Goal: Transaction & Acquisition: Book appointment/travel/reservation

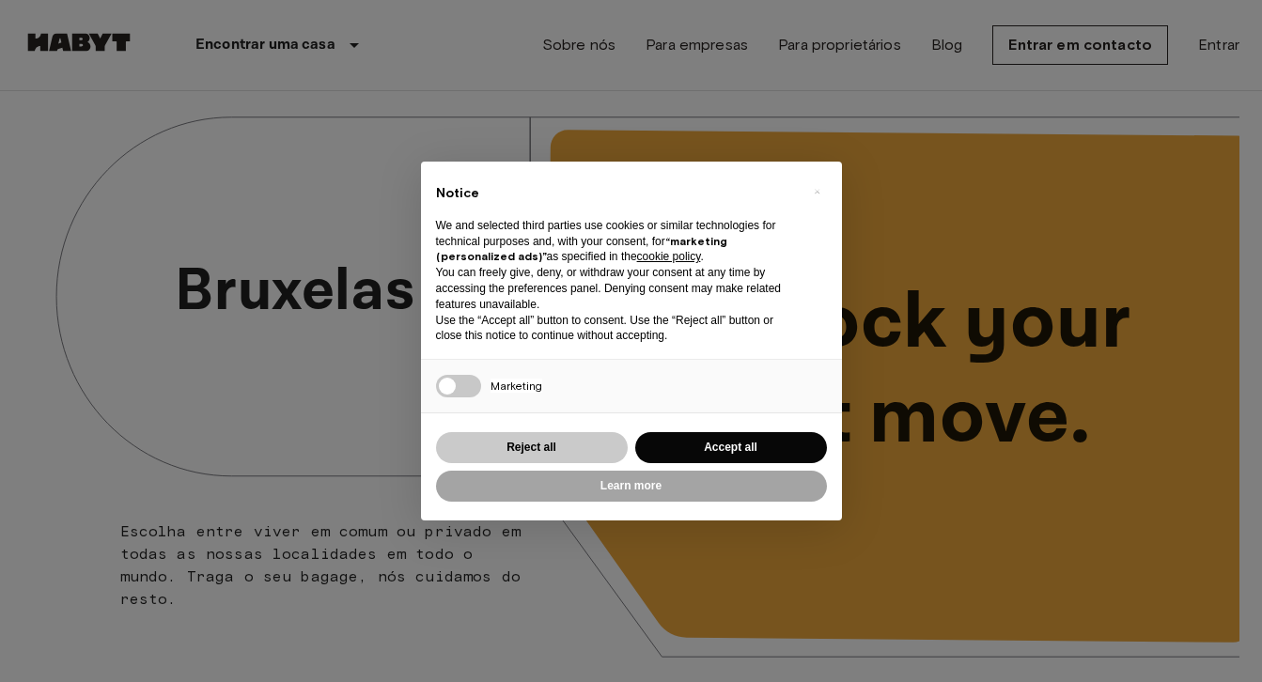
click at [574, 434] on button "Reject all" at bounding box center [532, 447] width 192 height 31
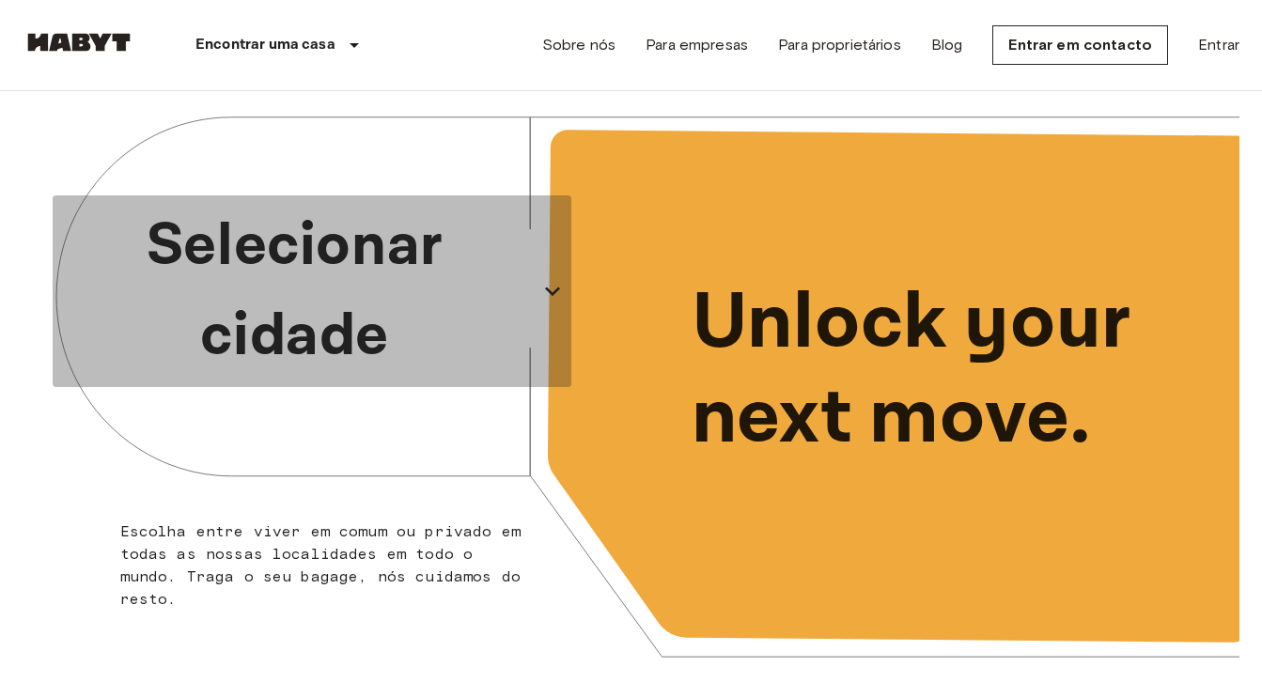
click at [441, 304] on p "Selecionar cidade" at bounding box center [295, 291] width 470 height 180
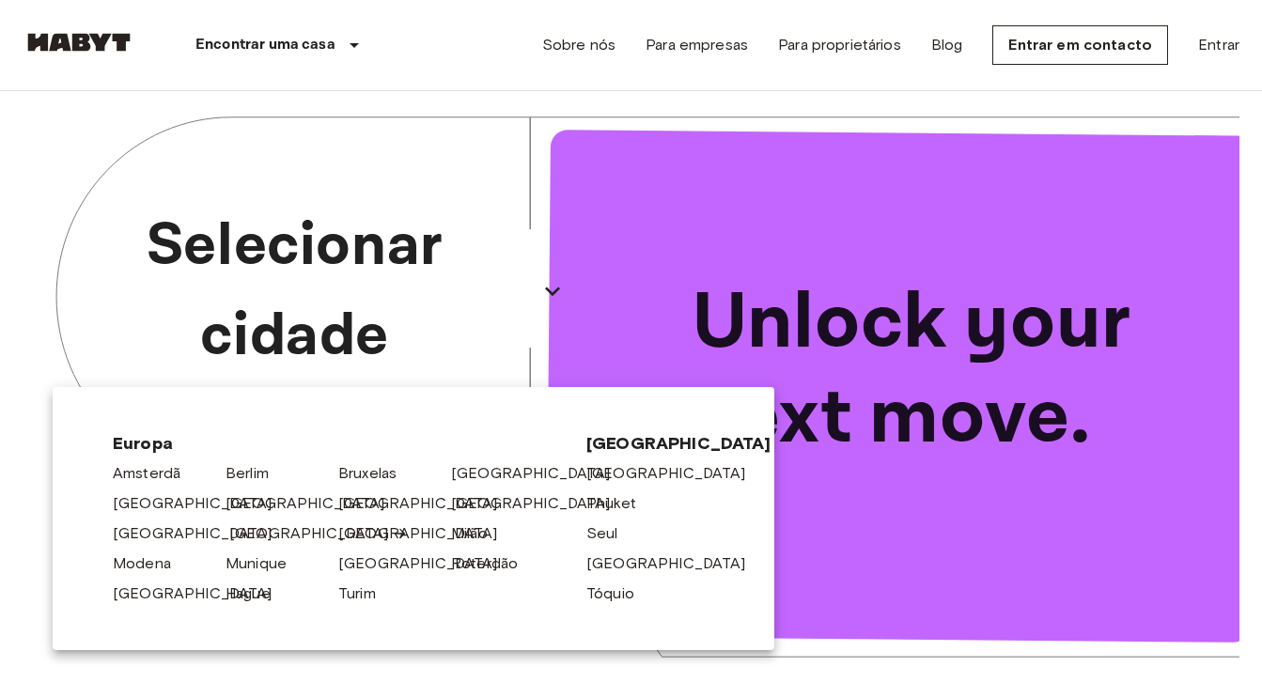
click at [261, 538] on link "[GEOGRAPHIC_DATA]" at bounding box center [318, 533] width 179 height 23
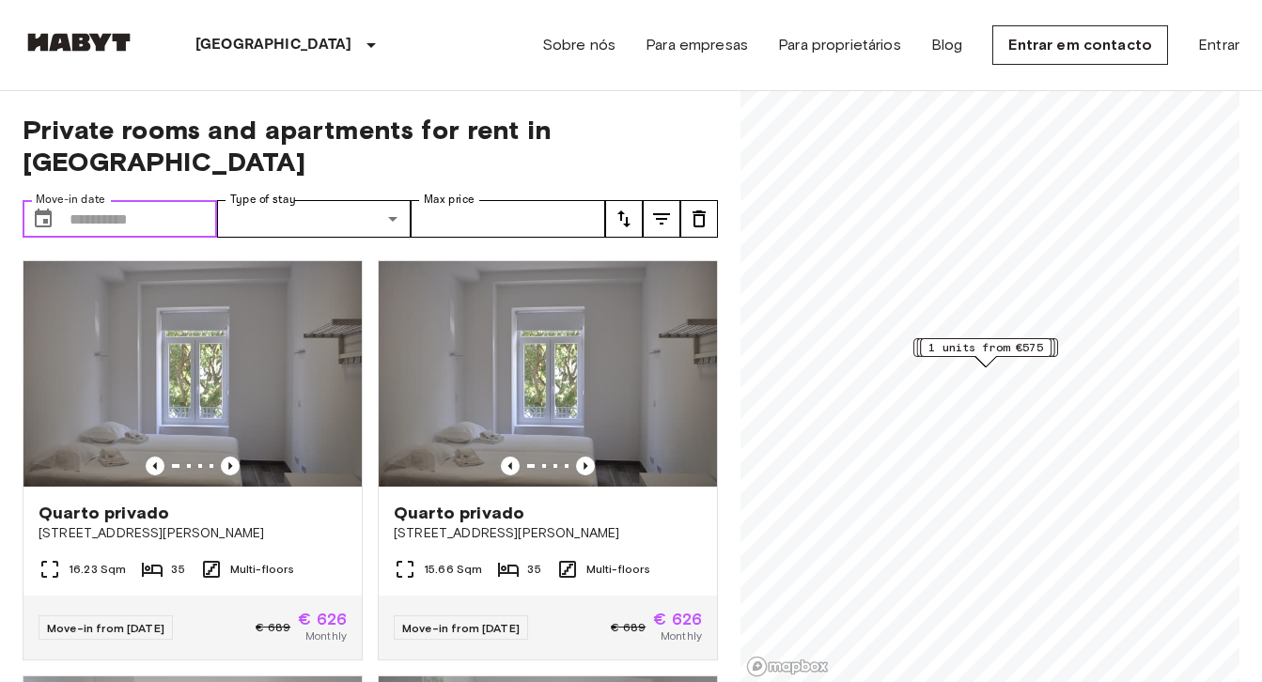
click at [152, 200] on input "Move-in date" at bounding box center [144, 219] width 148 height 38
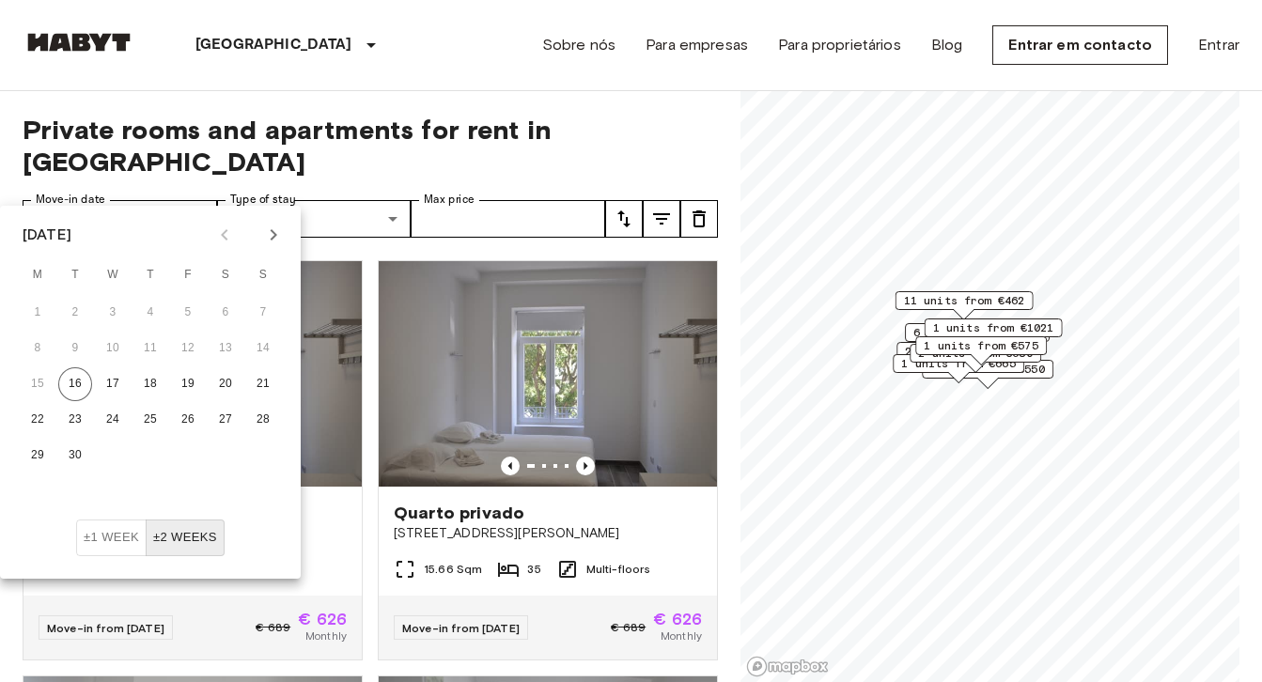
click at [273, 230] on icon "Next month" at bounding box center [273, 235] width 23 height 23
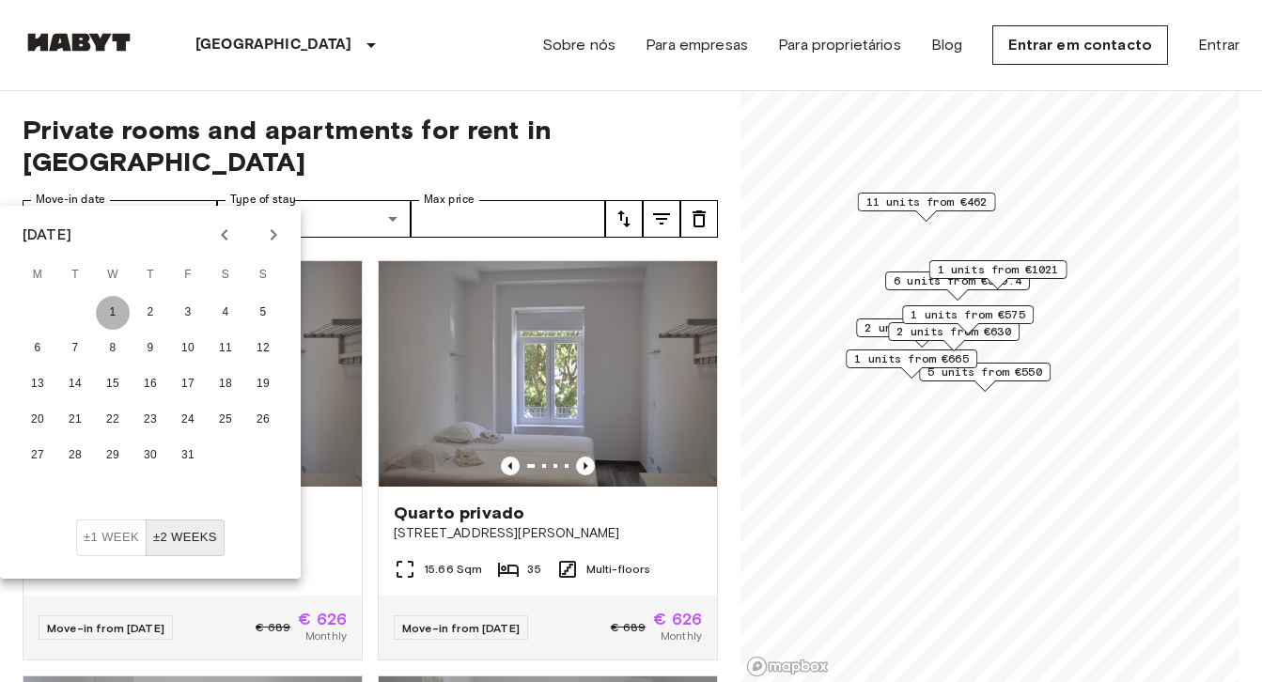
click at [113, 319] on button "1" at bounding box center [113, 313] width 34 height 34
type input "**********"
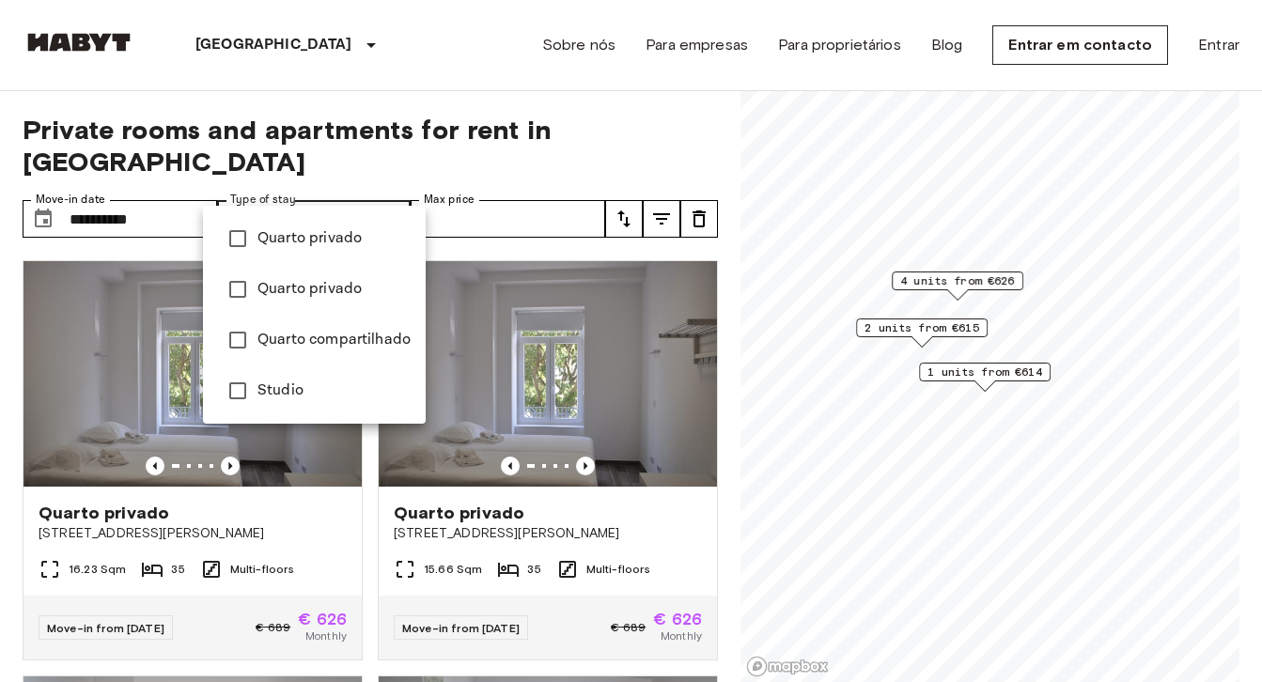
click at [498, 199] on div at bounding box center [631, 341] width 1262 height 682
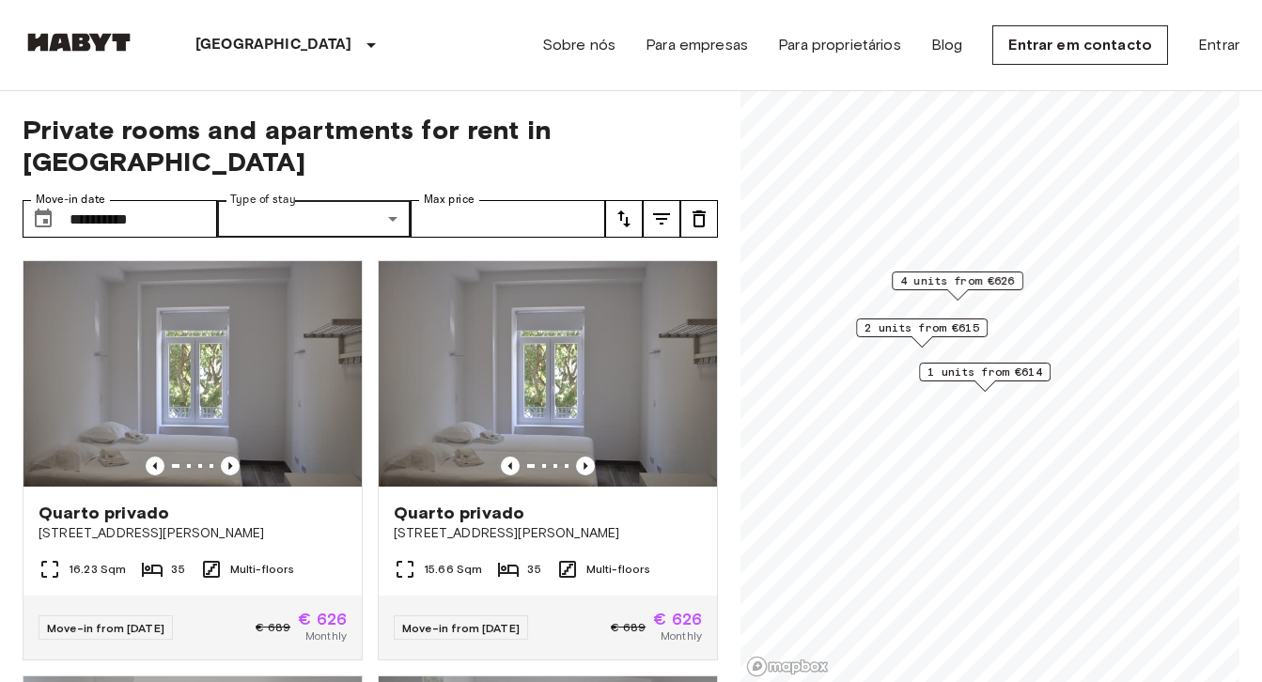
click at [555, 141] on span "Private rooms and apartments for rent in Lisbon" at bounding box center [370, 146] width 695 height 64
click at [622, 208] on icon "tune" at bounding box center [624, 219] width 23 height 23
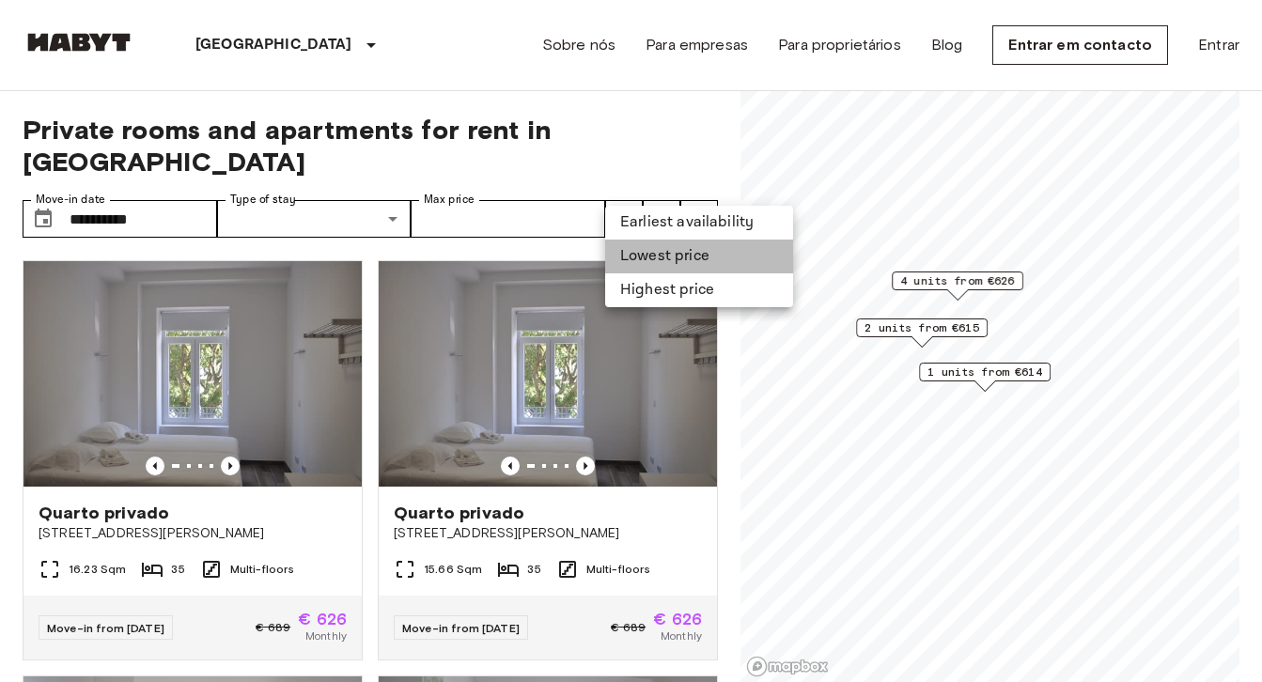
click at [685, 261] on li "Lowest price" at bounding box center [699, 257] width 188 height 34
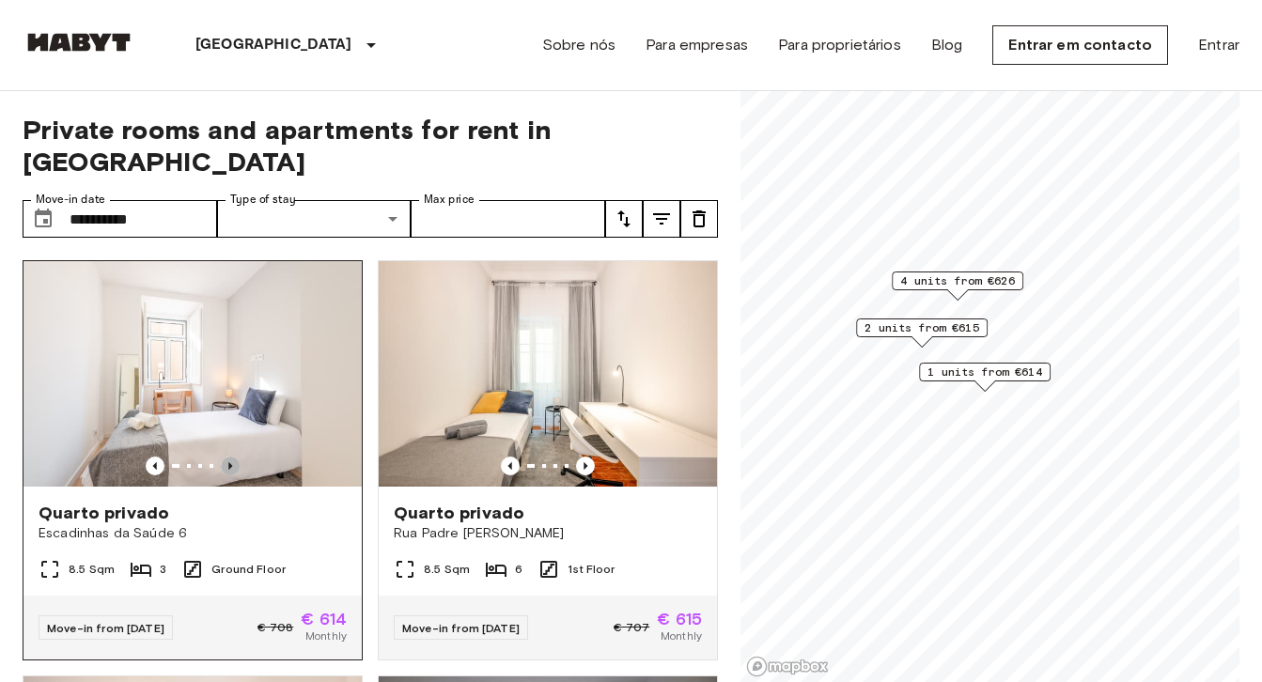
click at [235, 457] on icon "Previous image" at bounding box center [230, 466] width 19 height 19
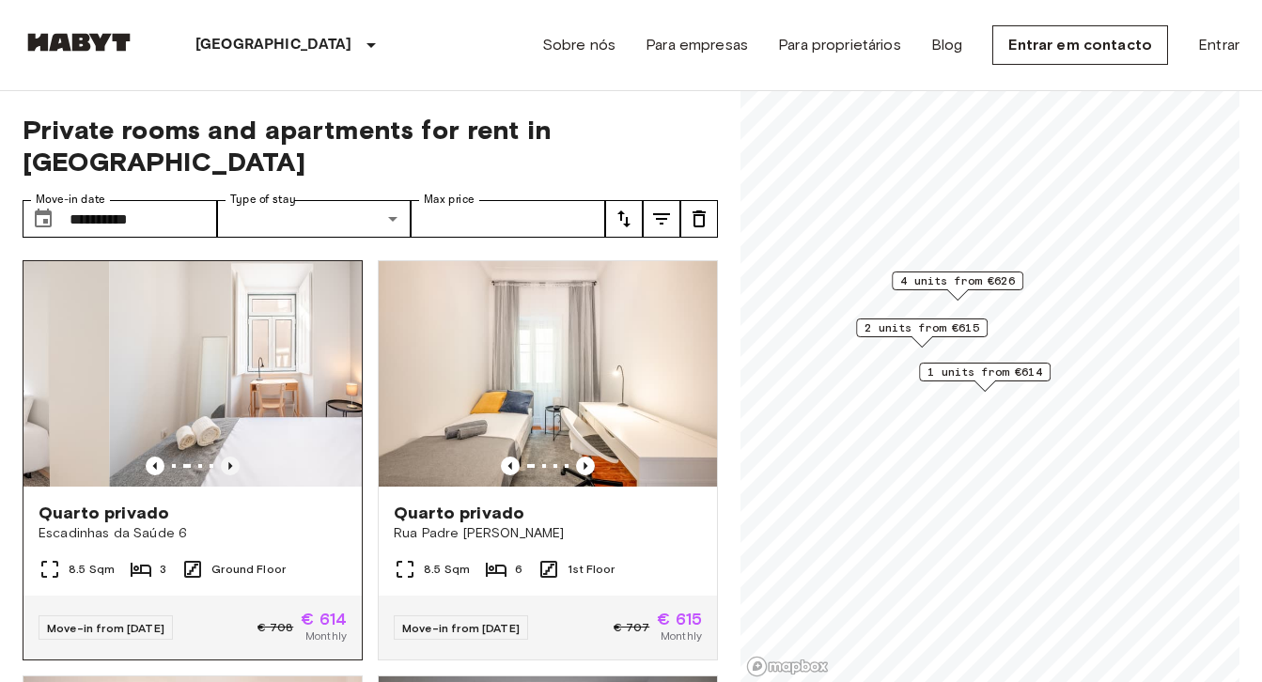
click at [235, 457] on icon "Previous image" at bounding box center [230, 466] width 19 height 19
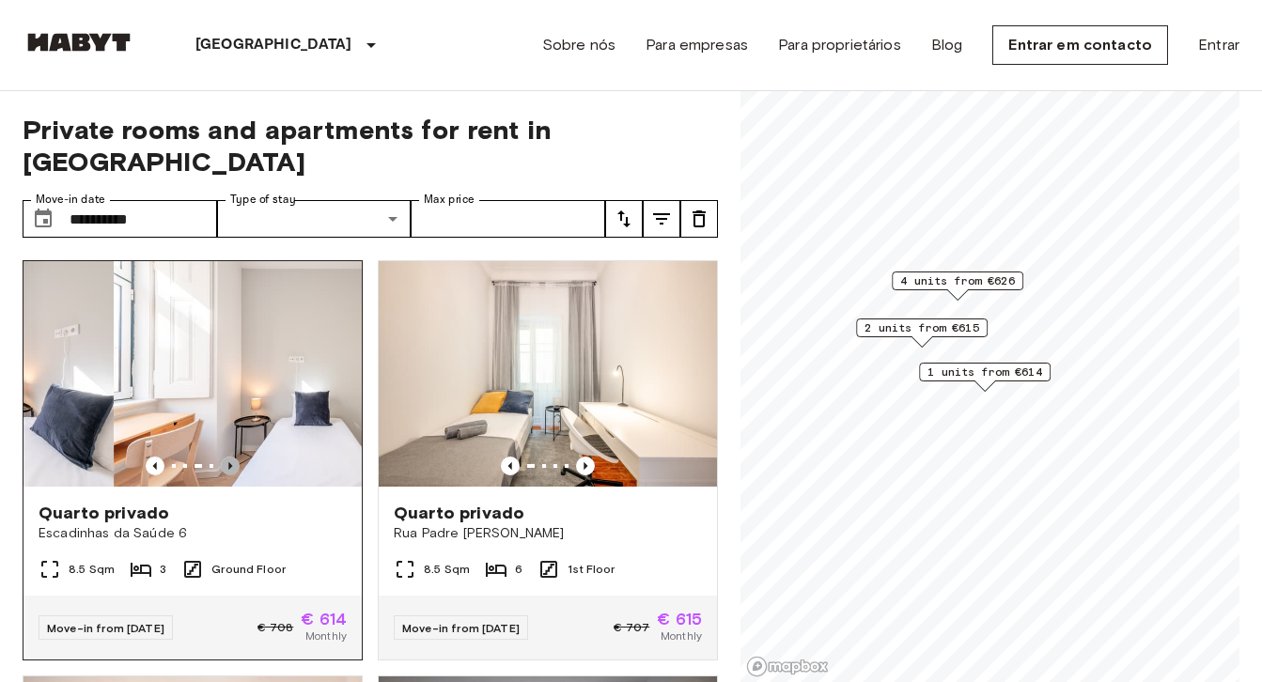
click at [235, 457] on icon "Previous image" at bounding box center [230, 466] width 19 height 19
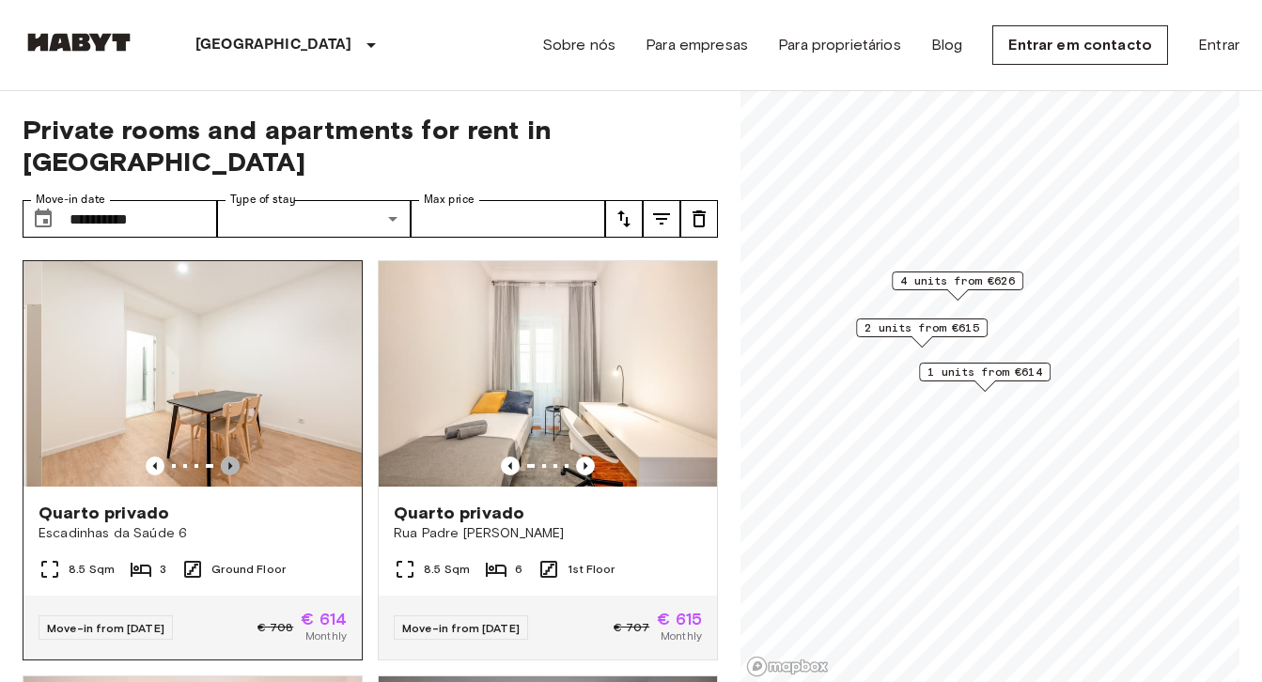
click at [235, 457] on icon "Previous image" at bounding box center [230, 466] width 19 height 19
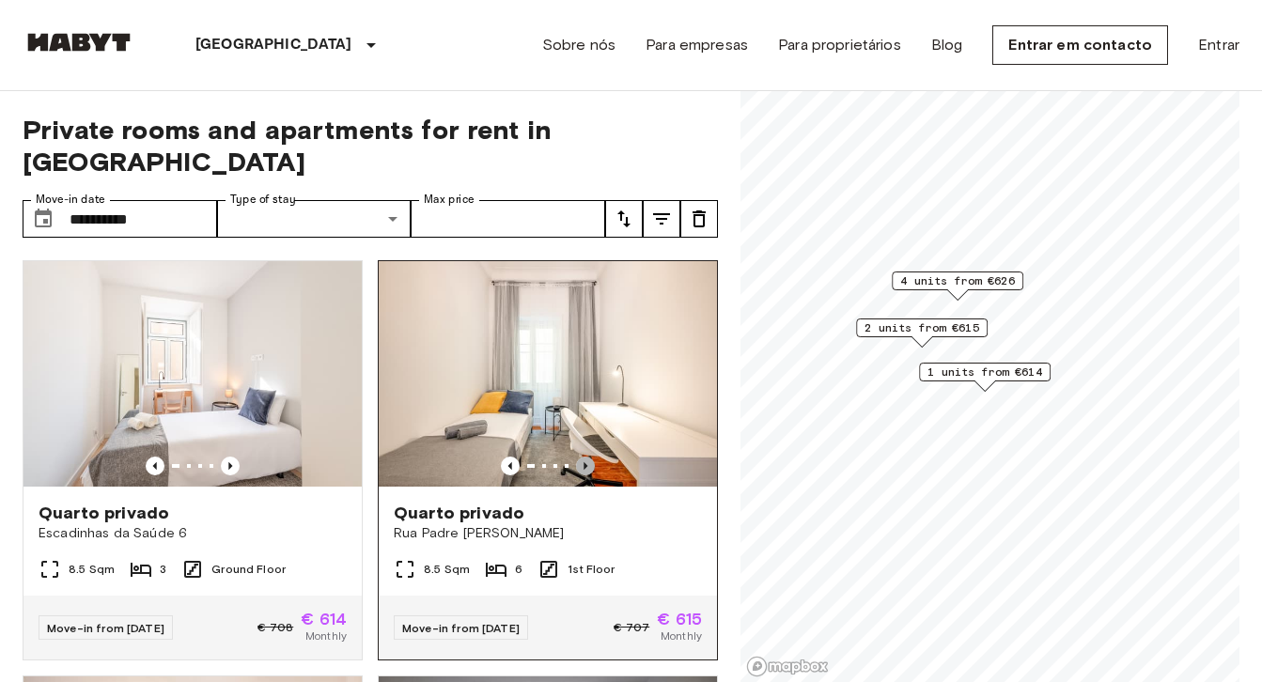
click at [585, 462] on icon "Previous image" at bounding box center [586, 466] width 4 height 8
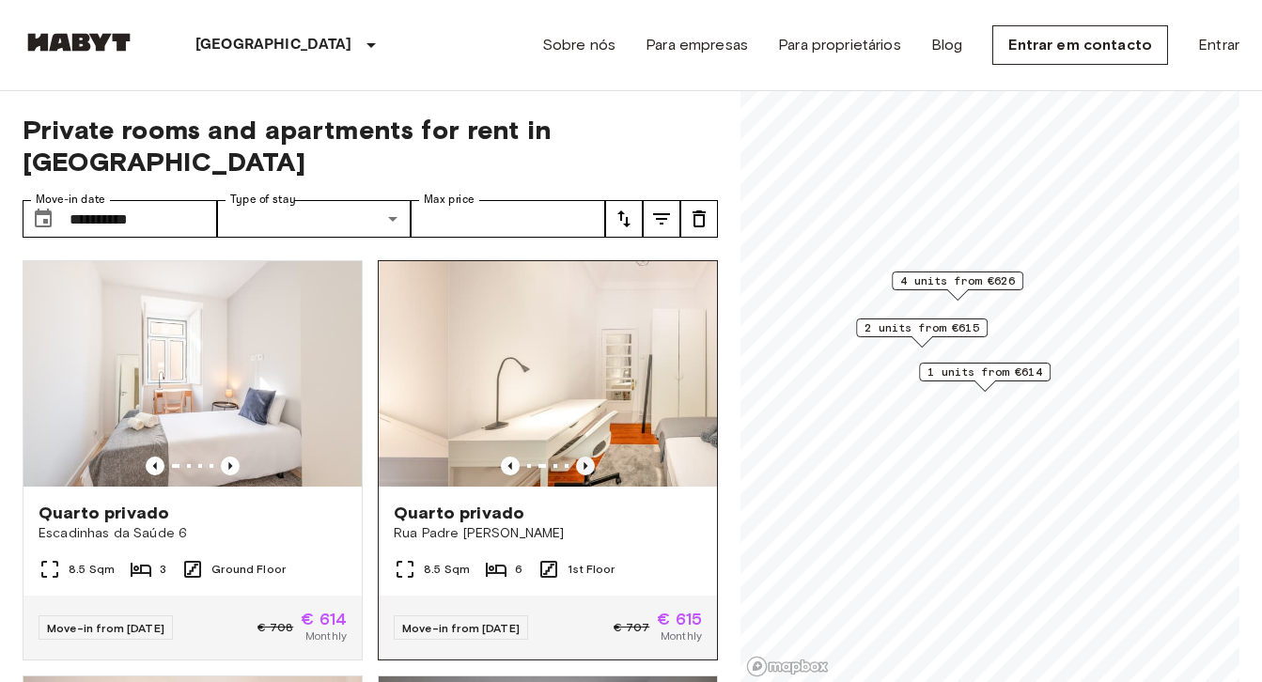
click at [585, 462] on icon "Previous image" at bounding box center [586, 466] width 4 height 8
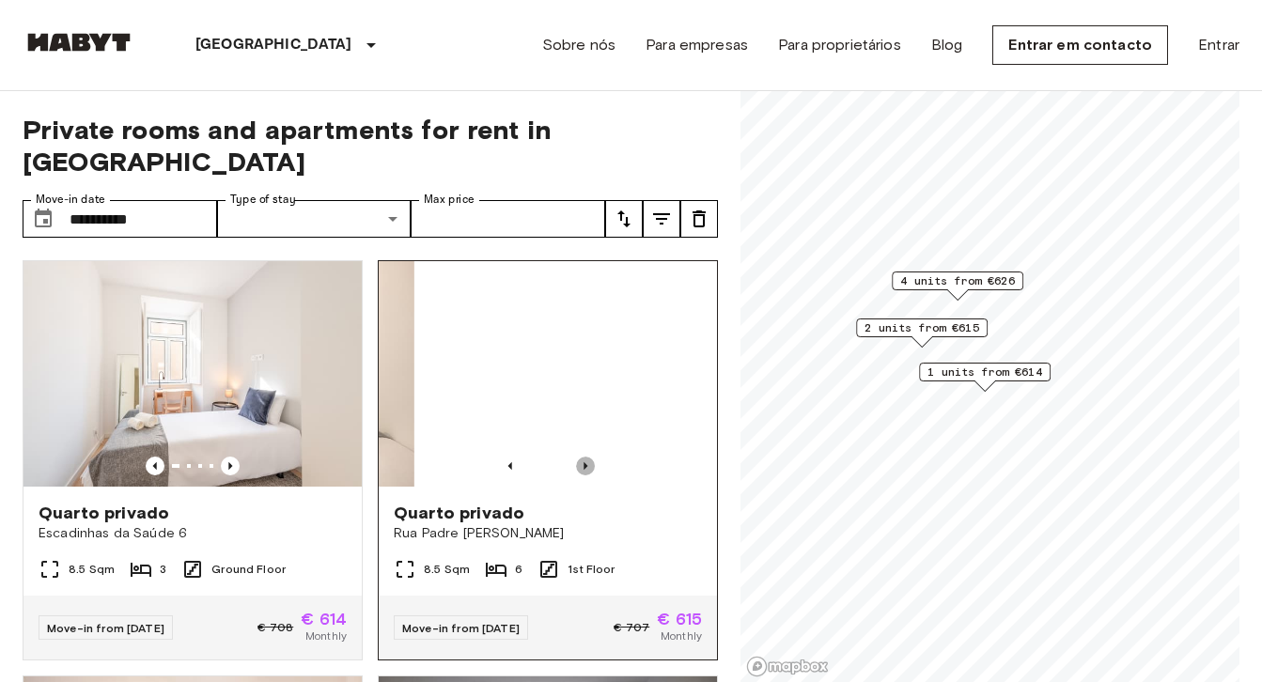
click at [585, 462] on icon "Previous image" at bounding box center [586, 466] width 4 height 8
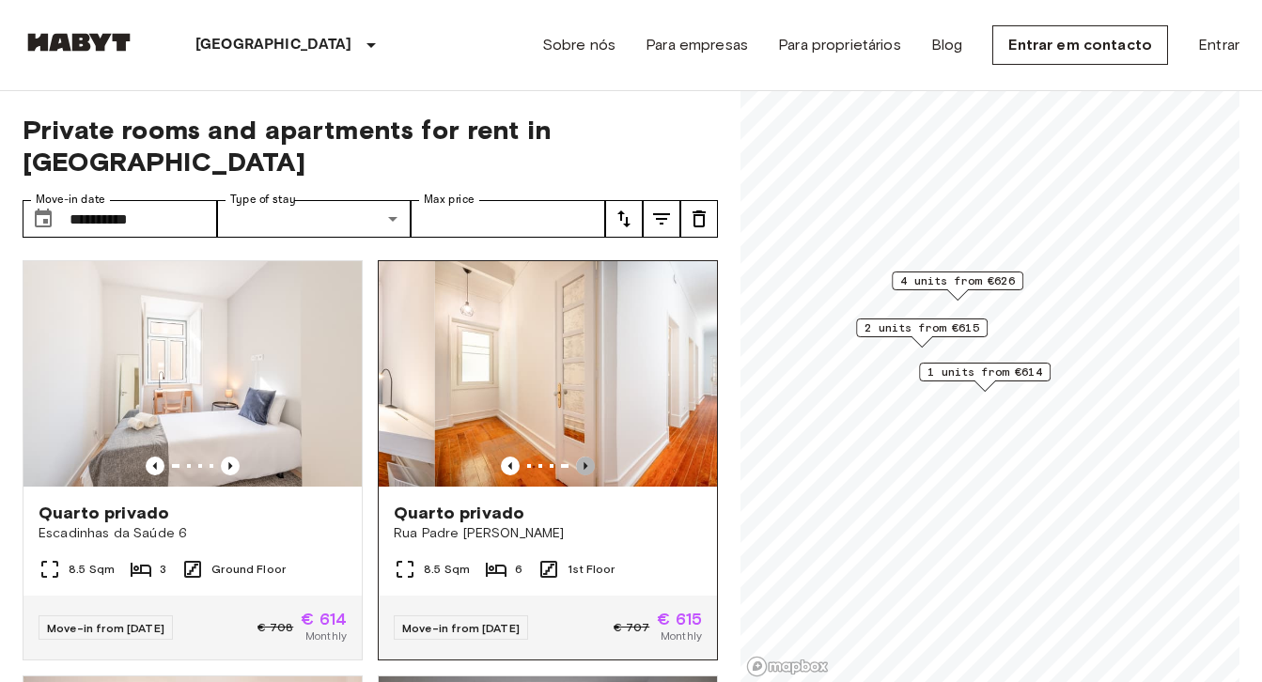
click at [585, 462] on icon "Previous image" at bounding box center [586, 466] width 4 height 8
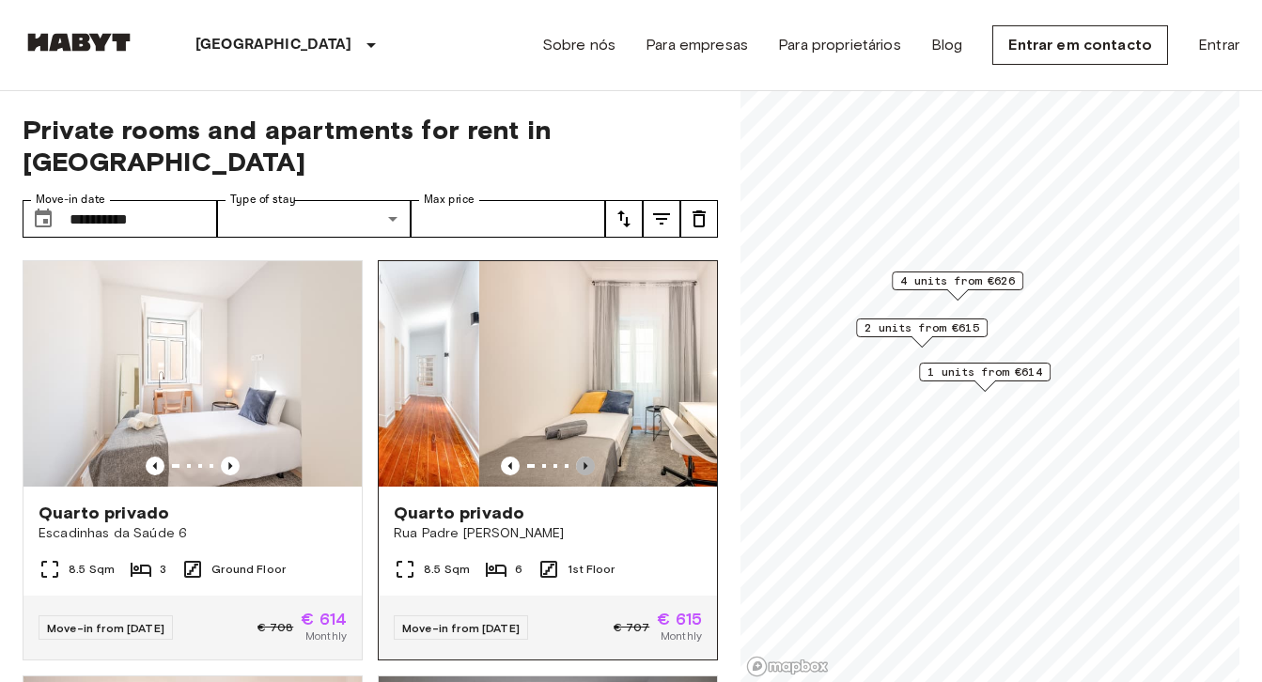
click at [585, 462] on icon "Previous image" at bounding box center [586, 466] width 4 height 8
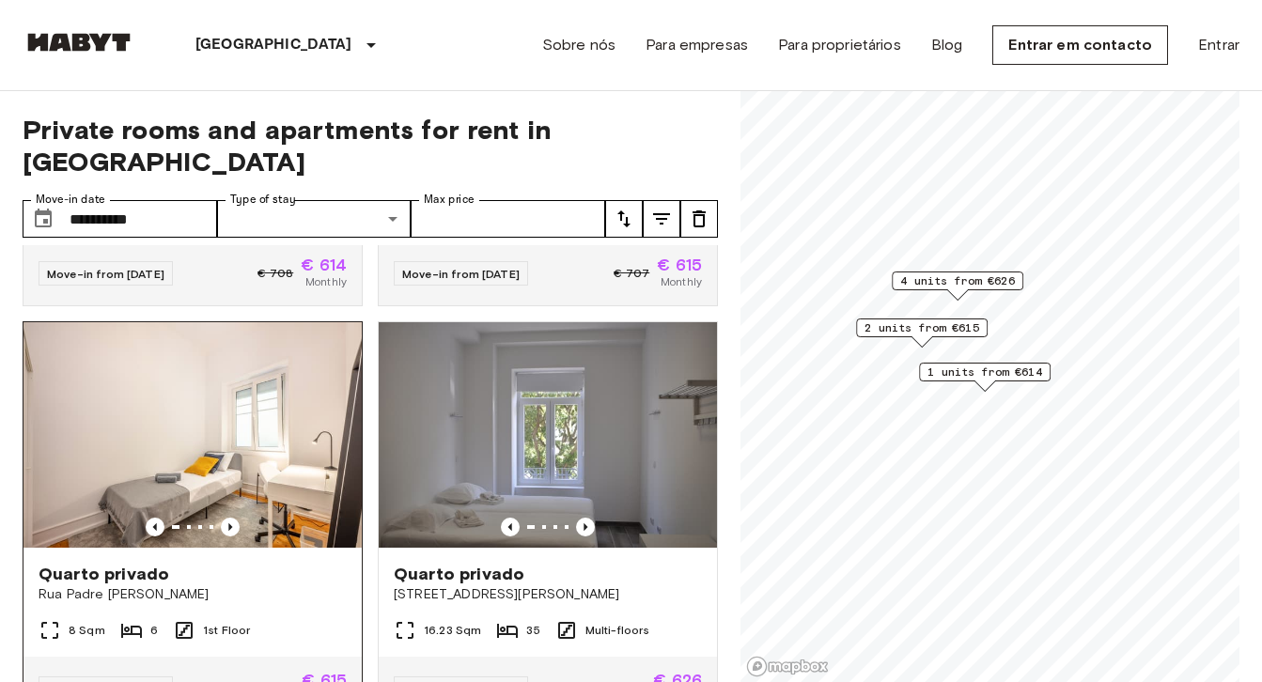
scroll to position [376, 0]
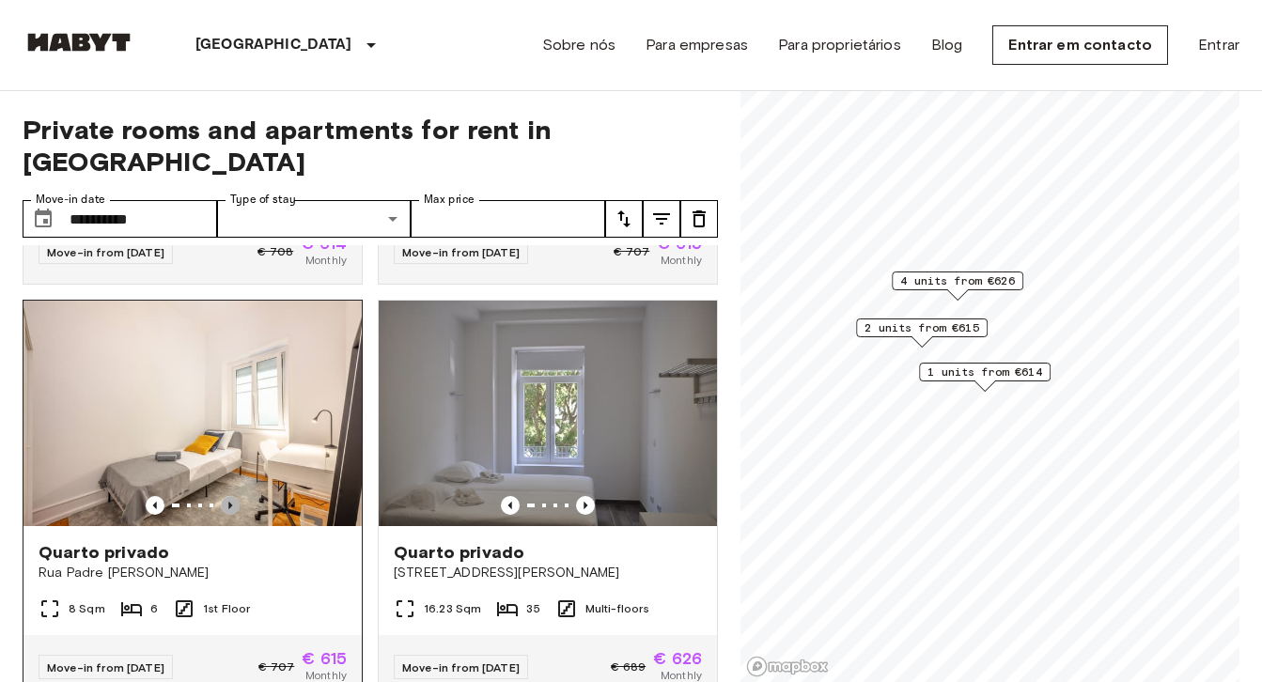
click at [228, 496] on icon "Previous image" at bounding box center [230, 505] width 19 height 19
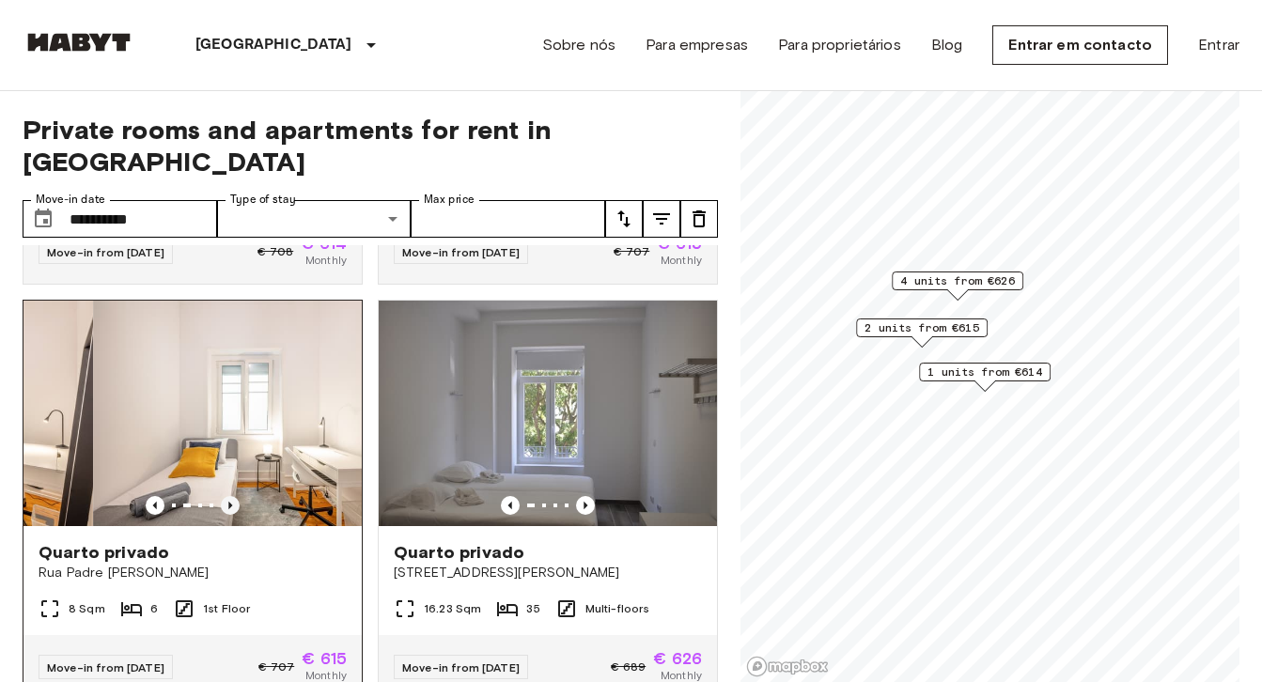
click at [228, 496] on icon "Previous image" at bounding box center [230, 505] width 19 height 19
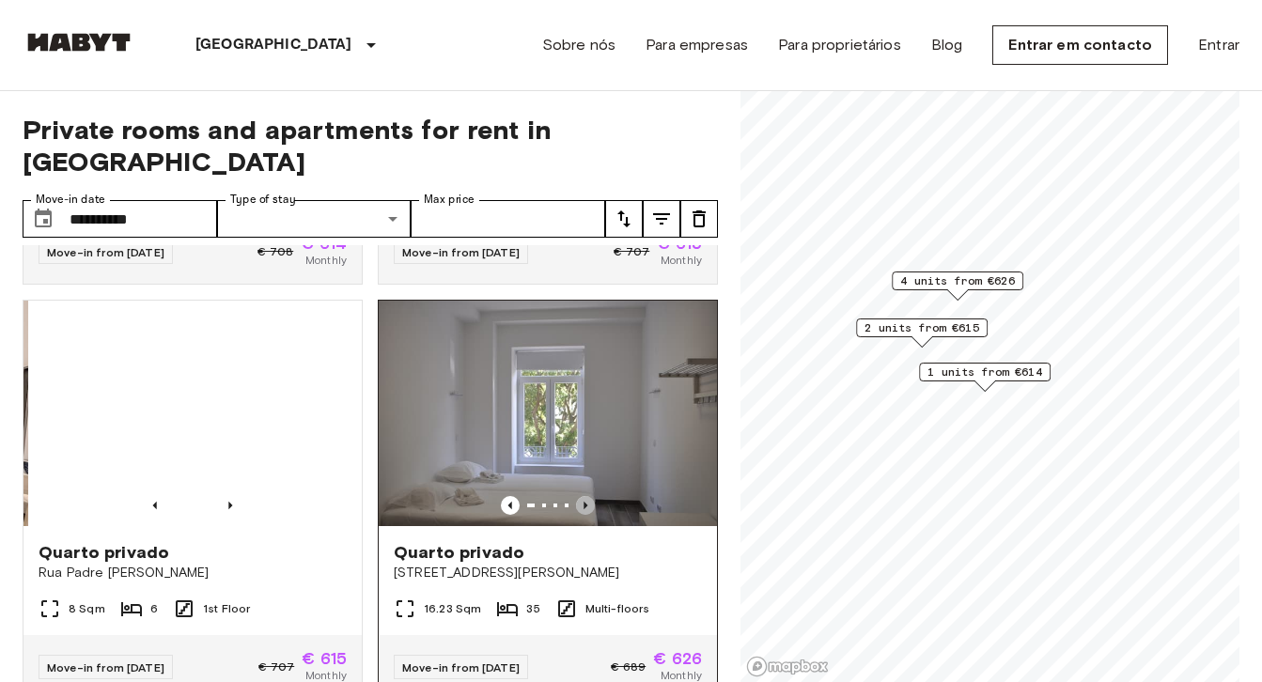
click at [590, 496] on icon "Previous image" at bounding box center [585, 505] width 19 height 19
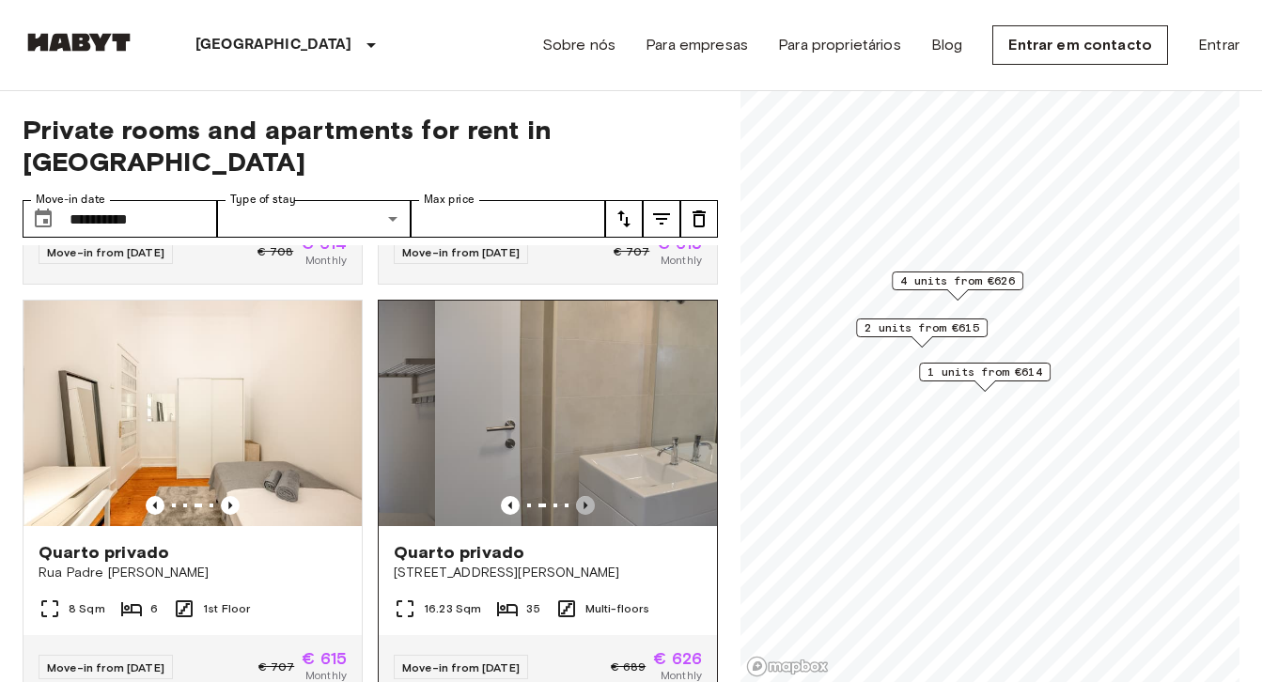
click at [590, 496] on icon "Previous image" at bounding box center [585, 505] width 19 height 19
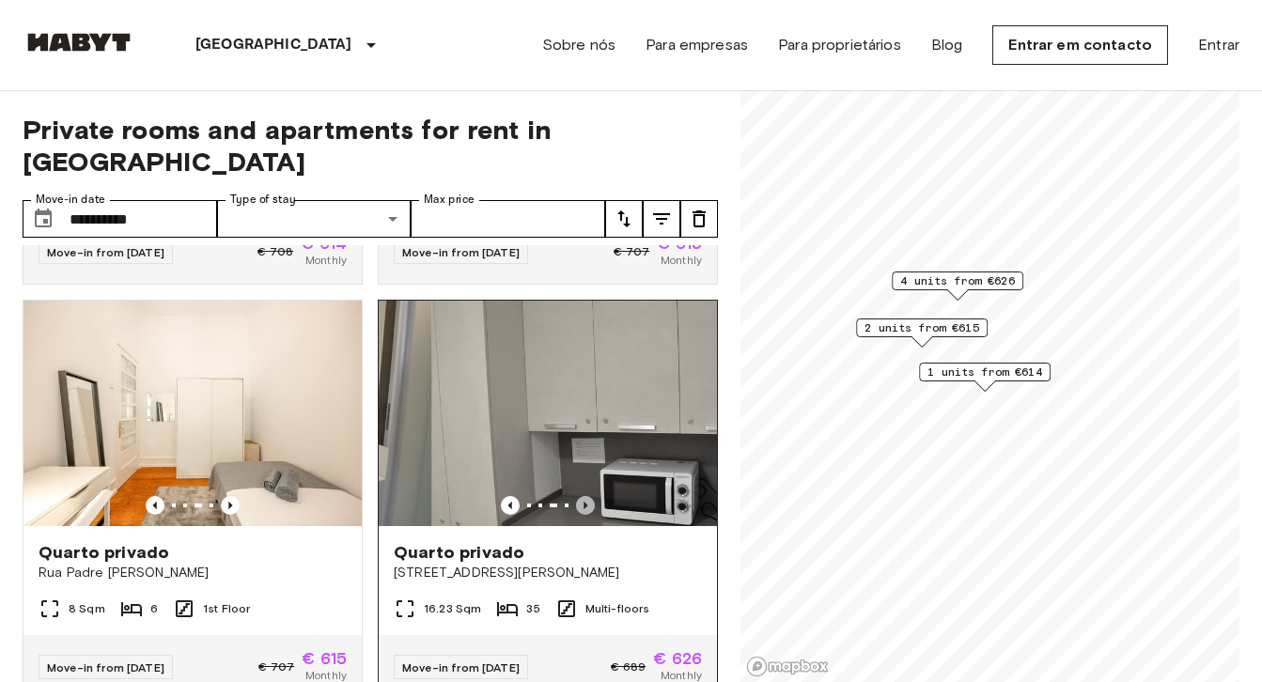
click at [590, 496] on icon "Previous image" at bounding box center [585, 505] width 19 height 19
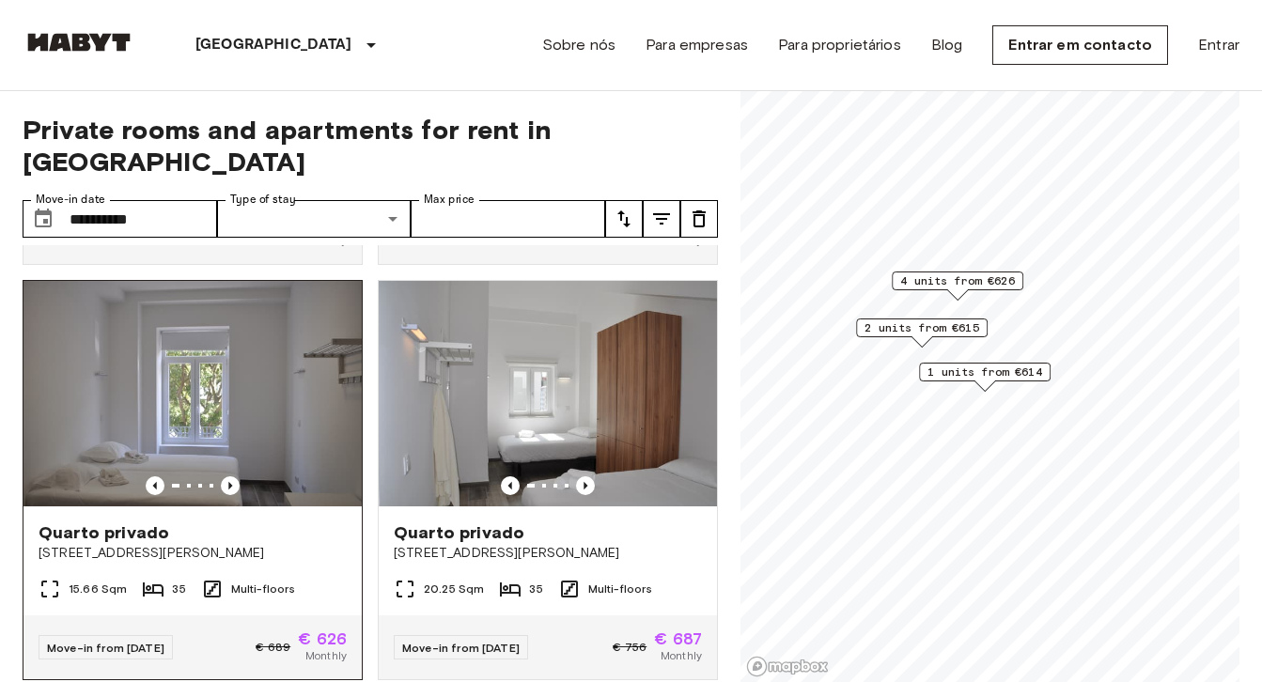
scroll to position [807, 0]
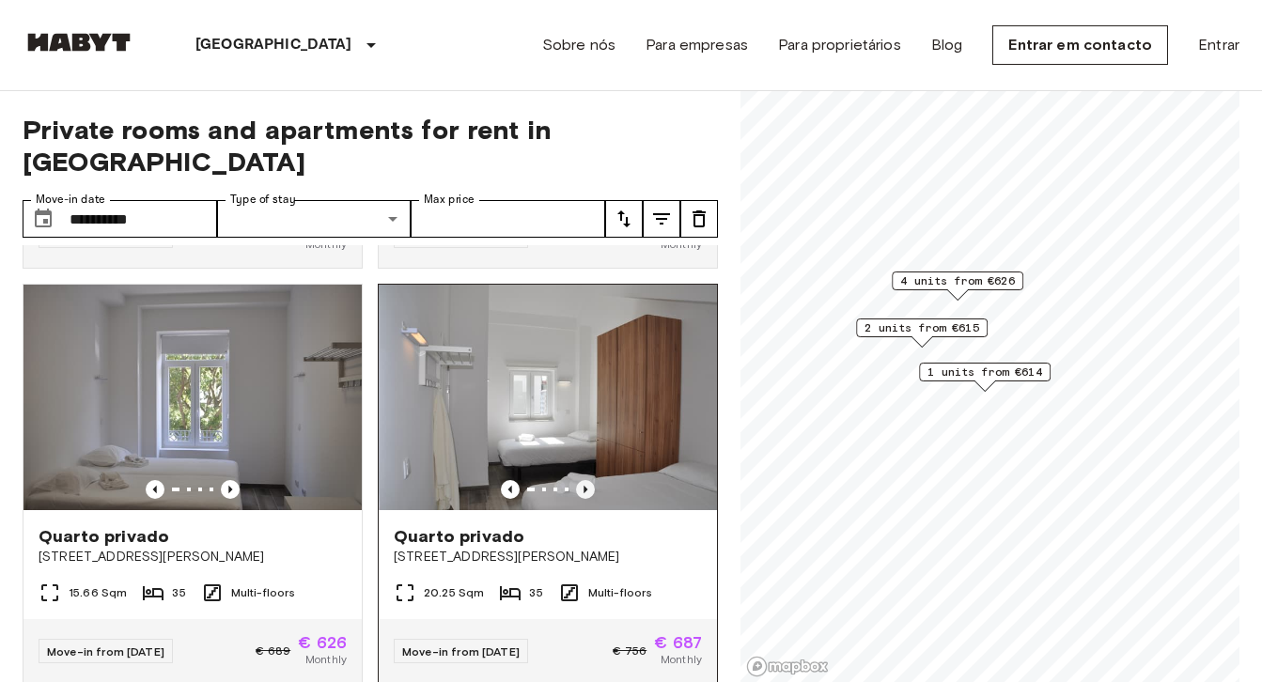
click at [585, 486] on icon "Previous image" at bounding box center [586, 490] width 4 height 8
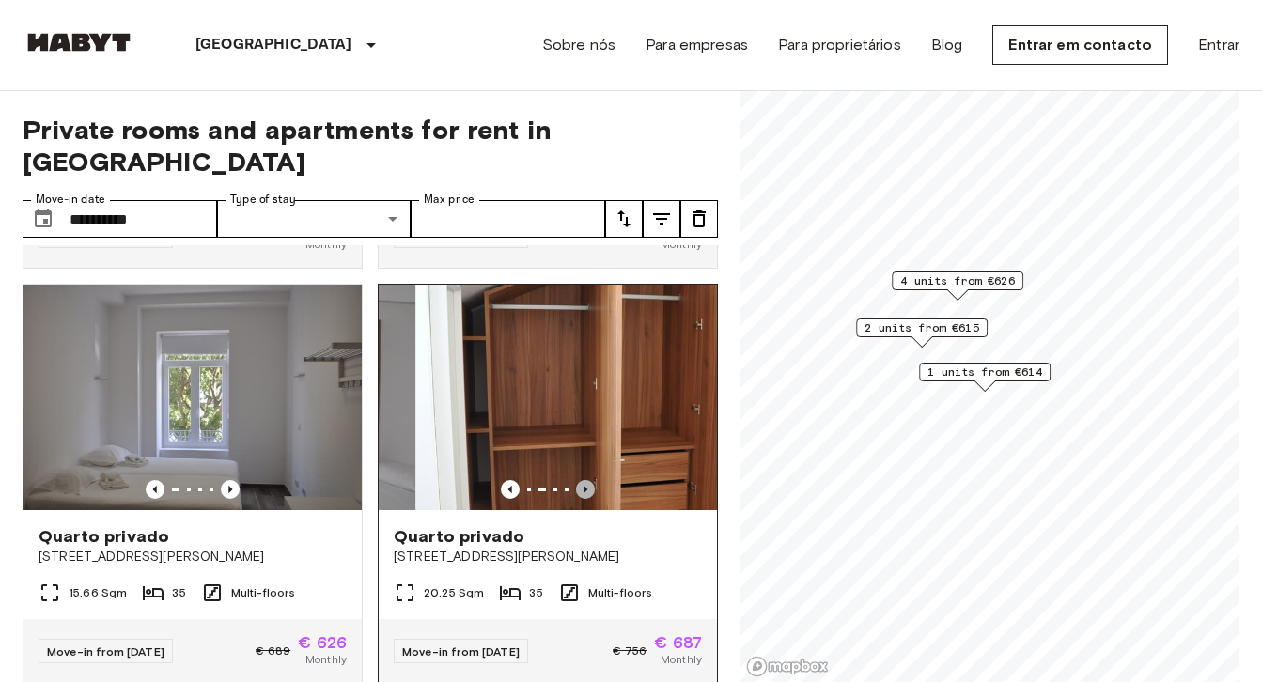
click at [585, 486] on icon "Previous image" at bounding box center [586, 490] width 4 height 8
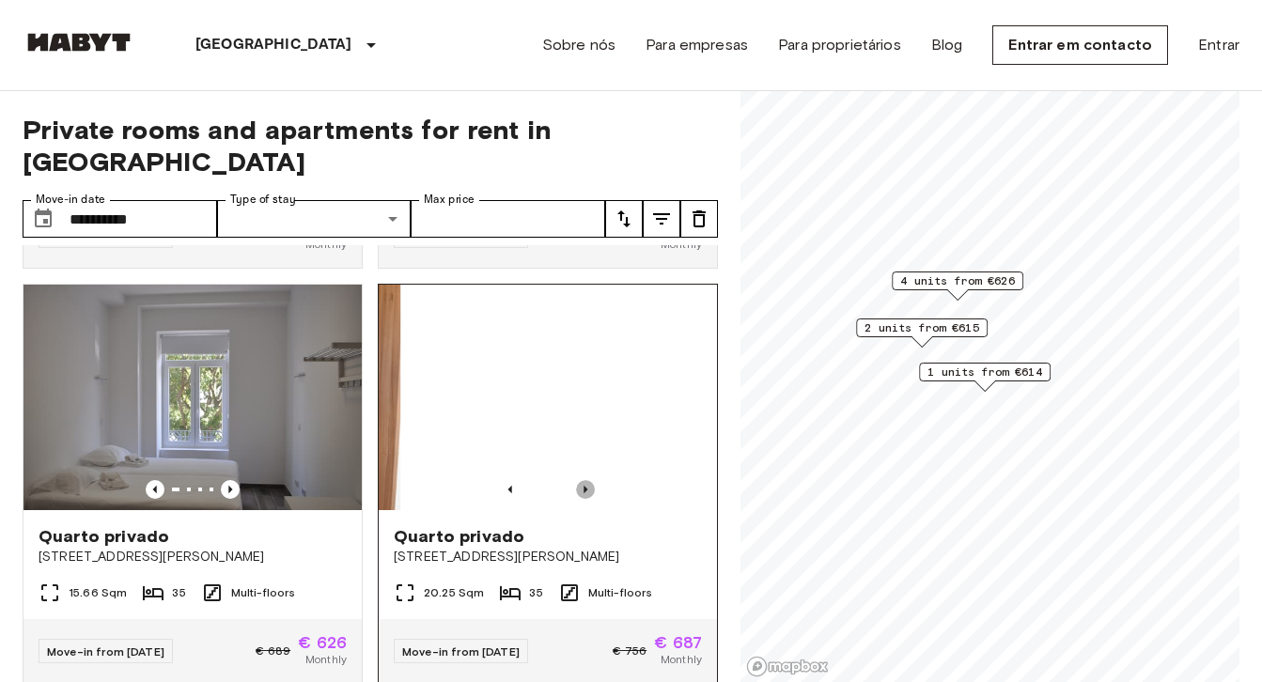
click at [584, 480] on icon "Previous image" at bounding box center [585, 489] width 19 height 19
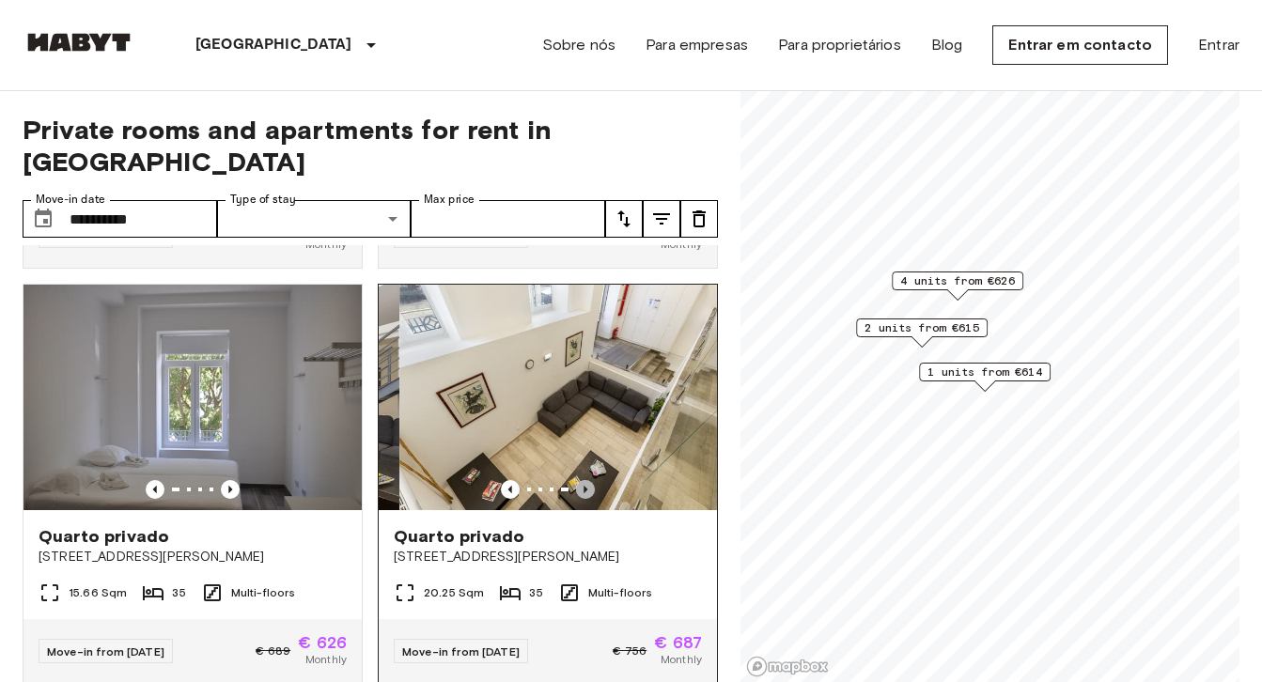
click at [584, 480] on icon "Previous image" at bounding box center [585, 489] width 19 height 19
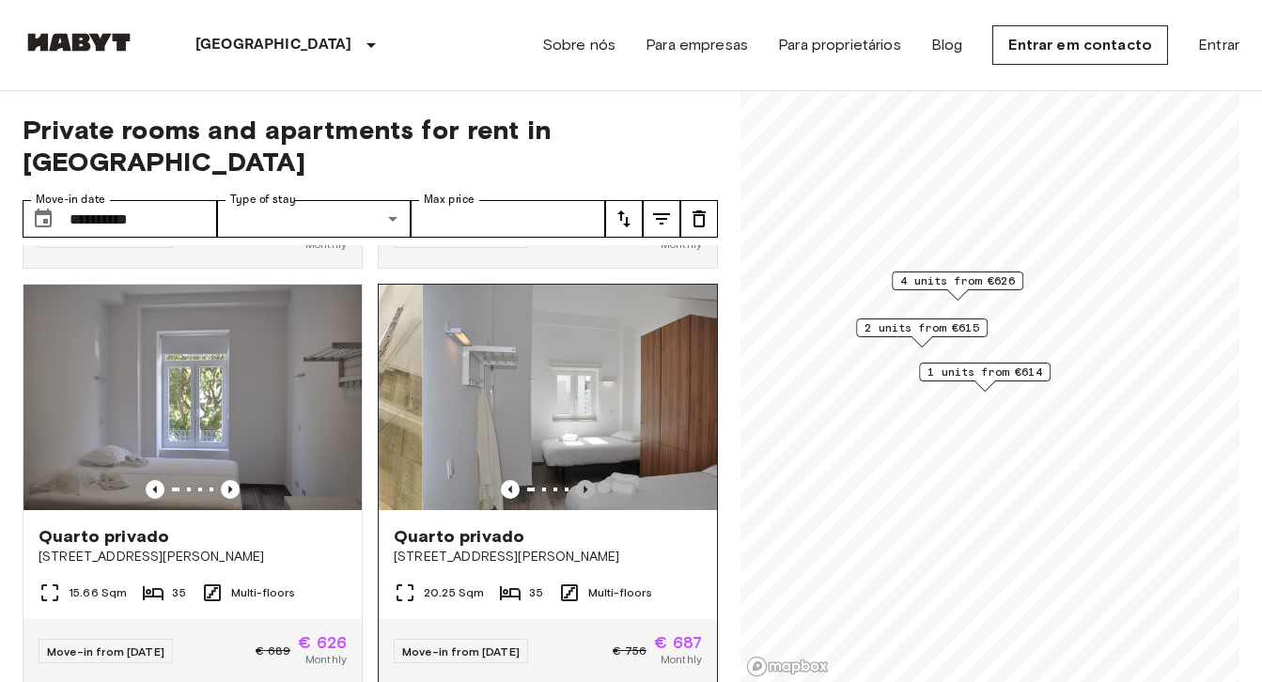
click at [584, 480] on icon "Previous image" at bounding box center [585, 489] width 19 height 19
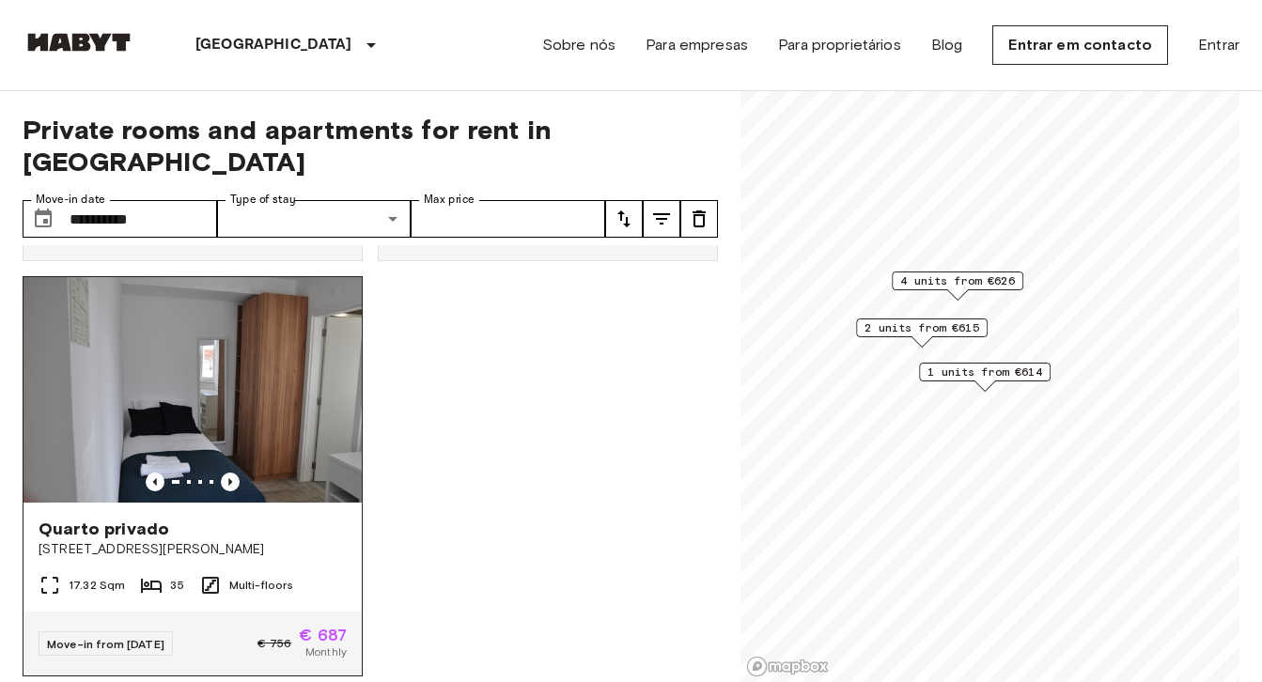
scroll to position [1229, 0]
click at [234, 474] on icon "Previous image" at bounding box center [230, 483] width 19 height 19
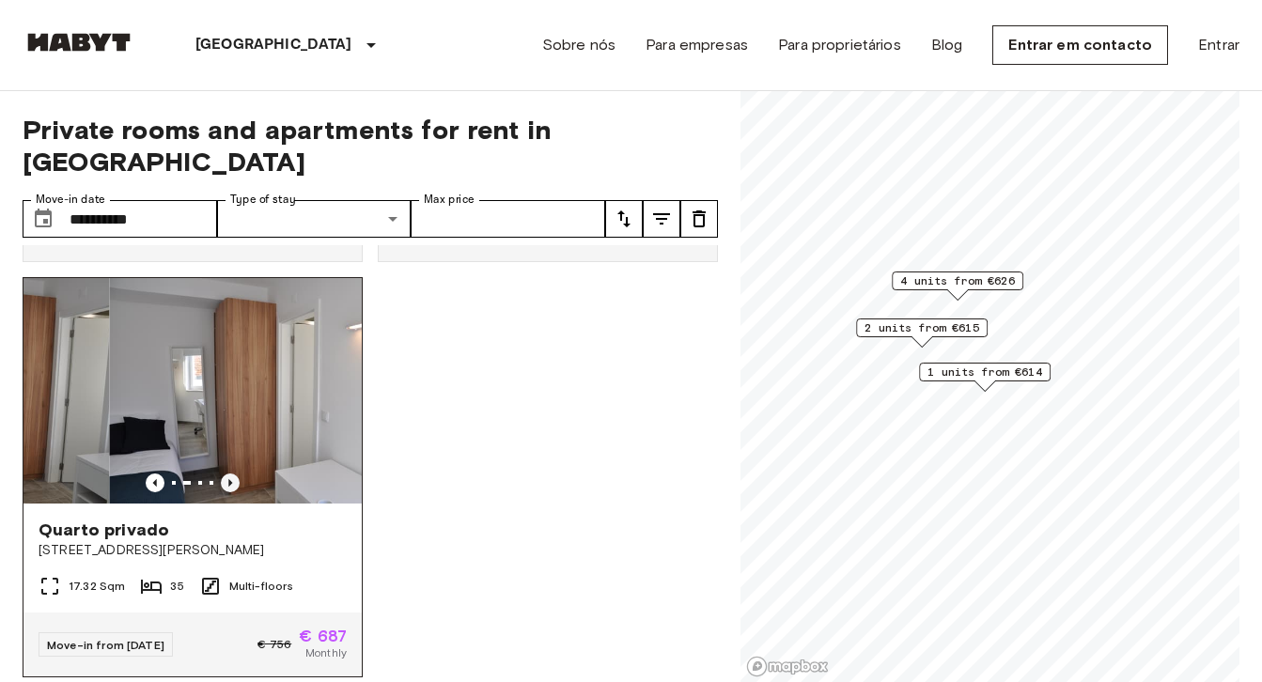
click at [234, 474] on icon "Previous image" at bounding box center [230, 483] width 19 height 19
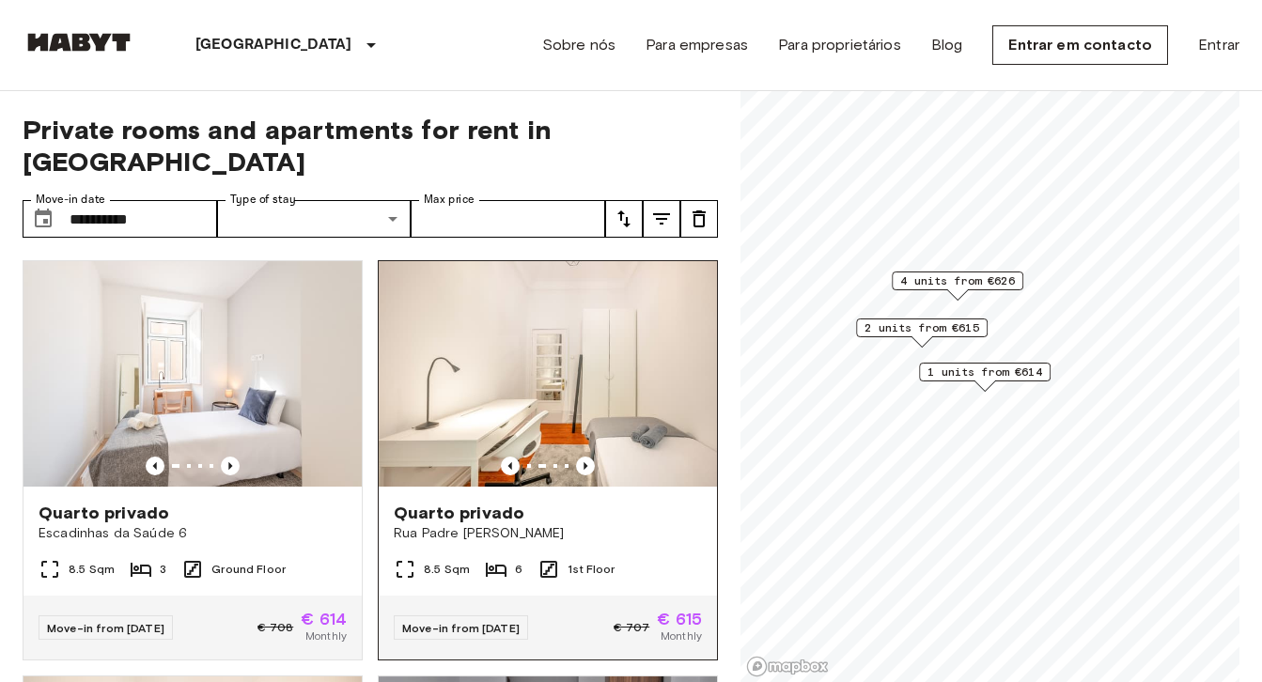
scroll to position [0, 0]
click at [566, 353] on img at bounding box center [548, 374] width 338 height 226
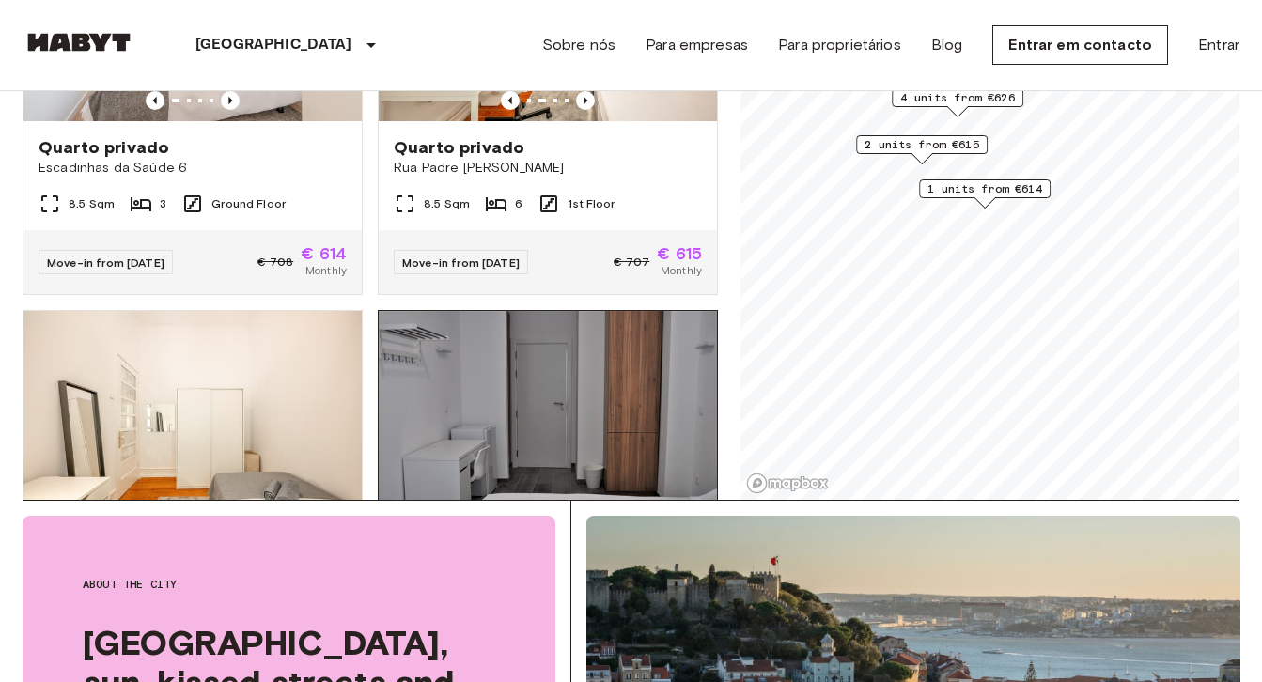
scroll to position [413, 0]
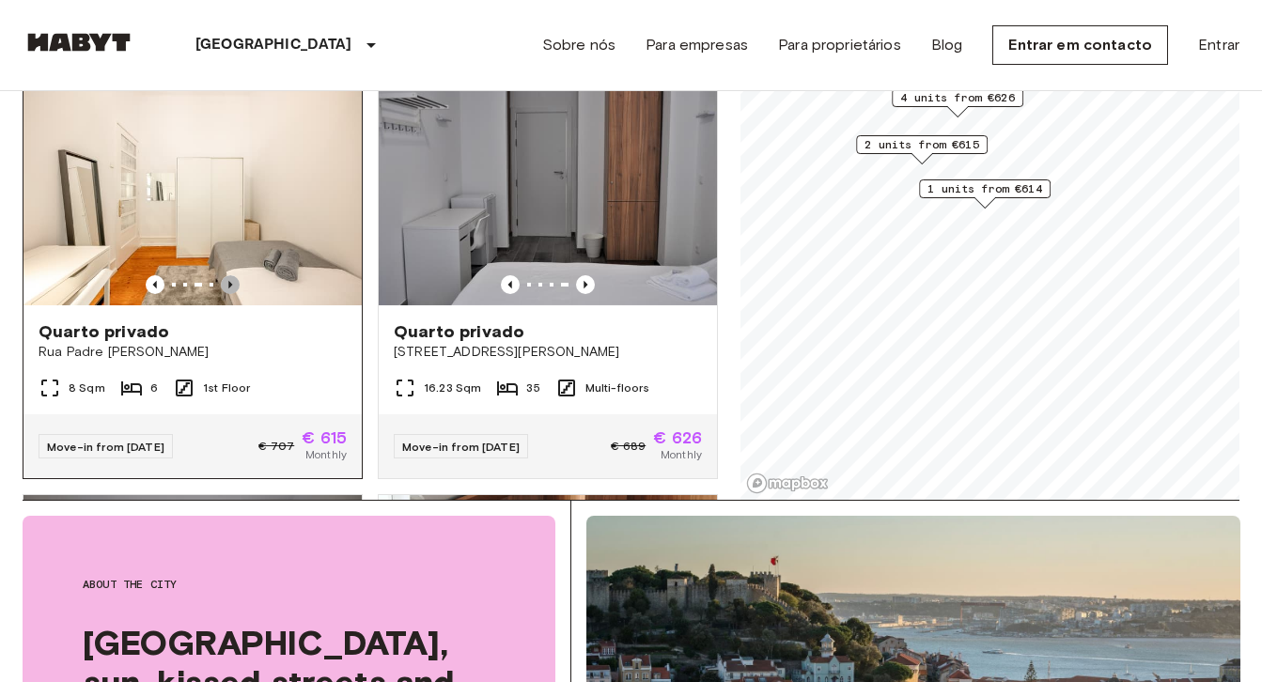
click at [232, 275] on icon "Previous image" at bounding box center [230, 284] width 19 height 19
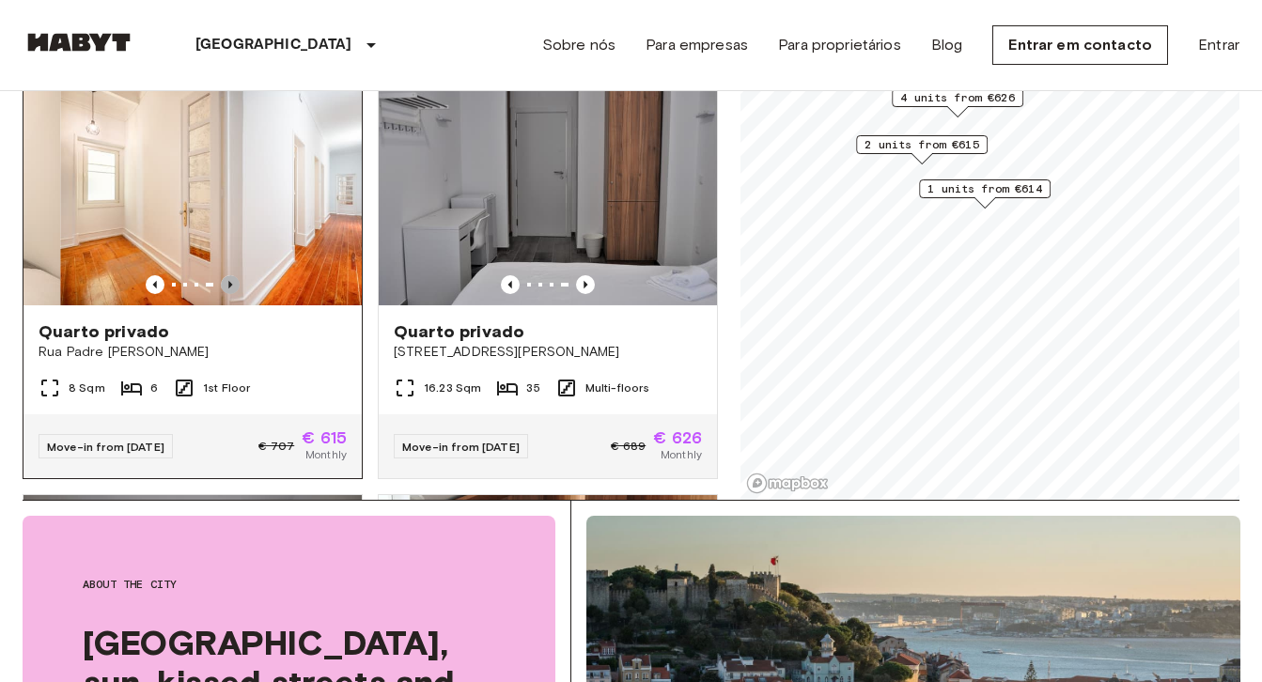
click at [232, 275] on icon "Previous image" at bounding box center [230, 284] width 19 height 19
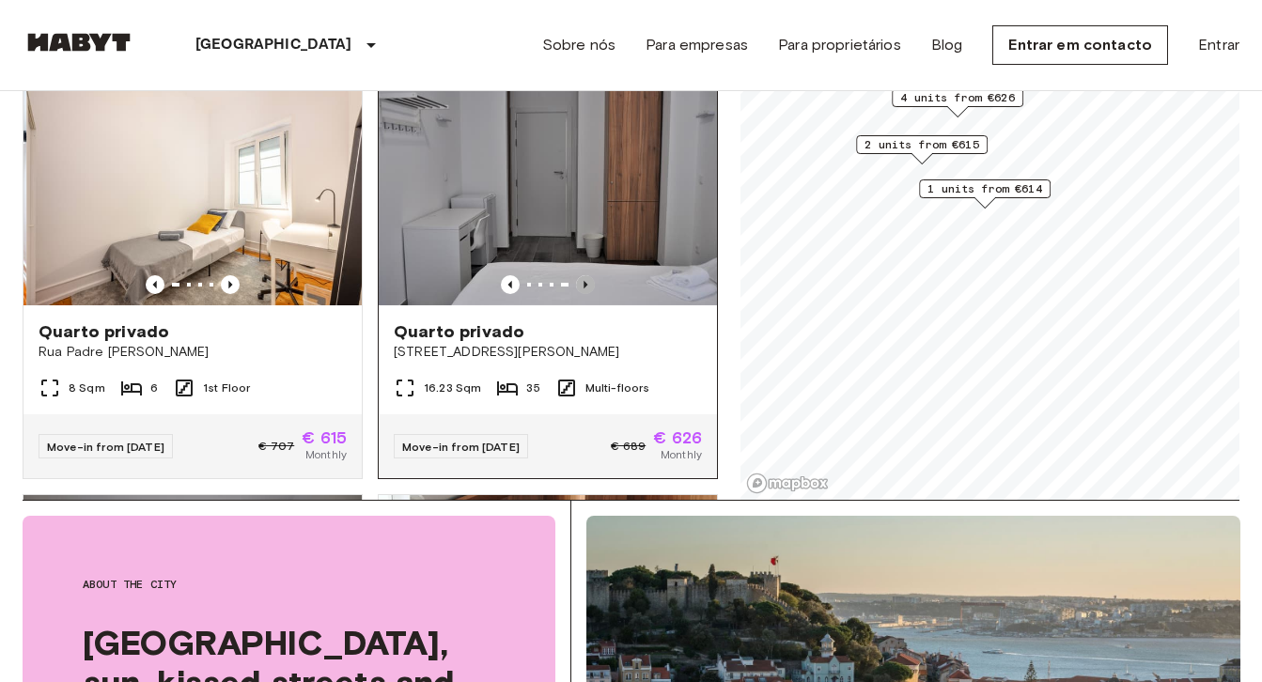
click at [580, 275] on icon "Previous image" at bounding box center [585, 284] width 19 height 19
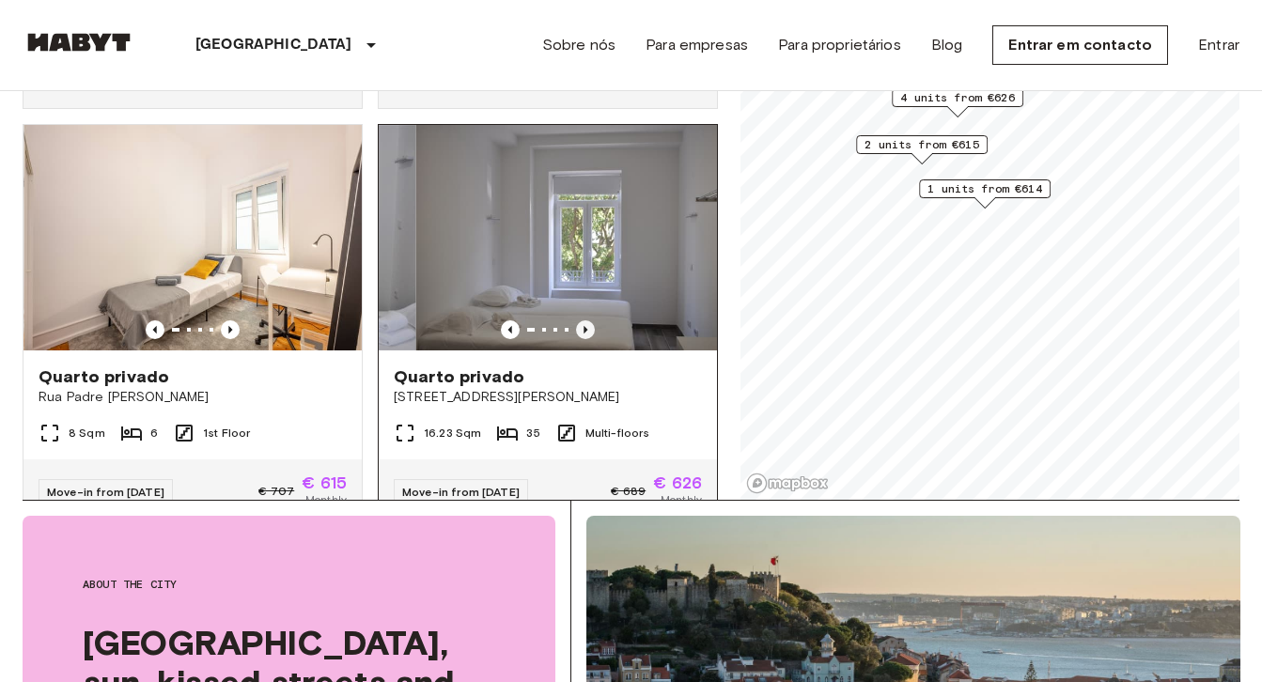
scroll to position [366, 0]
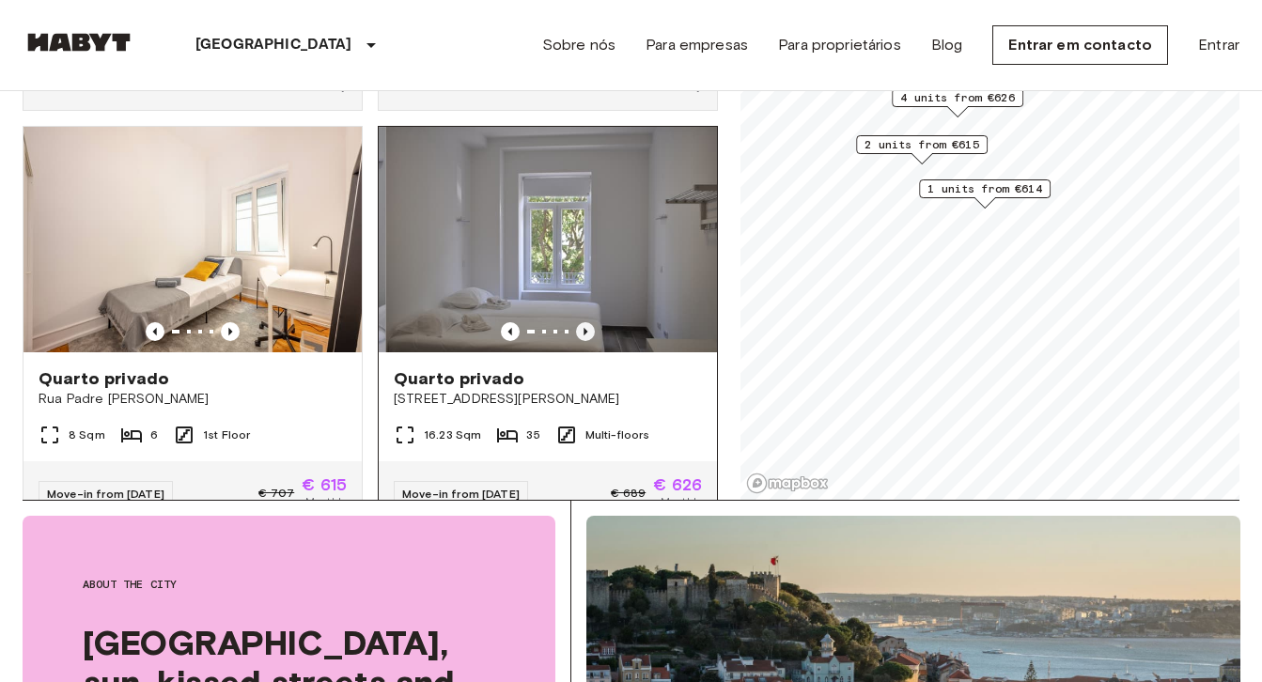
click at [588, 322] on icon "Previous image" at bounding box center [585, 331] width 19 height 19
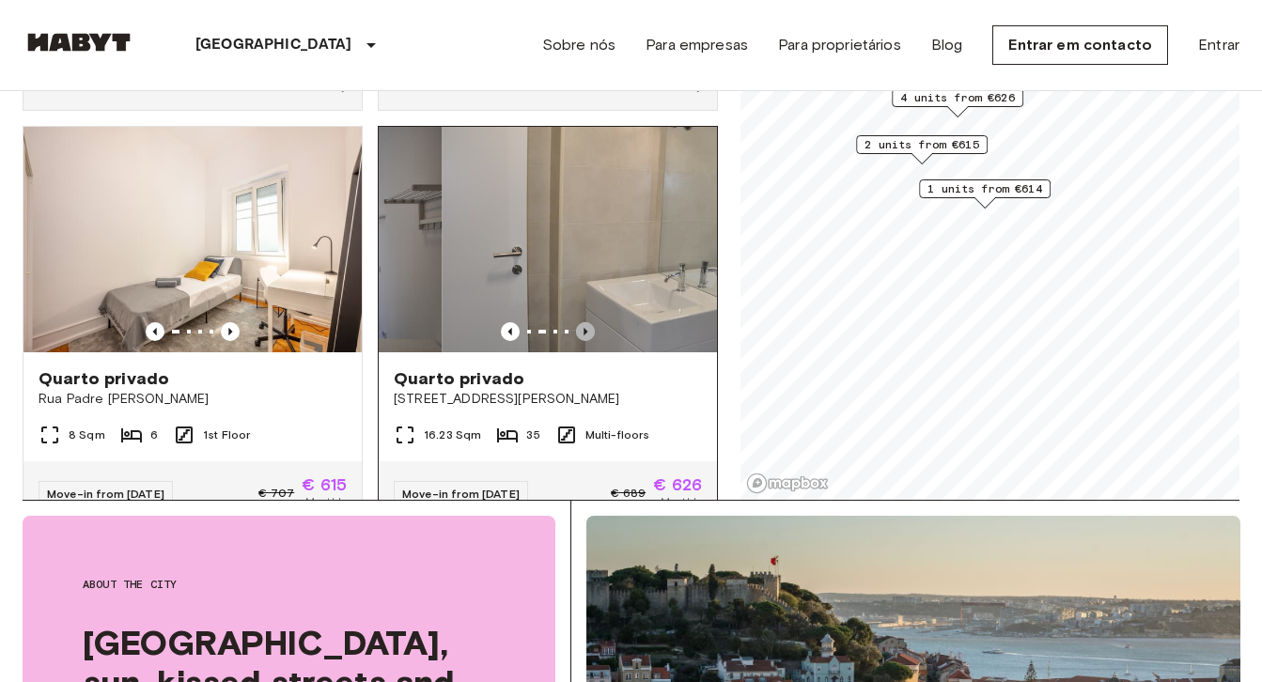
click at [588, 322] on icon "Previous image" at bounding box center [585, 331] width 19 height 19
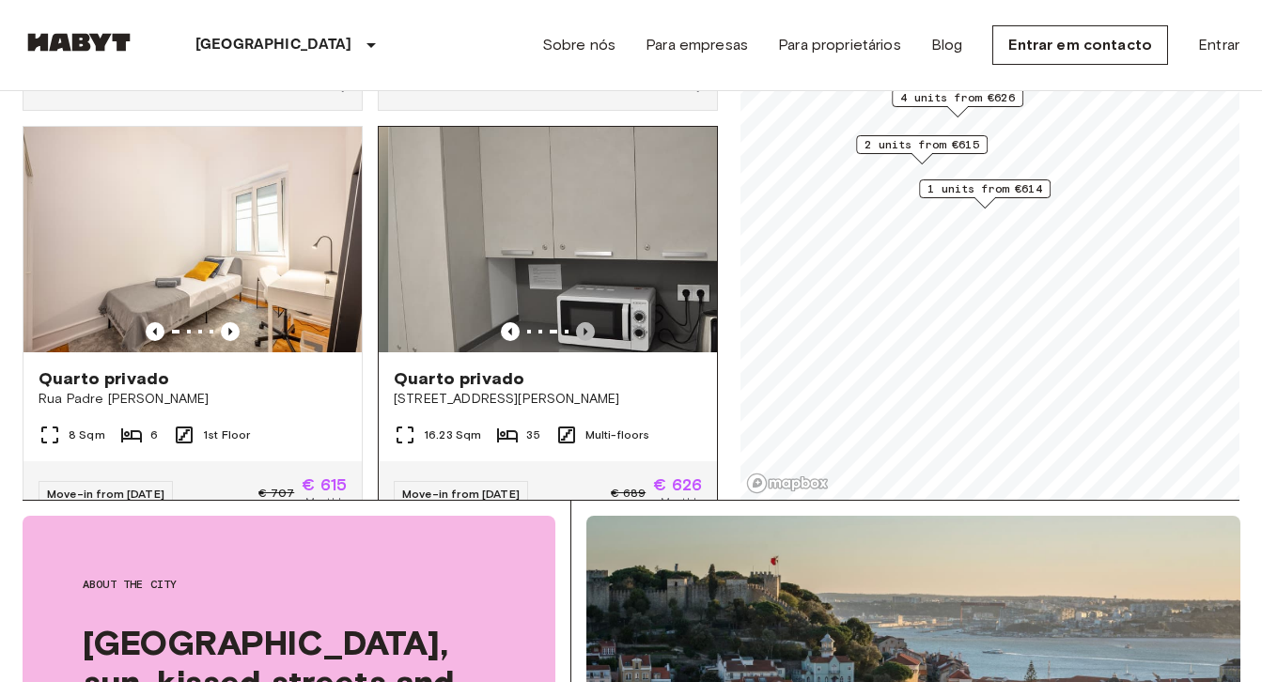
click at [588, 322] on icon "Previous image" at bounding box center [585, 331] width 19 height 19
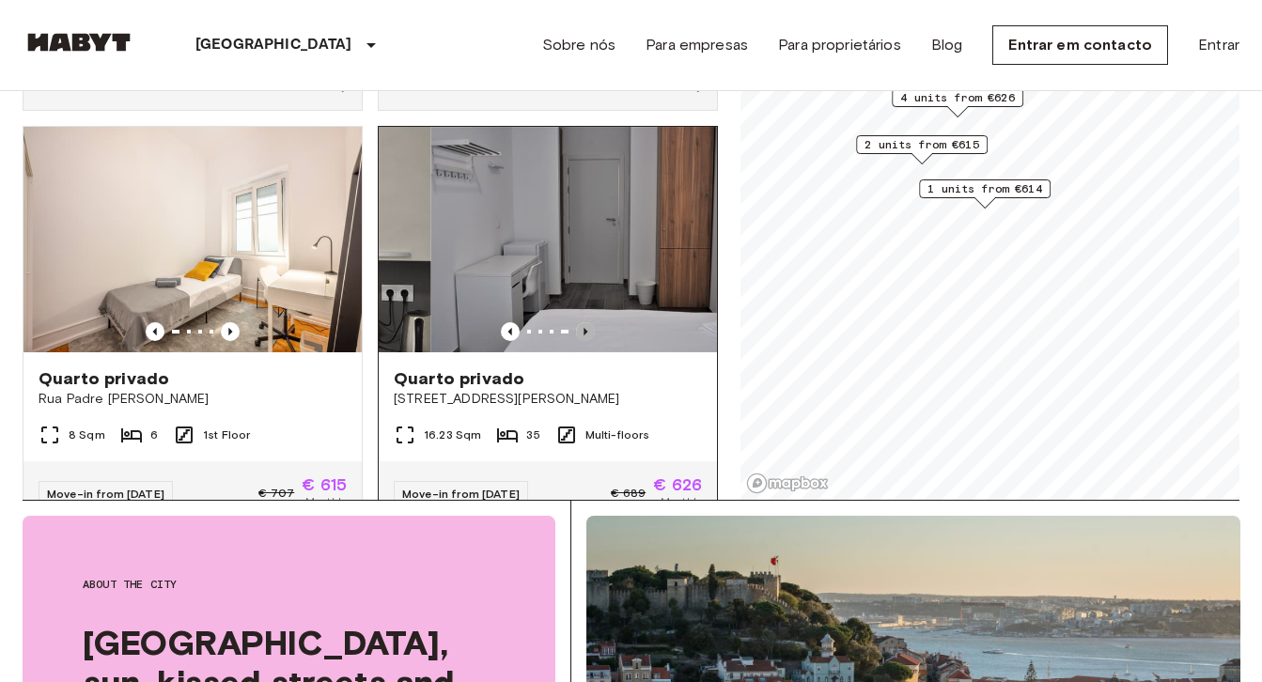
click at [588, 322] on icon "Previous image" at bounding box center [585, 331] width 19 height 19
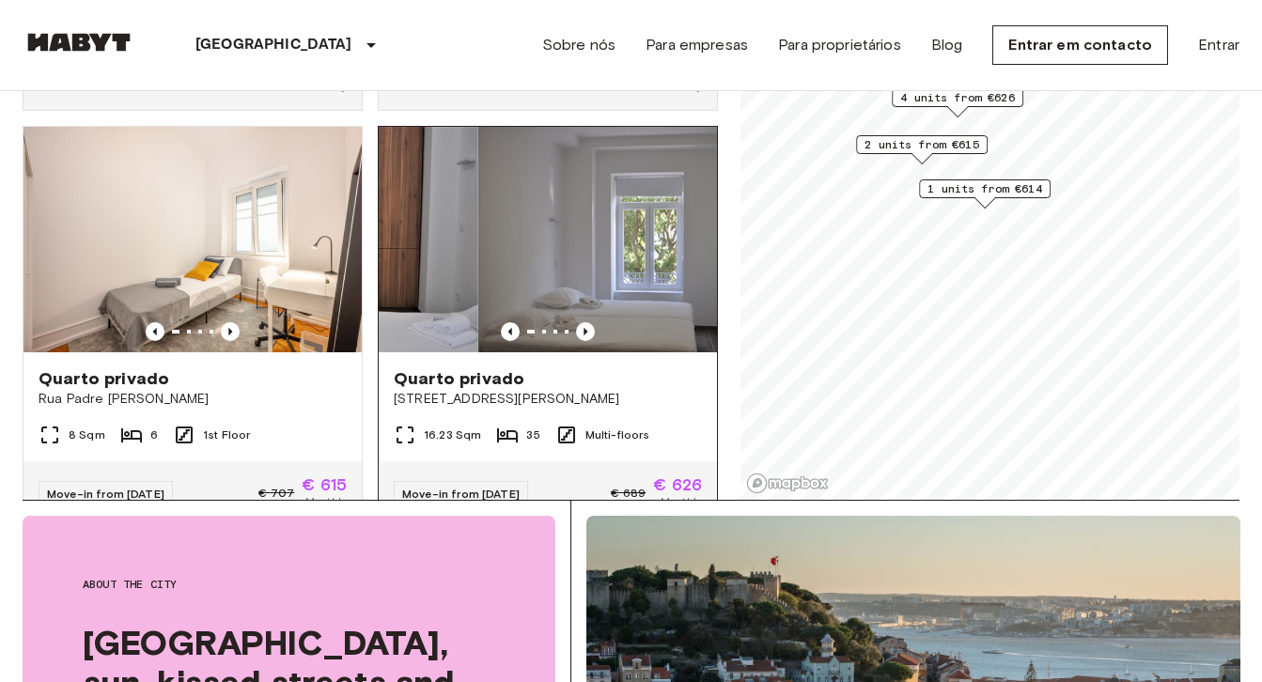
click at [588, 191] on img at bounding box center [647, 240] width 338 height 226
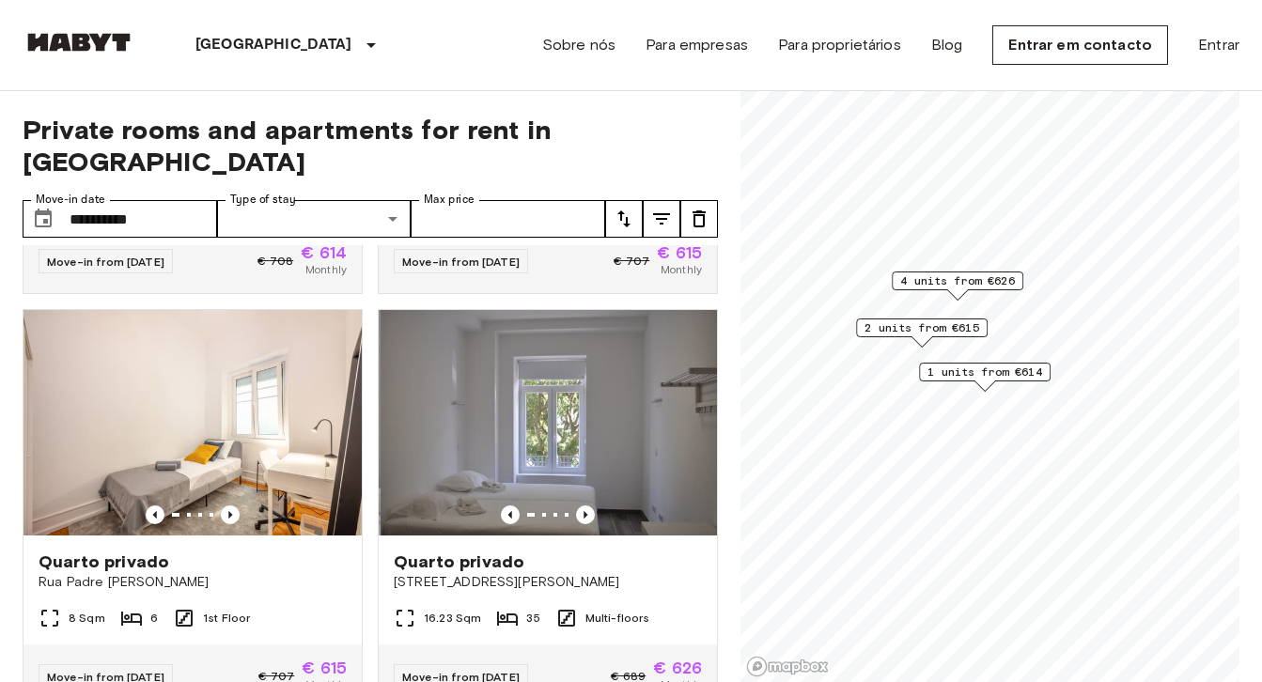
scroll to position [0, 0]
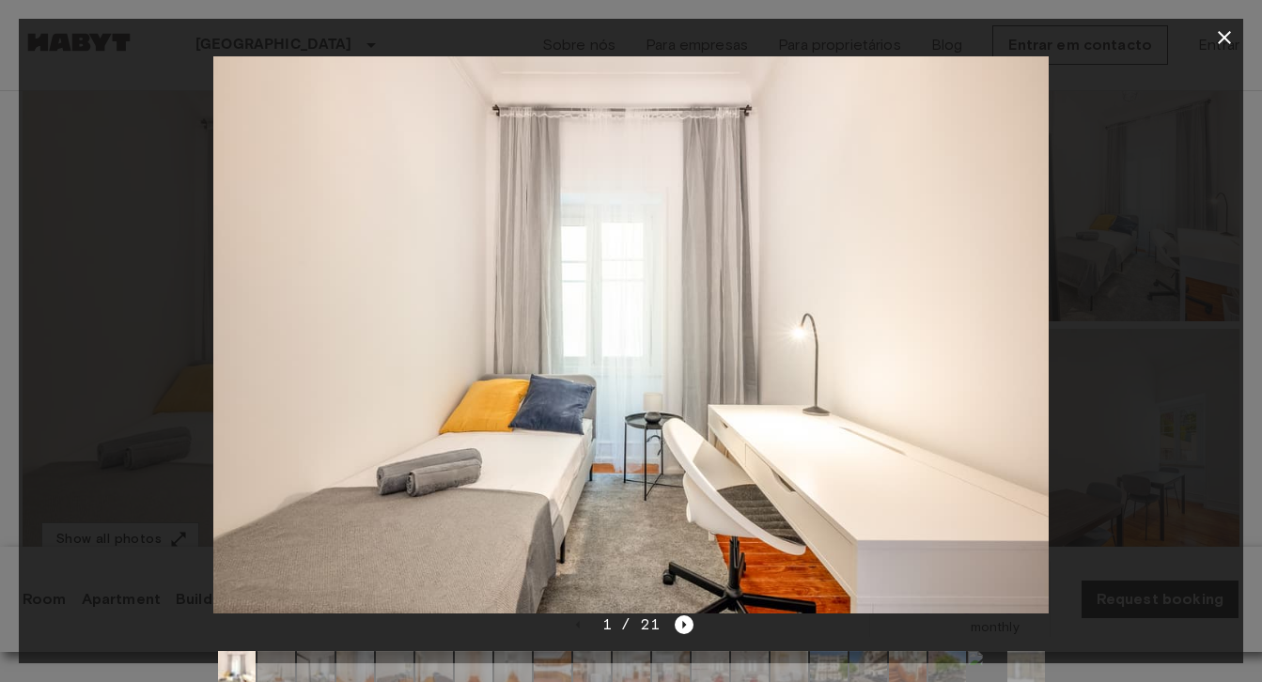
scroll to position [168, 0]
click at [689, 627] on icon "Next image" at bounding box center [684, 625] width 19 height 19
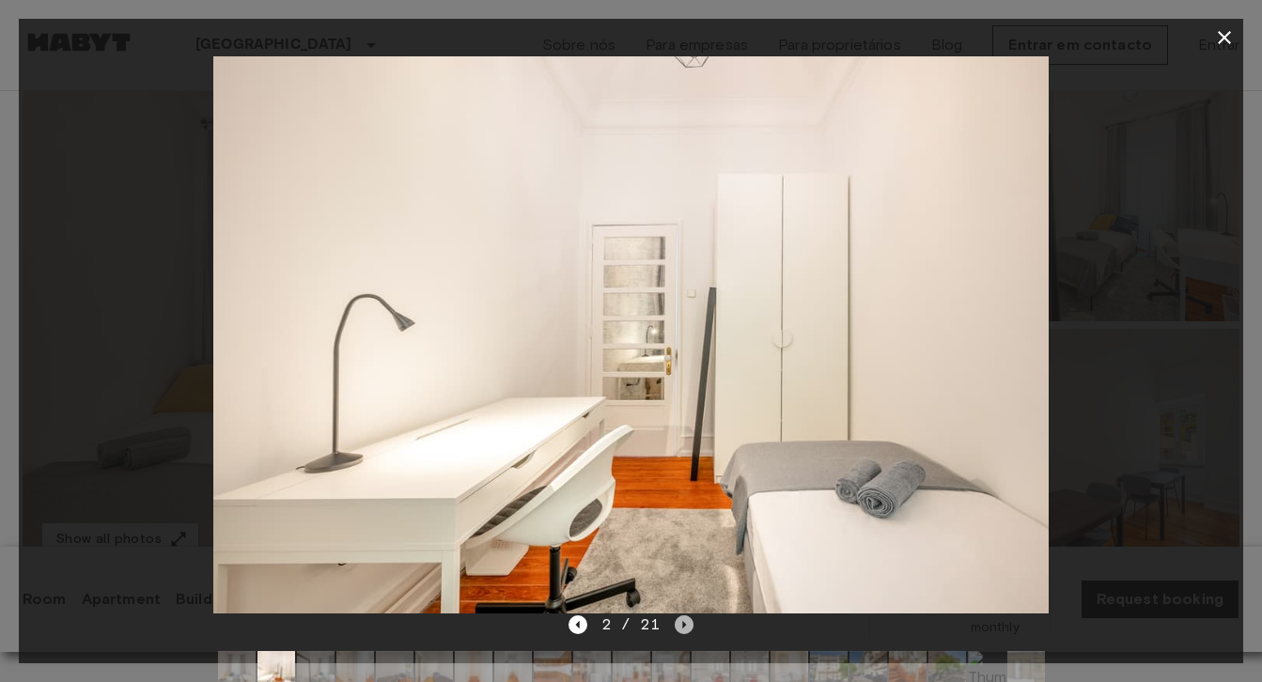
click at [689, 626] on icon "Next image" at bounding box center [684, 625] width 19 height 19
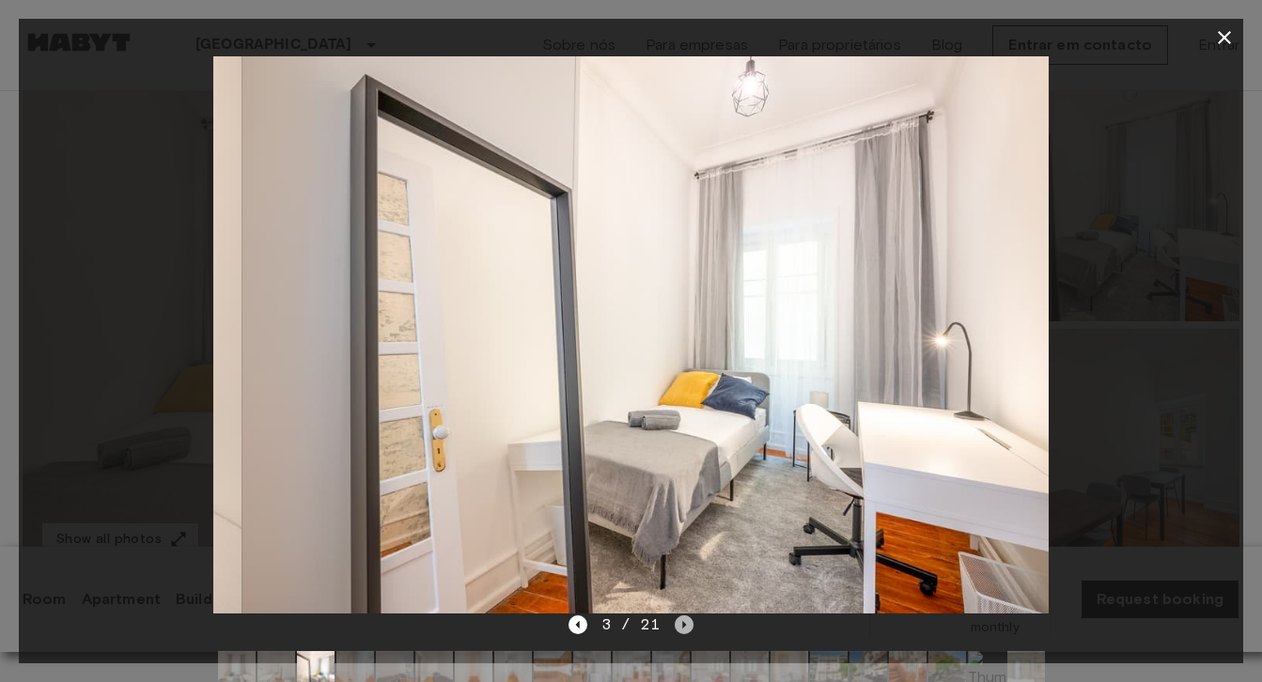
click at [689, 626] on icon "Next image" at bounding box center [684, 625] width 19 height 19
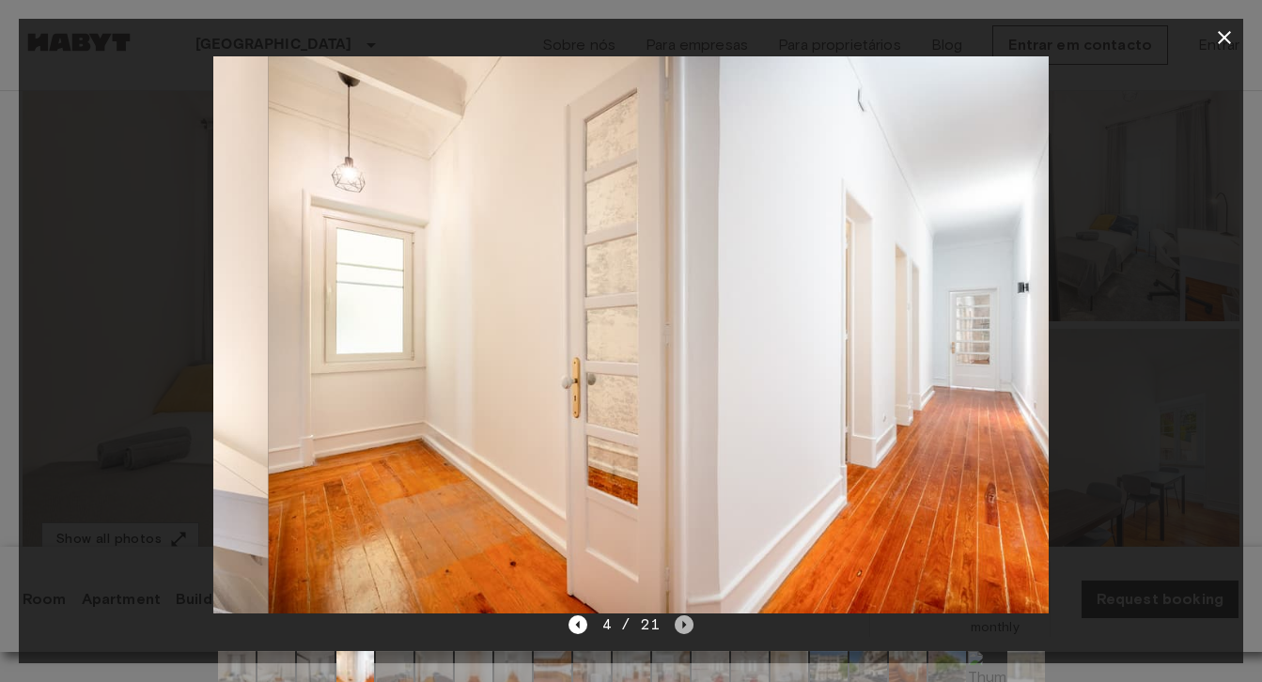
click at [689, 626] on icon "Next image" at bounding box center [684, 625] width 19 height 19
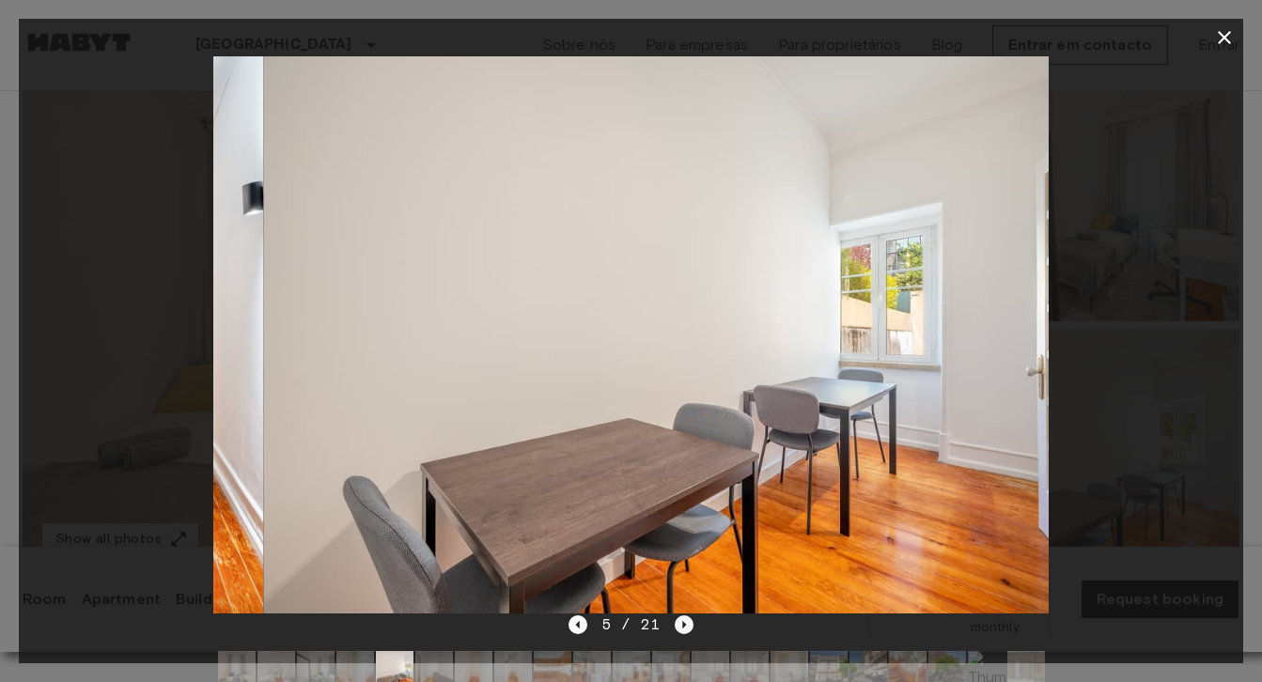
click at [688, 625] on icon "Next image" at bounding box center [684, 625] width 19 height 19
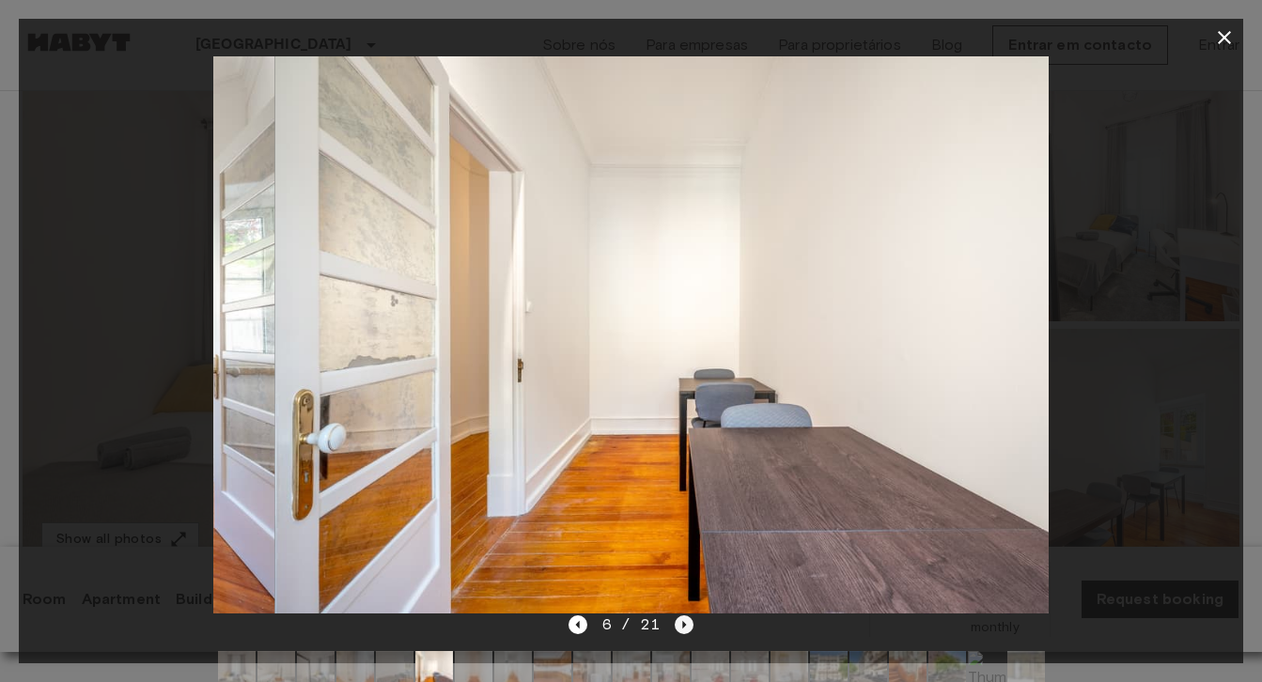
click at [688, 625] on icon "Next image" at bounding box center [684, 625] width 19 height 19
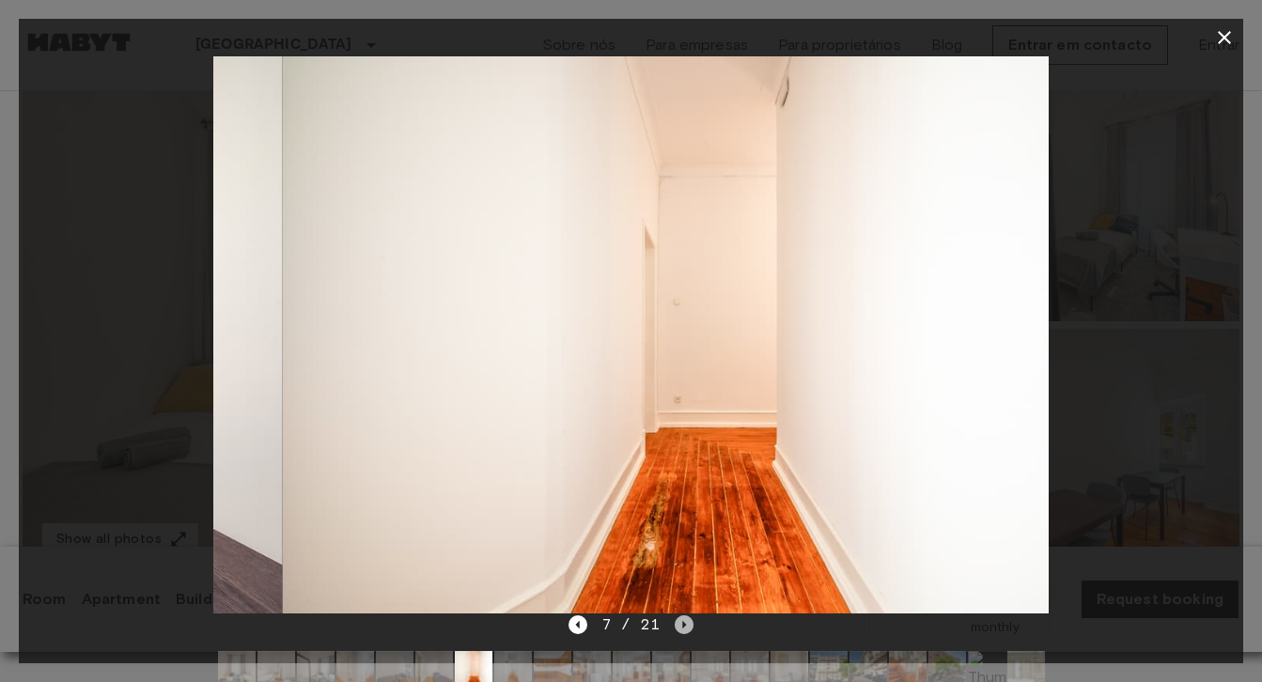
click at [688, 625] on icon "Next image" at bounding box center [684, 625] width 19 height 19
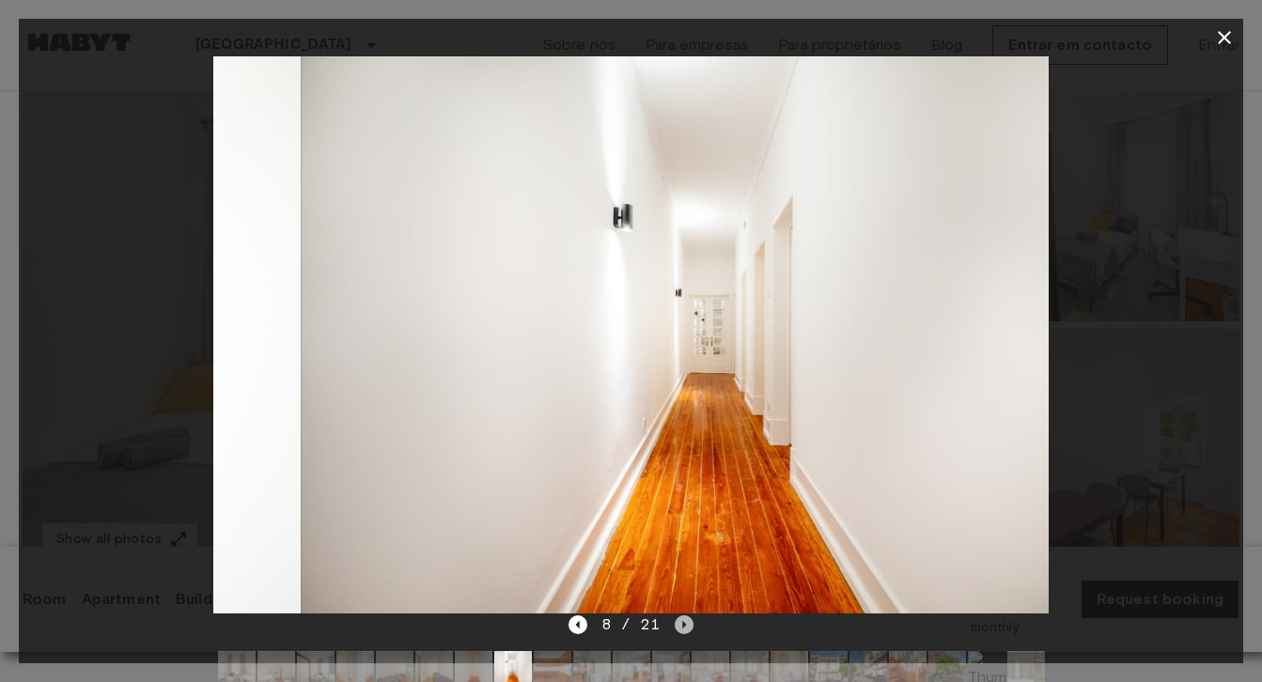
click at [688, 625] on icon "Next image" at bounding box center [684, 625] width 19 height 19
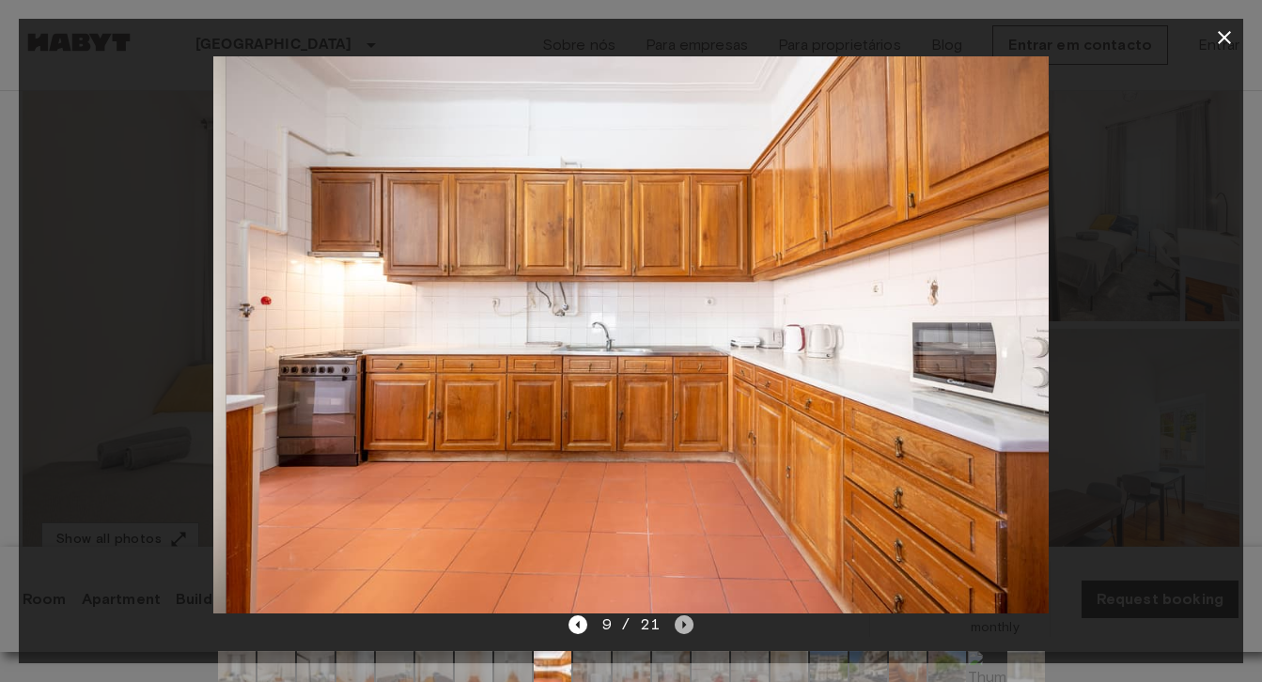
click at [688, 625] on icon "Next image" at bounding box center [684, 625] width 19 height 19
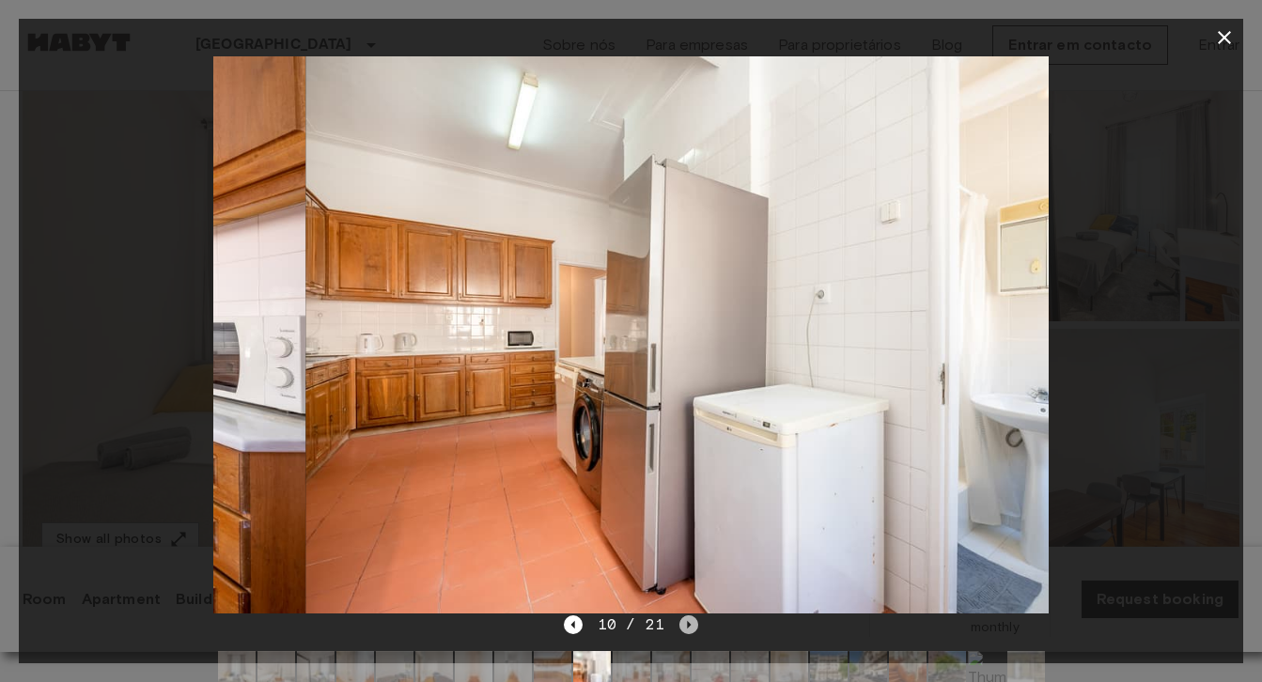
click at [688, 625] on icon "Next image" at bounding box center [689, 625] width 4 height 8
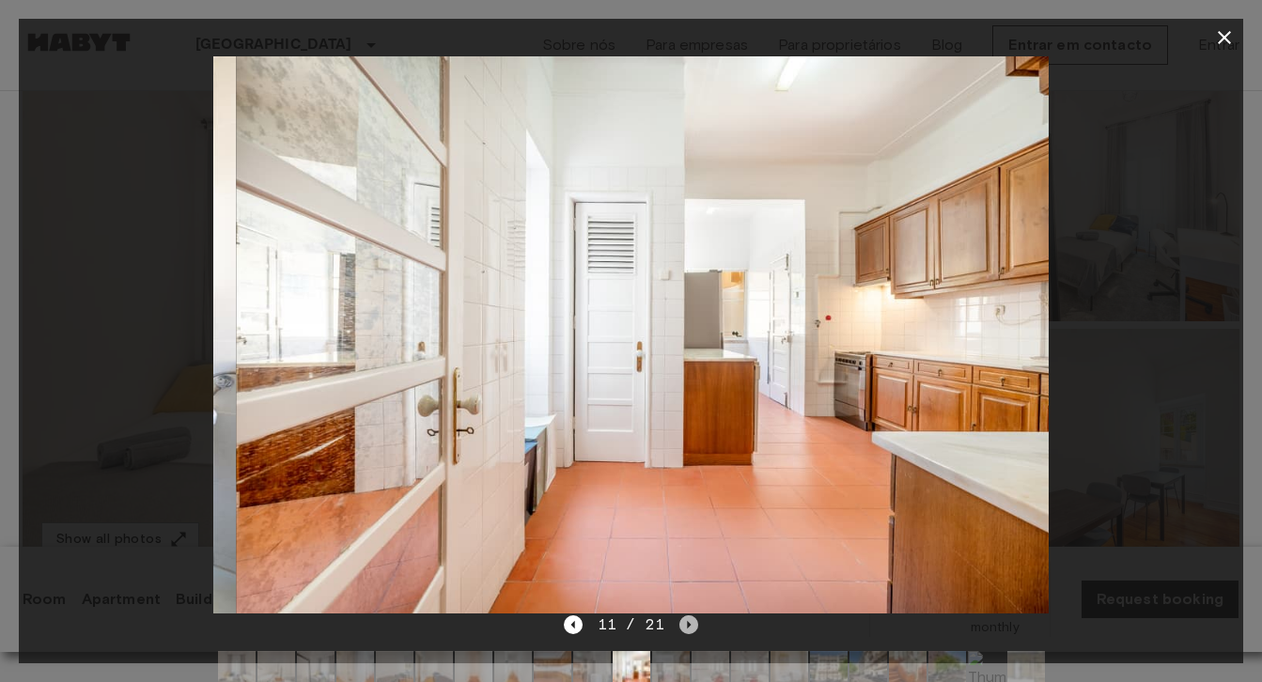
click at [688, 625] on icon "Next image" at bounding box center [689, 625] width 4 height 8
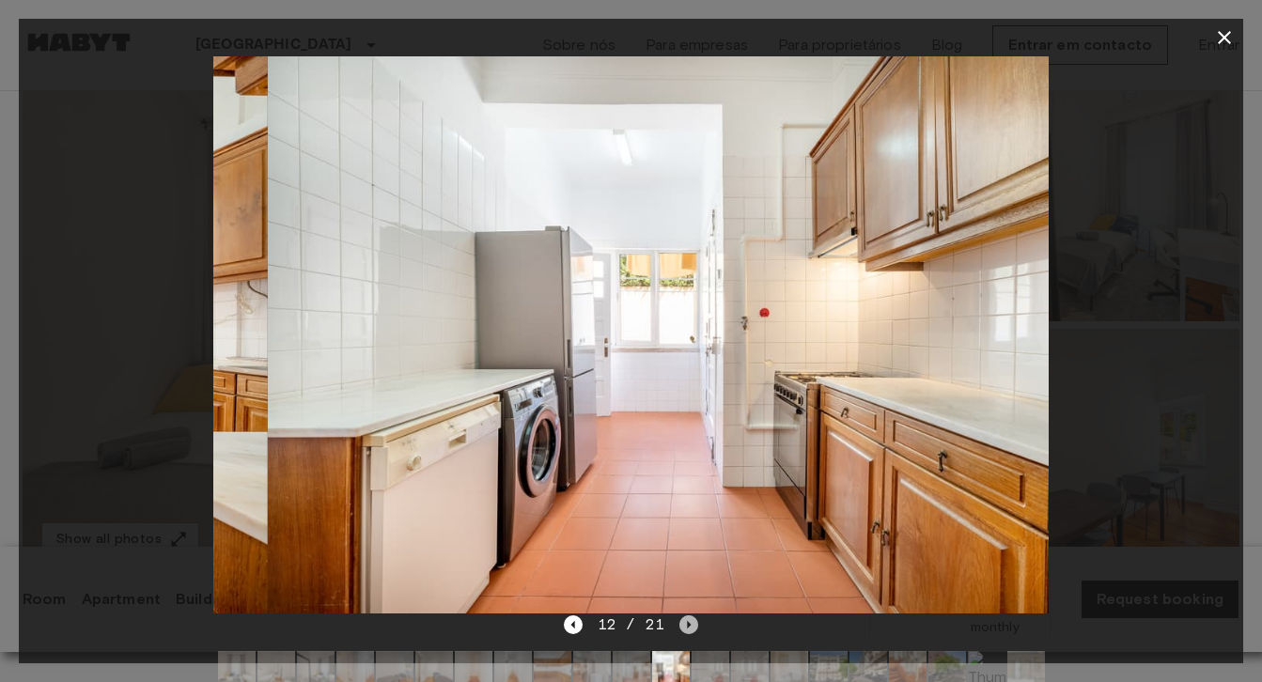
click at [688, 625] on icon "Next image" at bounding box center [689, 625] width 4 height 8
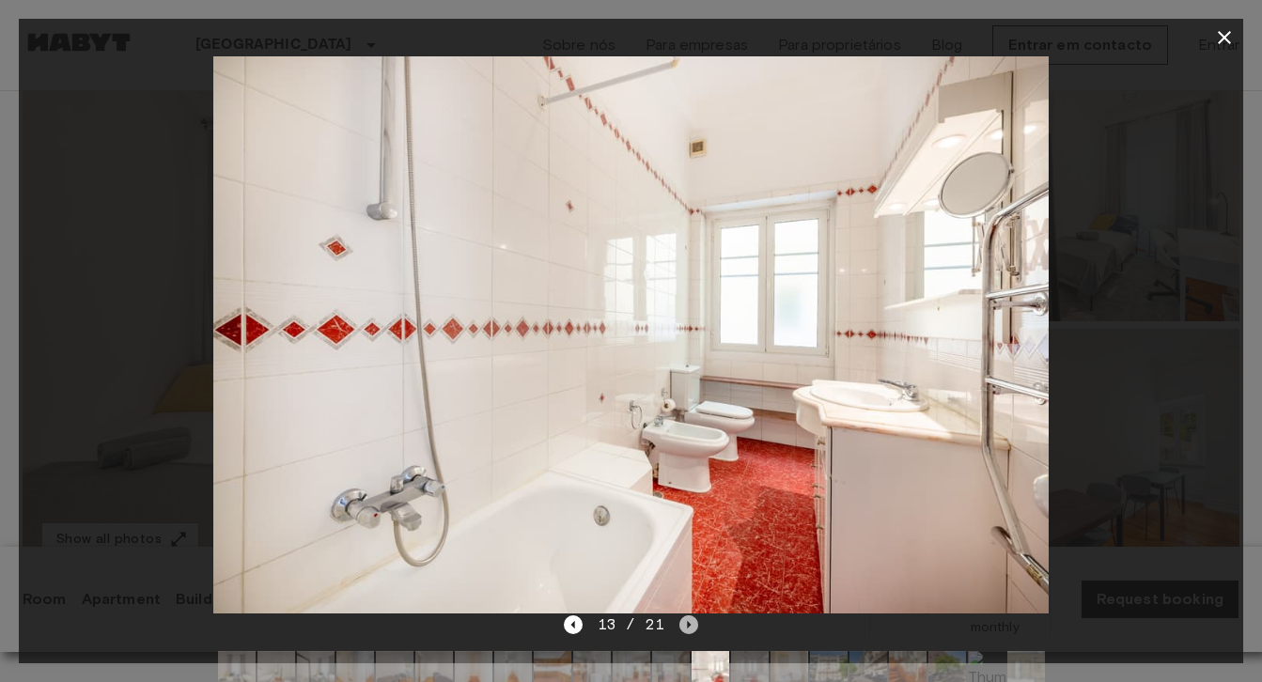
click at [688, 626] on icon "Next image" at bounding box center [689, 625] width 4 height 8
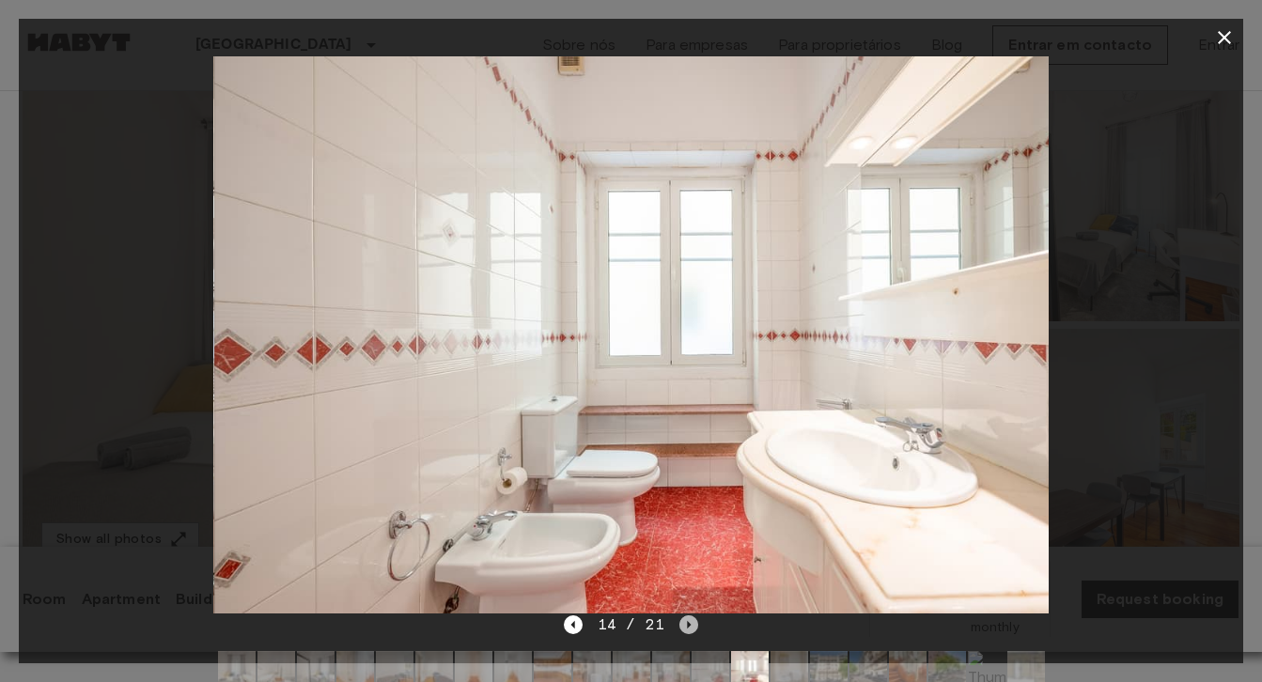
click at [688, 626] on icon "Next image" at bounding box center [689, 625] width 4 height 8
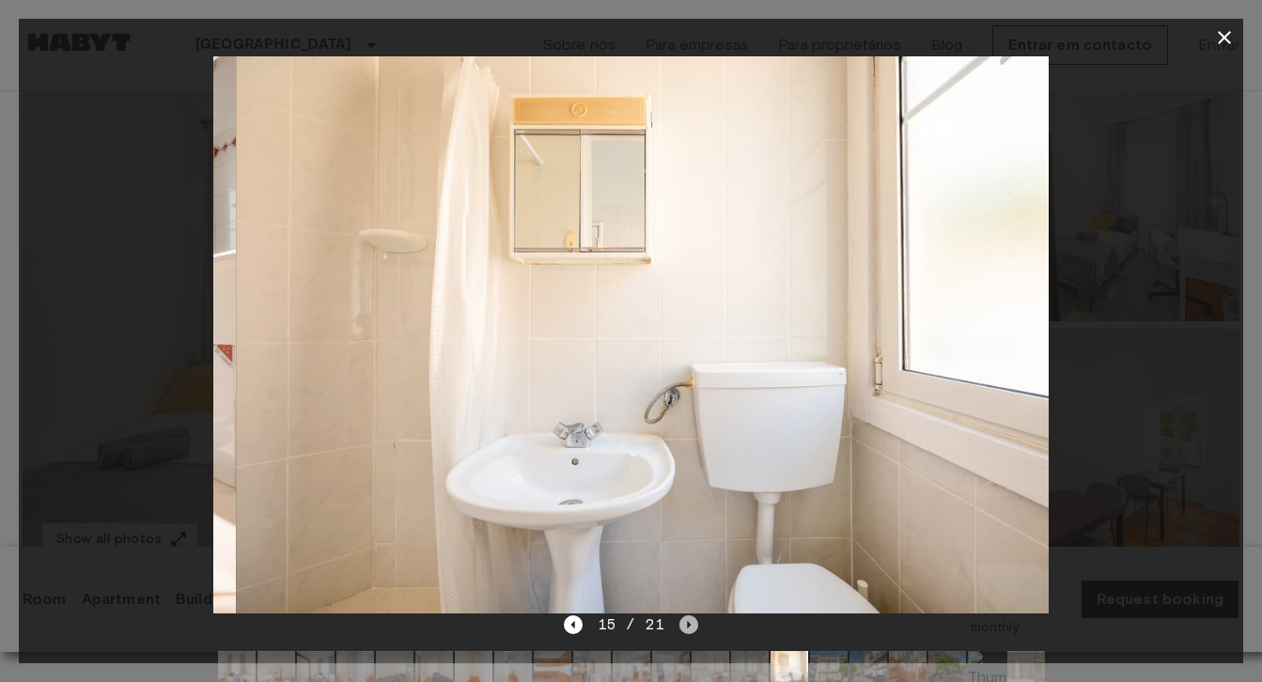
click at [688, 626] on icon "Next image" at bounding box center [689, 625] width 4 height 8
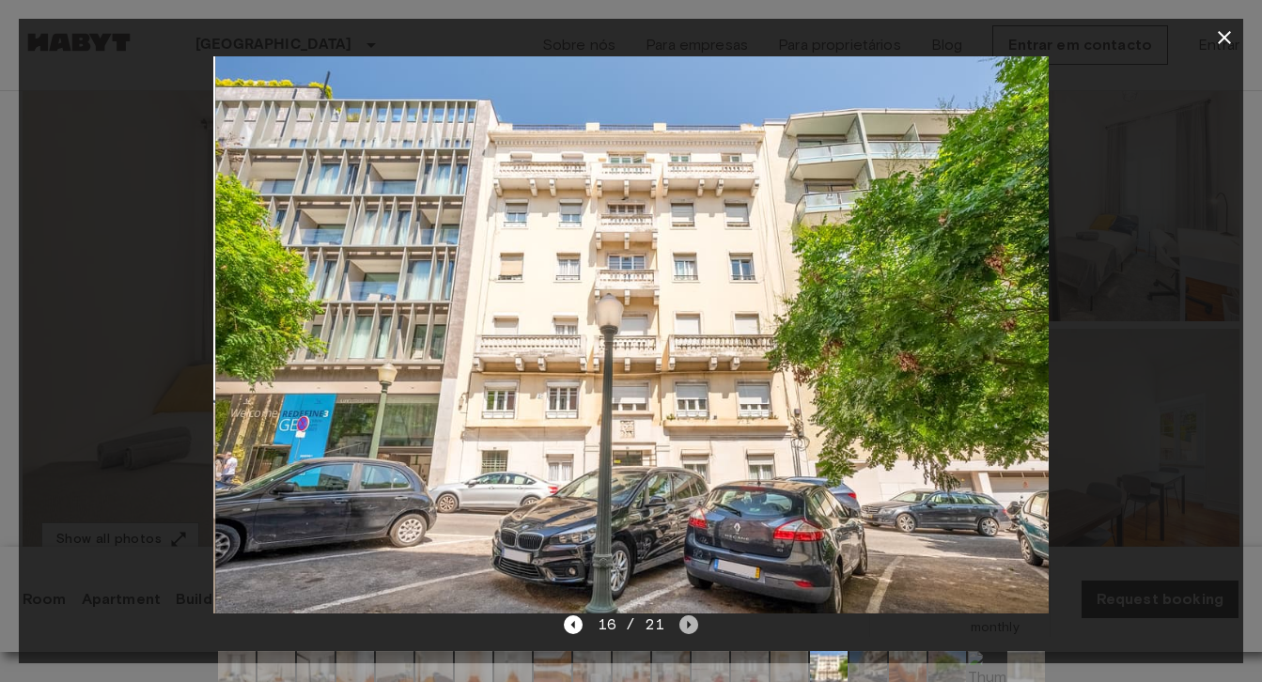
click at [688, 626] on icon "Next image" at bounding box center [689, 625] width 4 height 8
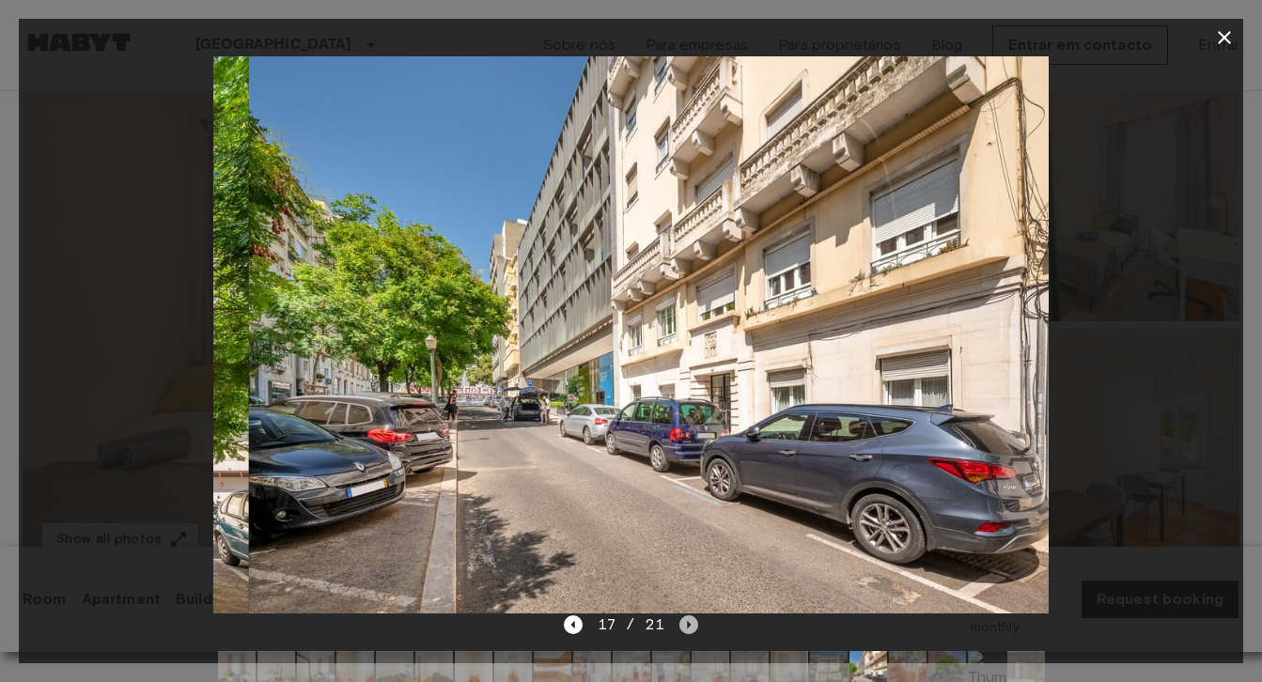
click at [688, 626] on icon "Next image" at bounding box center [689, 625] width 4 height 8
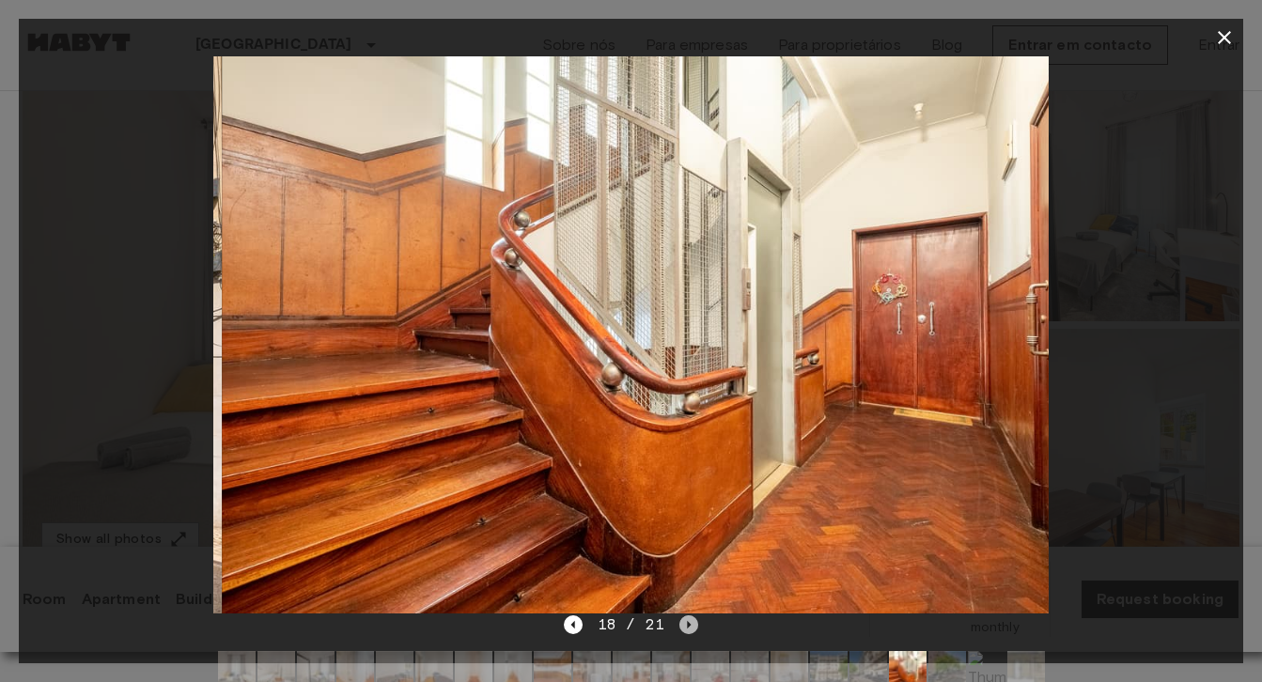
click at [688, 626] on icon "Next image" at bounding box center [689, 625] width 4 height 8
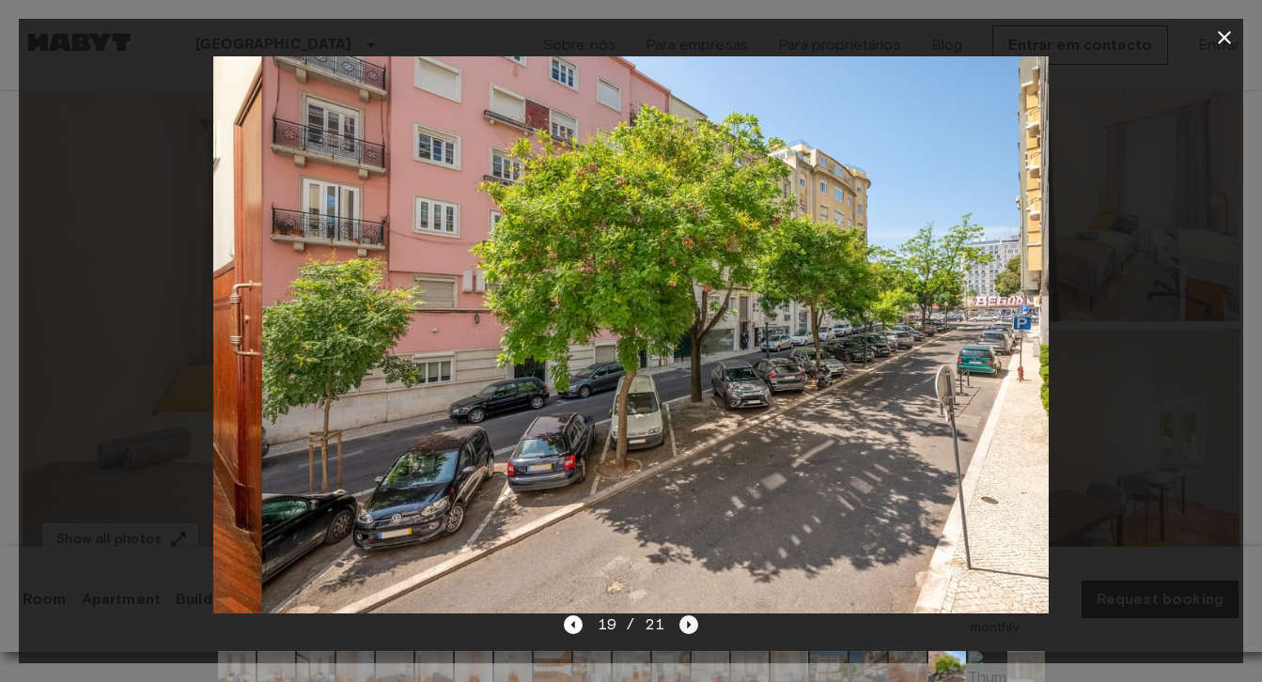
click at [688, 626] on icon "Next image" at bounding box center [689, 625] width 4 height 8
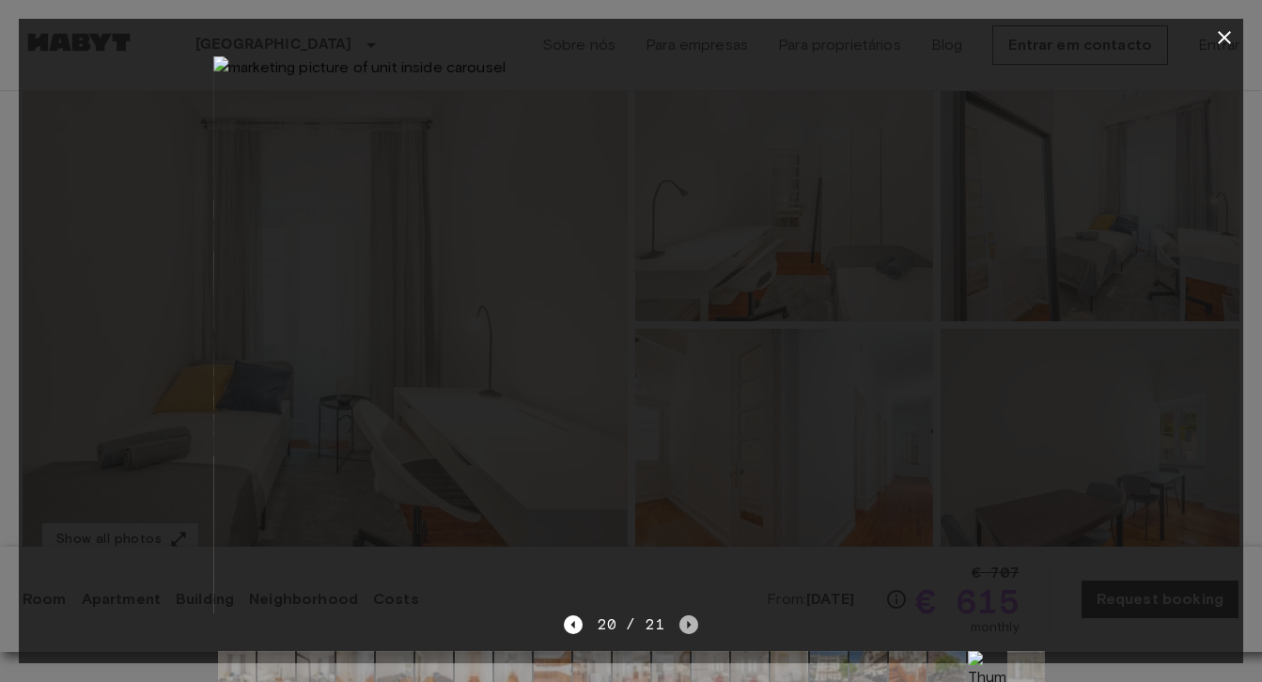
click at [688, 626] on icon "Next image" at bounding box center [689, 625] width 4 height 8
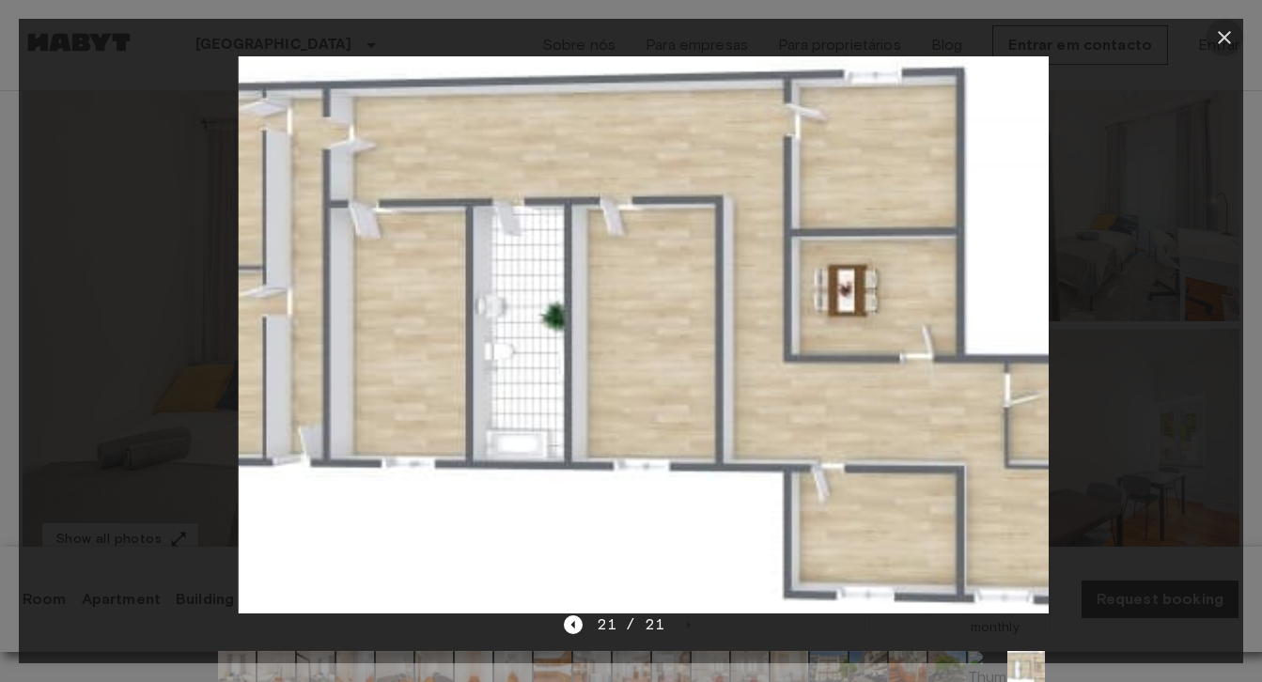
click at [1232, 31] on icon "button" at bounding box center [1224, 37] width 23 height 23
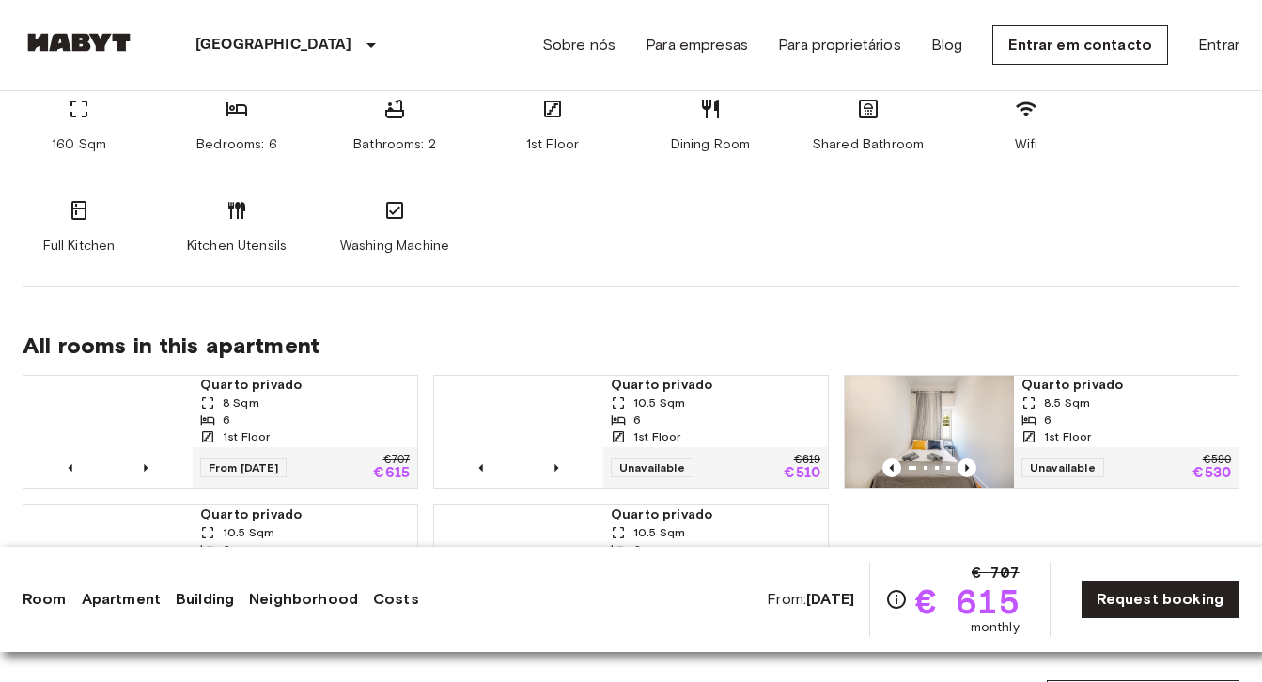
scroll to position [1195, 0]
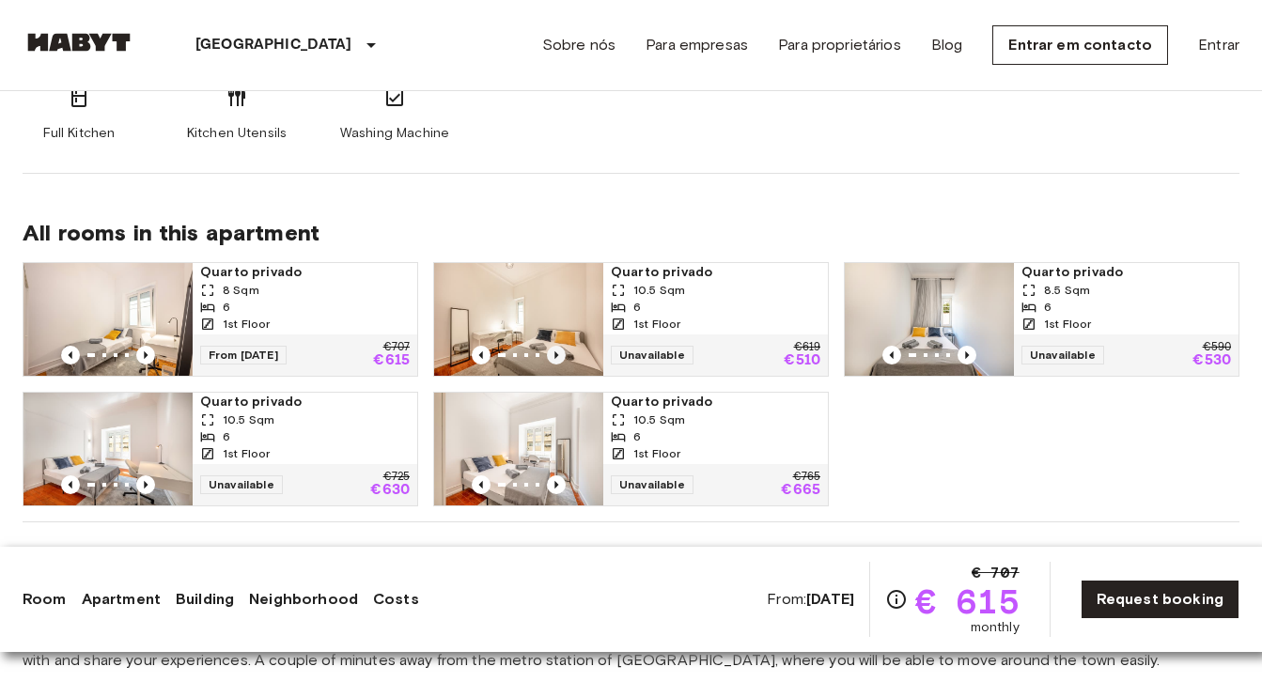
click at [557, 355] on icon "Previous image" at bounding box center [556, 355] width 4 height 8
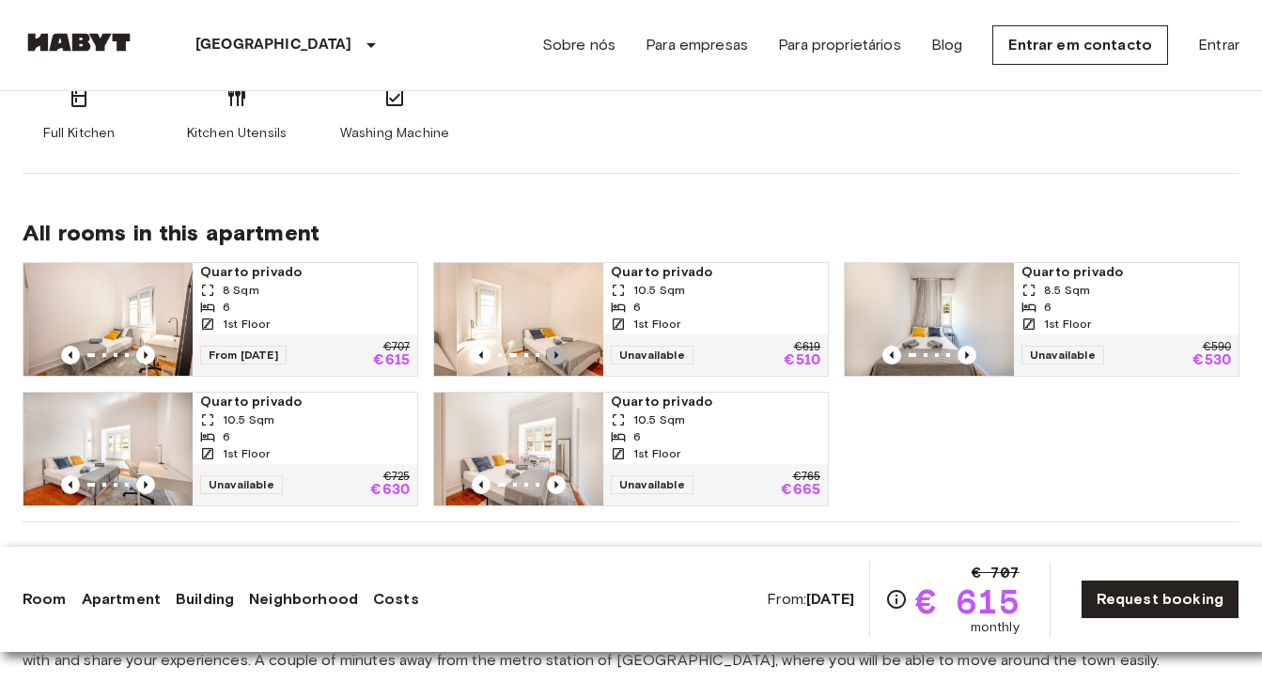
click at [557, 356] on icon "Previous image" at bounding box center [556, 355] width 4 height 8
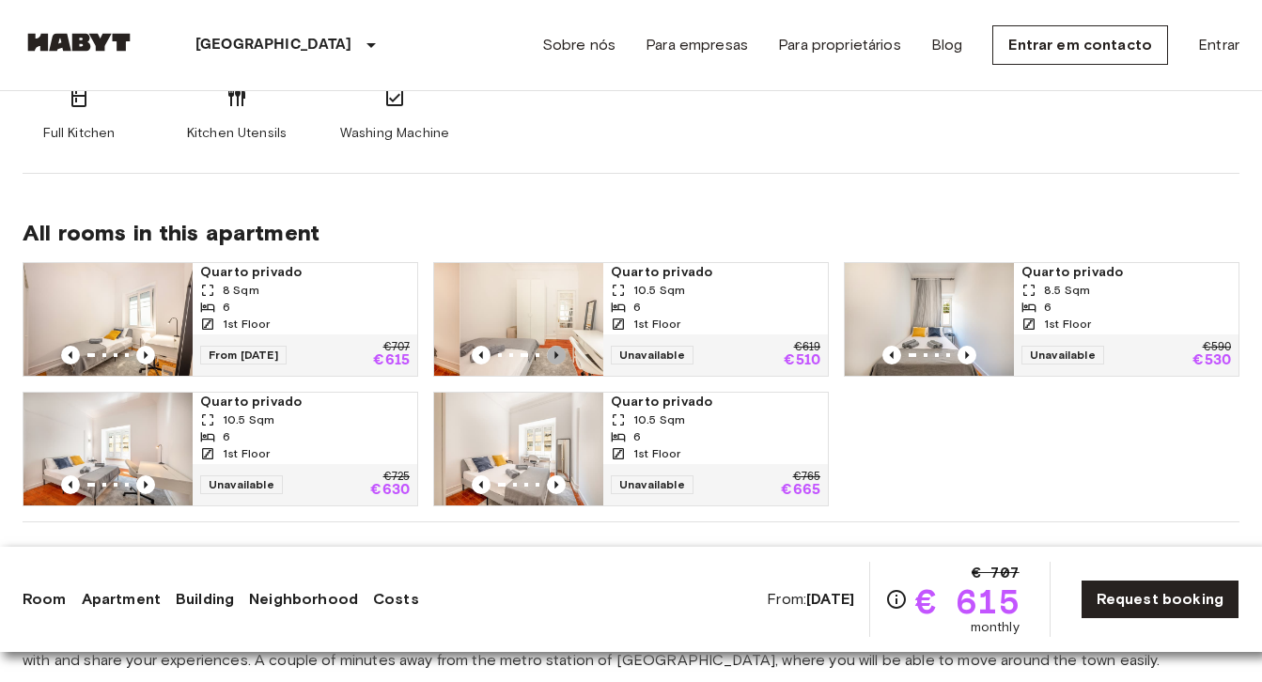
click at [557, 356] on icon "Previous image" at bounding box center [556, 355] width 4 height 8
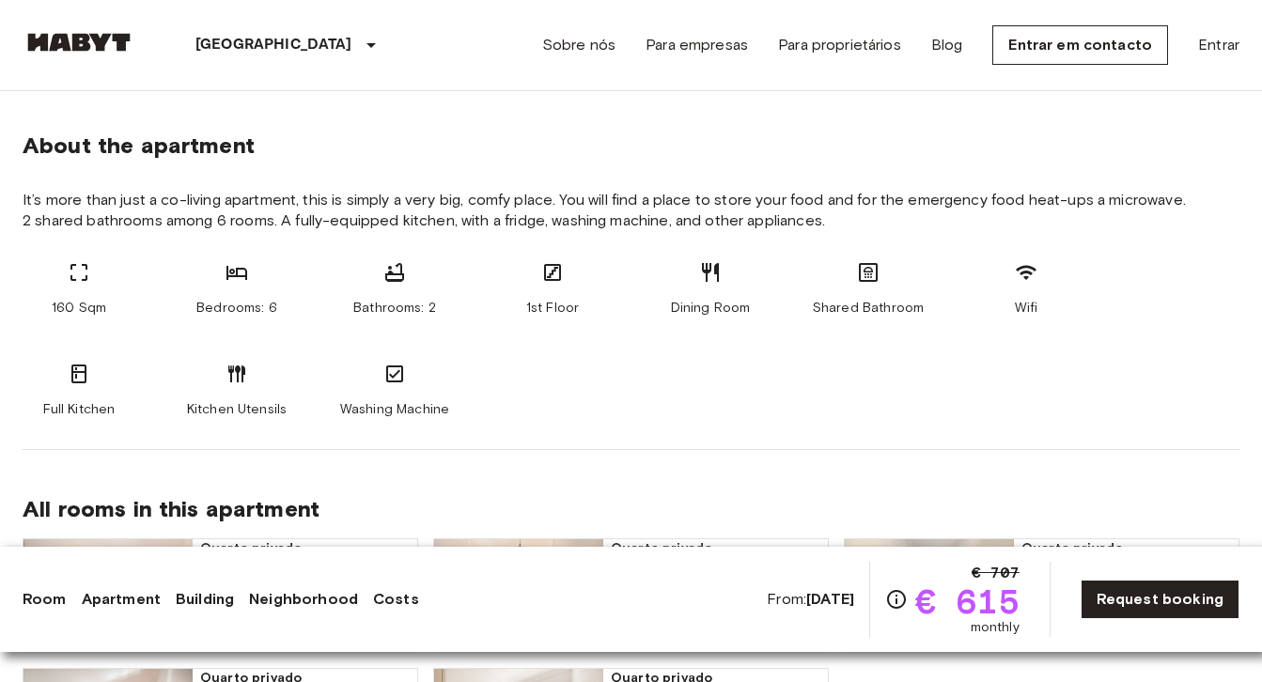
scroll to position [1099, 0]
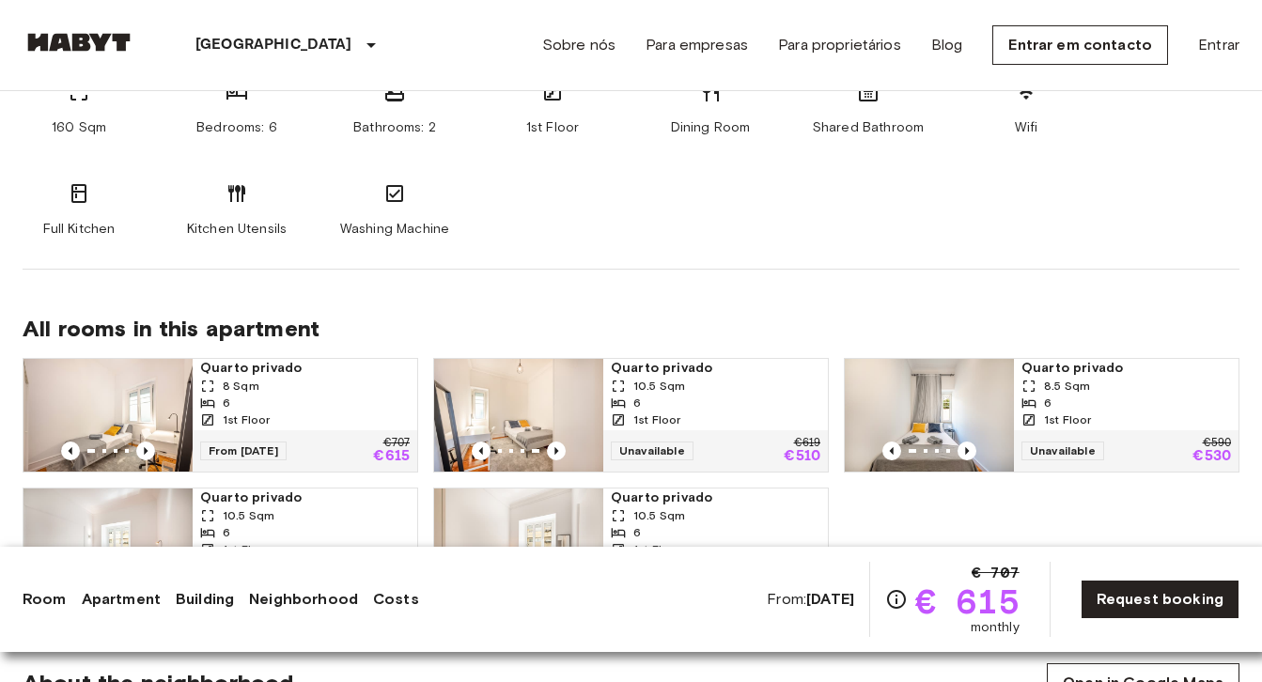
click at [703, 363] on span "Quarto privado" at bounding box center [716, 368] width 210 height 19
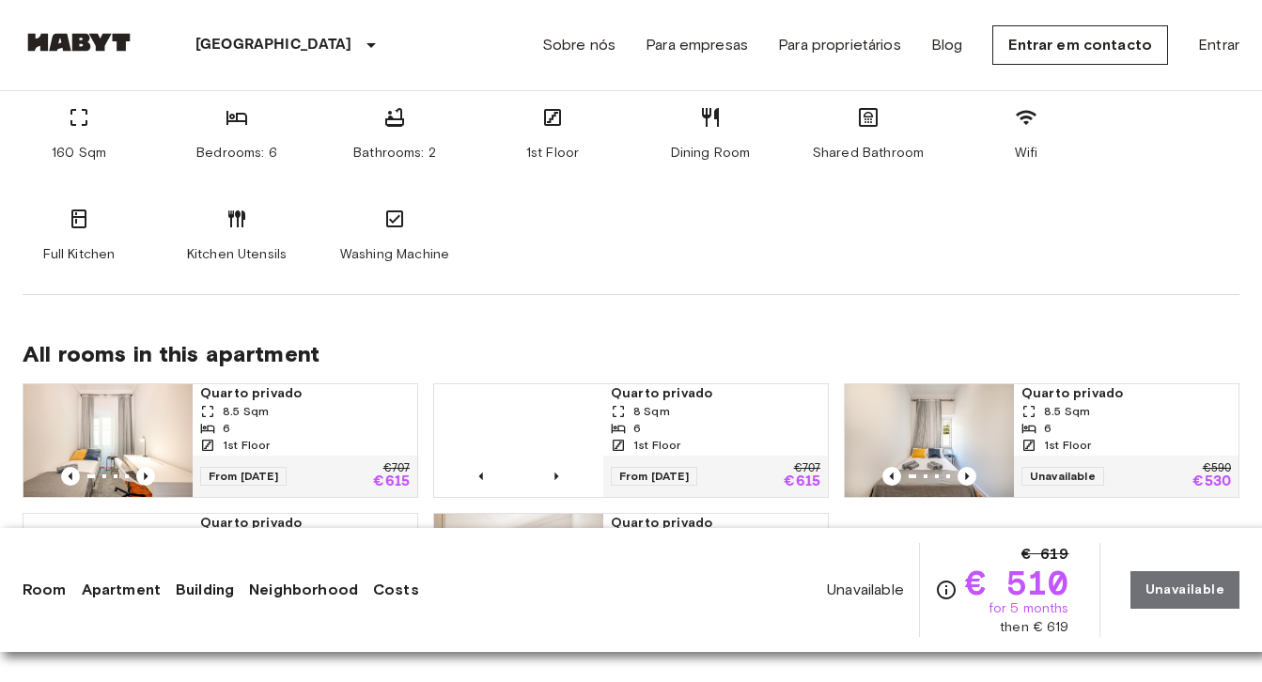
scroll to position [1383, 0]
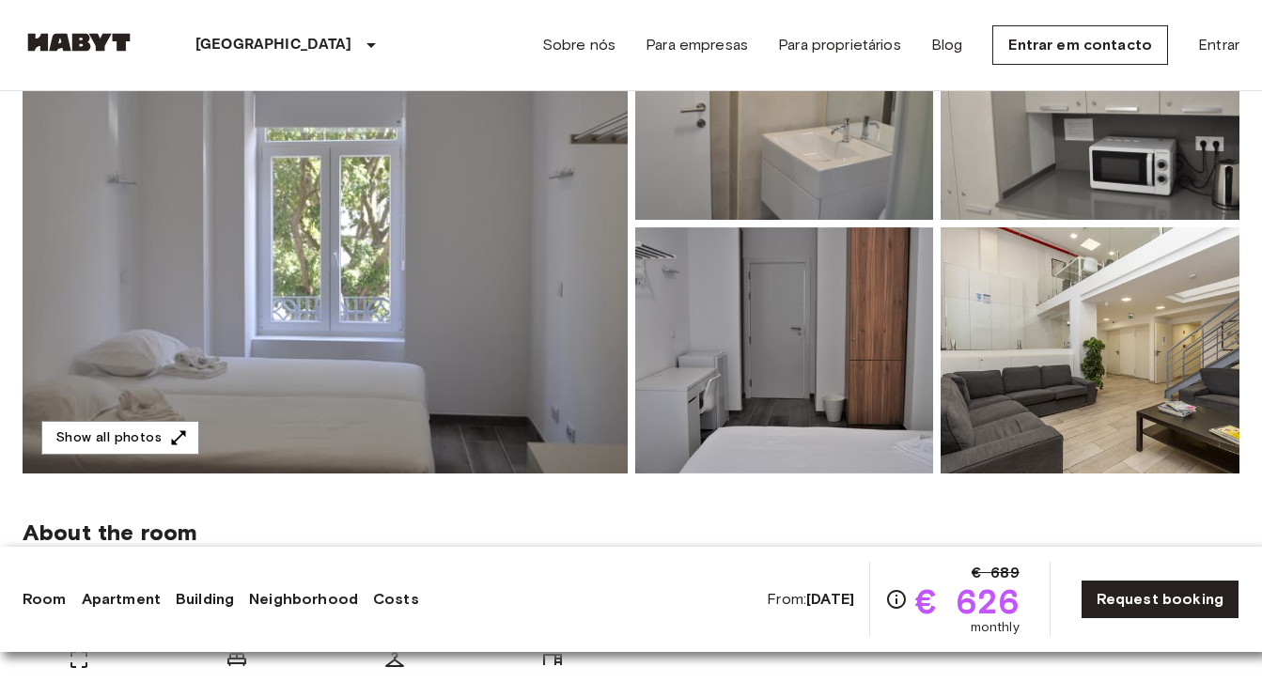
scroll to position [270, 0]
click at [538, 343] on img at bounding box center [325, 224] width 605 height 500
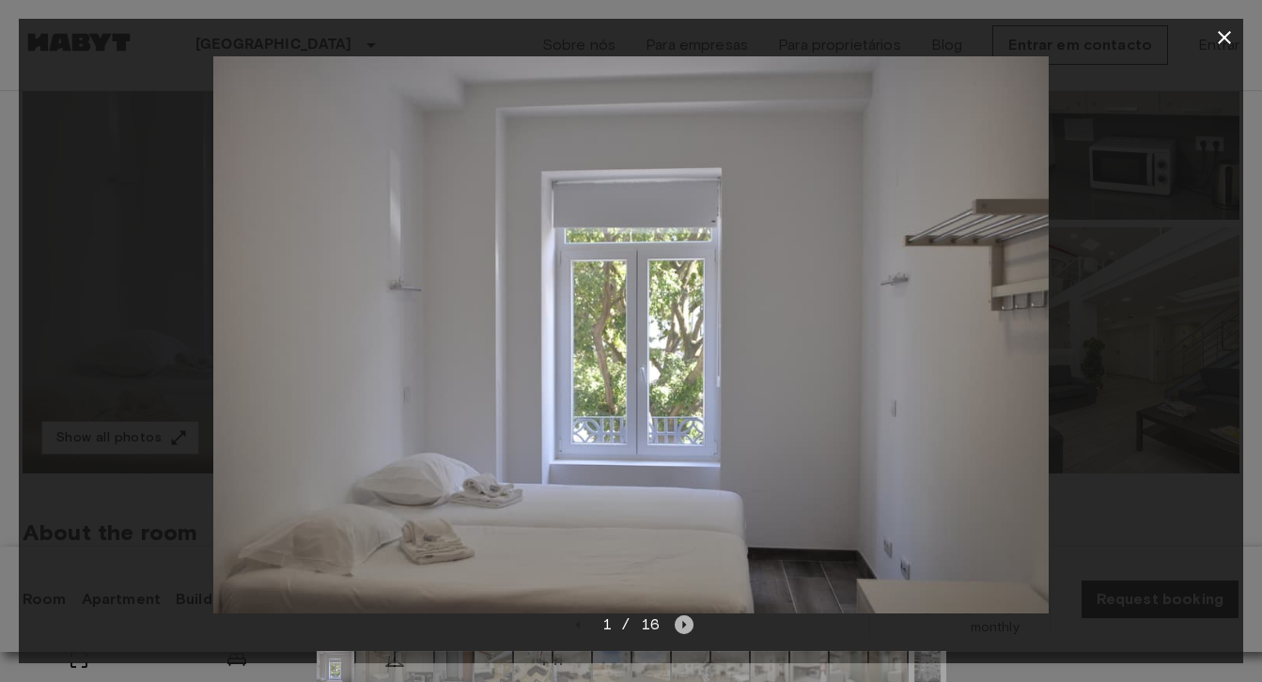
click at [687, 619] on icon "Next image" at bounding box center [684, 625] width 19 height 19
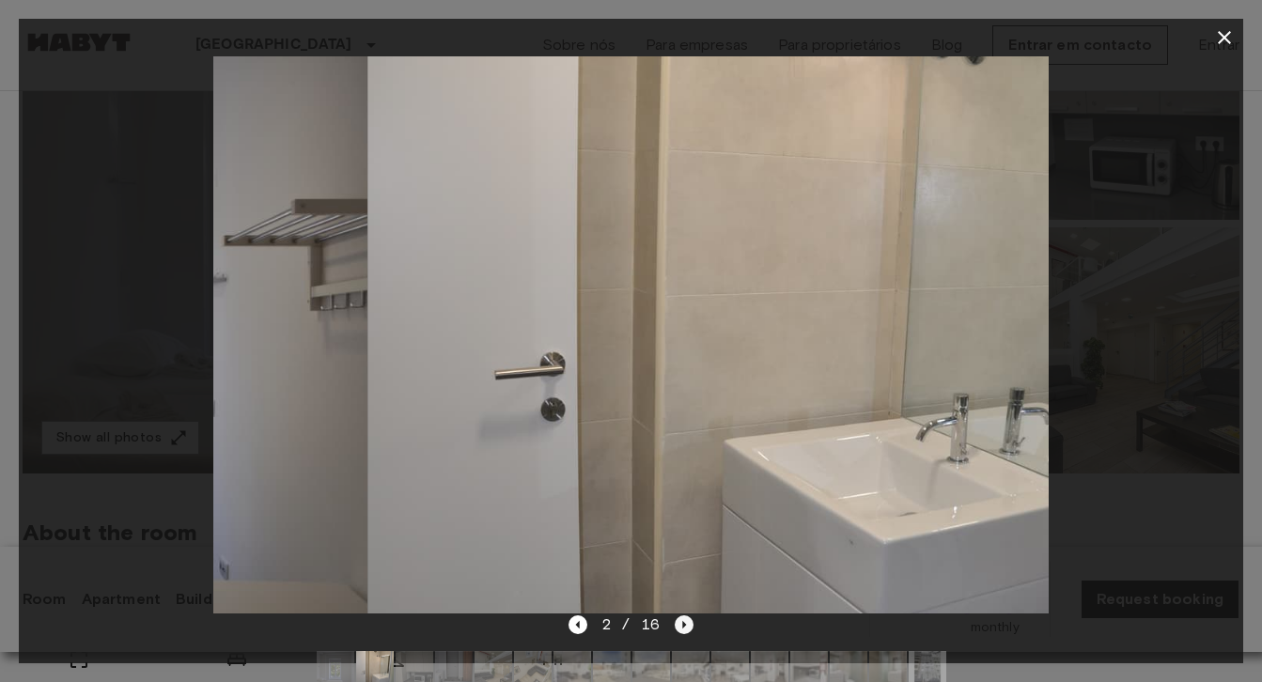
click at [686, 619] on icon "Next image" at bounding box center [684, 625] width 19 height 19
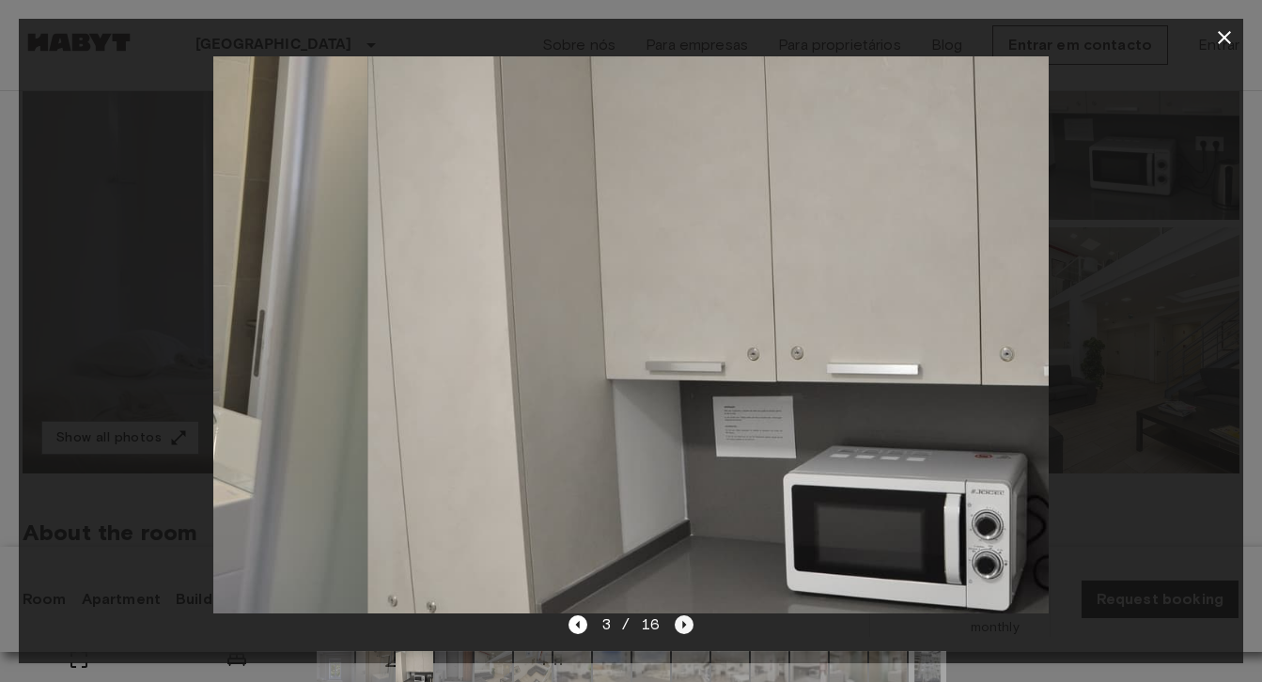
click at [686, 619] on icon "Next image" at bounding box center [684, 625] width 19 height 19
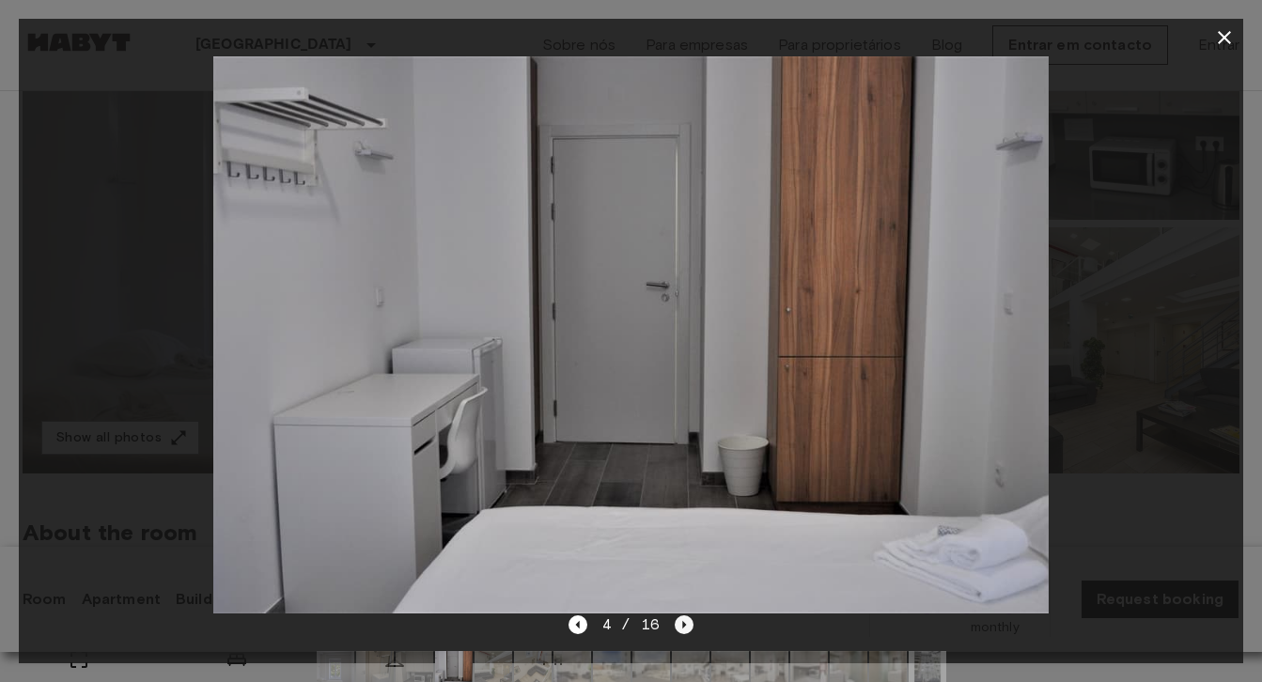
click at [686, 619] on icon "Next image" at bounding box center [684, 625] width 19 height 19
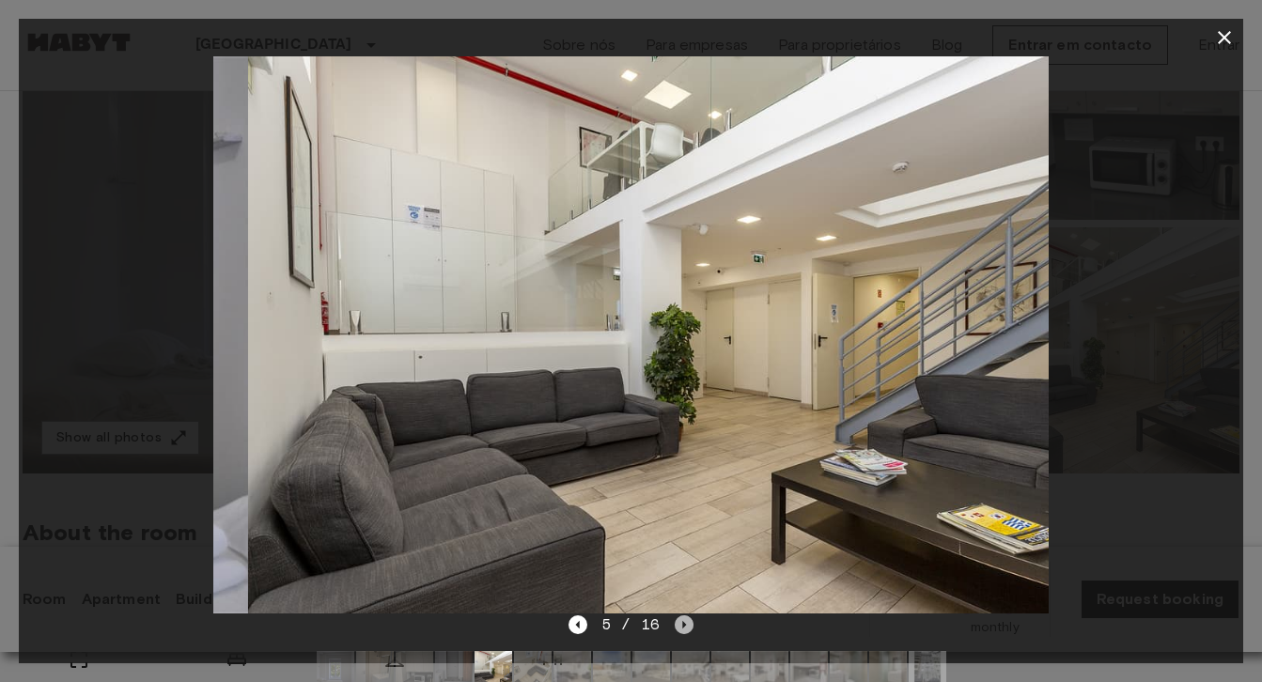
click at [686, 619] on icon "Next image" at bounding box center [684, 625] width 19 height 19
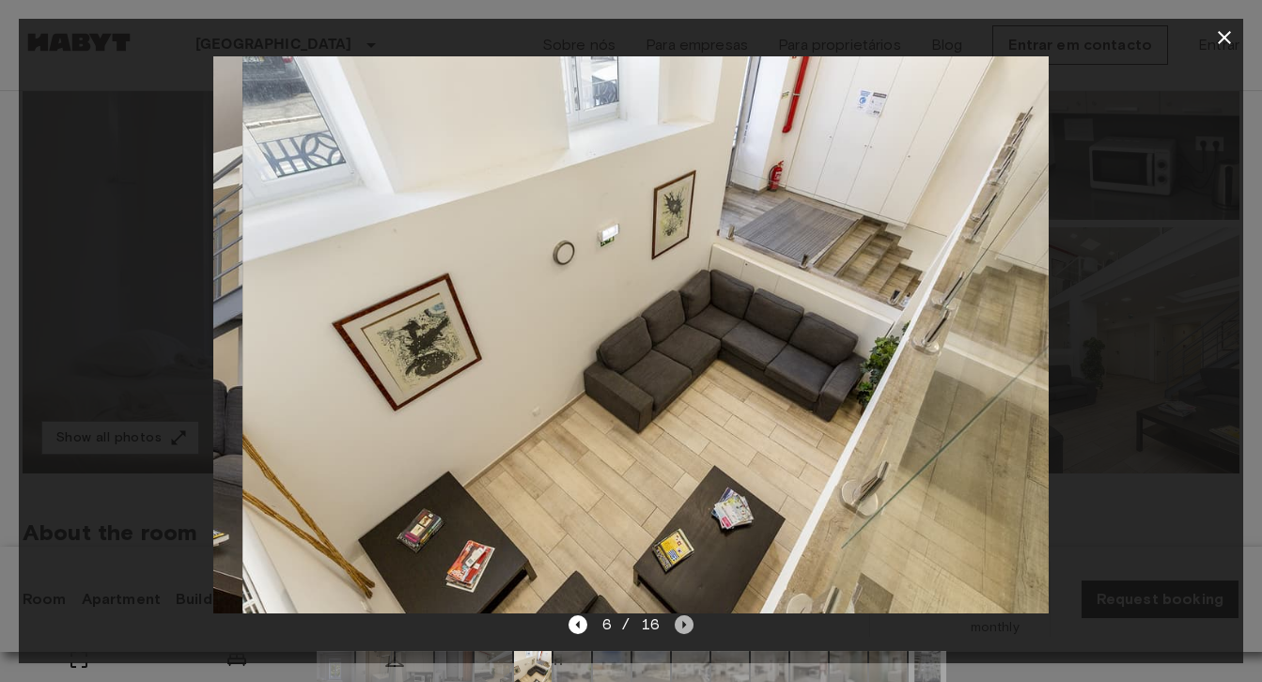
click at [686, 619] on icon "Next image" at bounding box center [684, 625] width 19 height 19
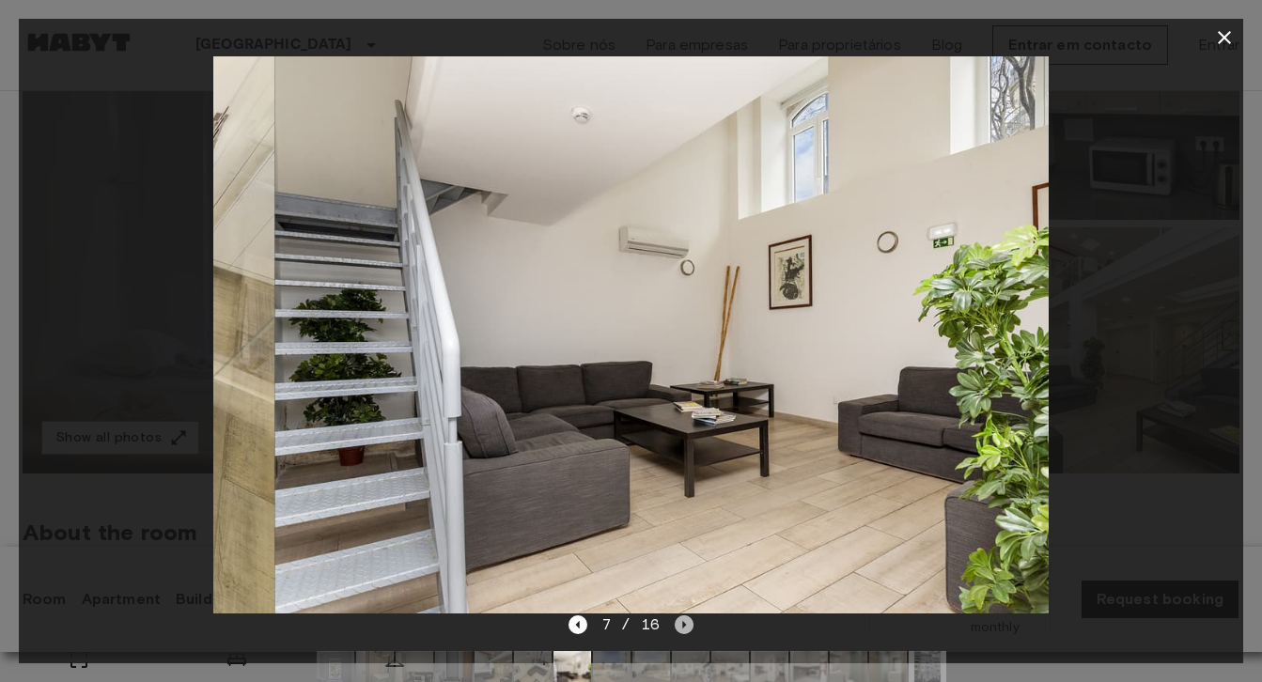
click at [686, 619] on icon "Next image" at bounding box center [684, 625] width 19 height 19
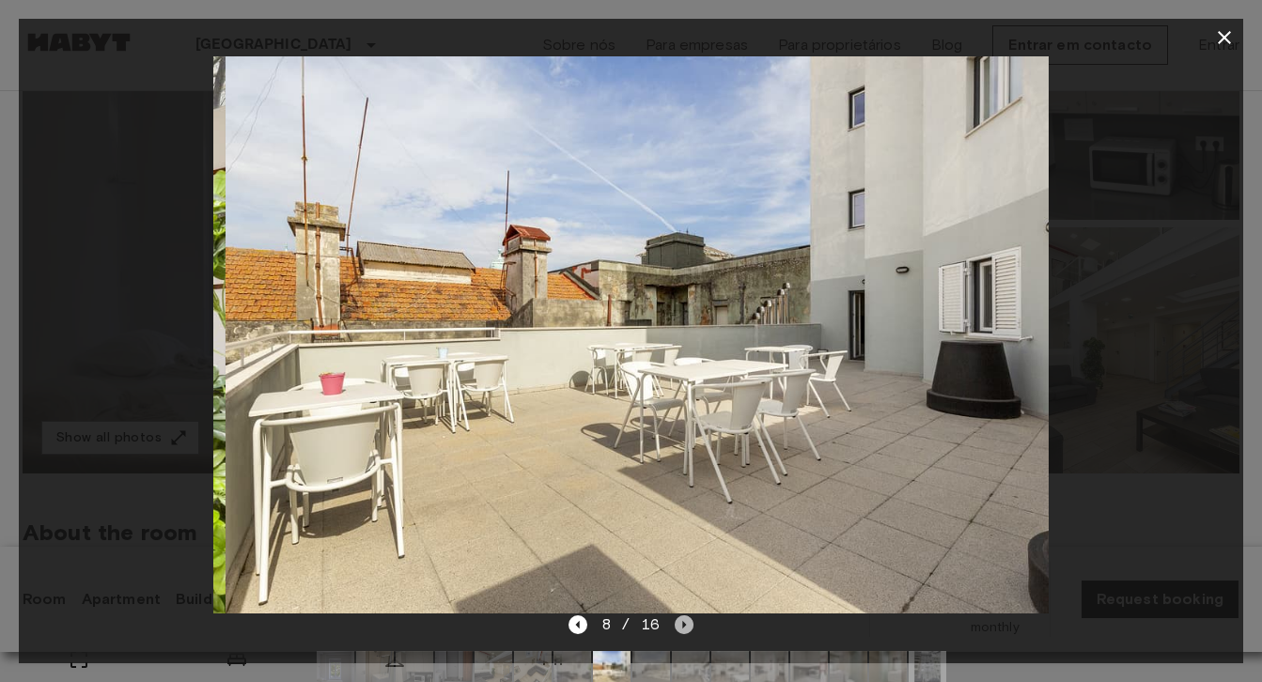
click at [686, 619] on icon "Next image" at bounding box center [684, 625] width 19 height 19
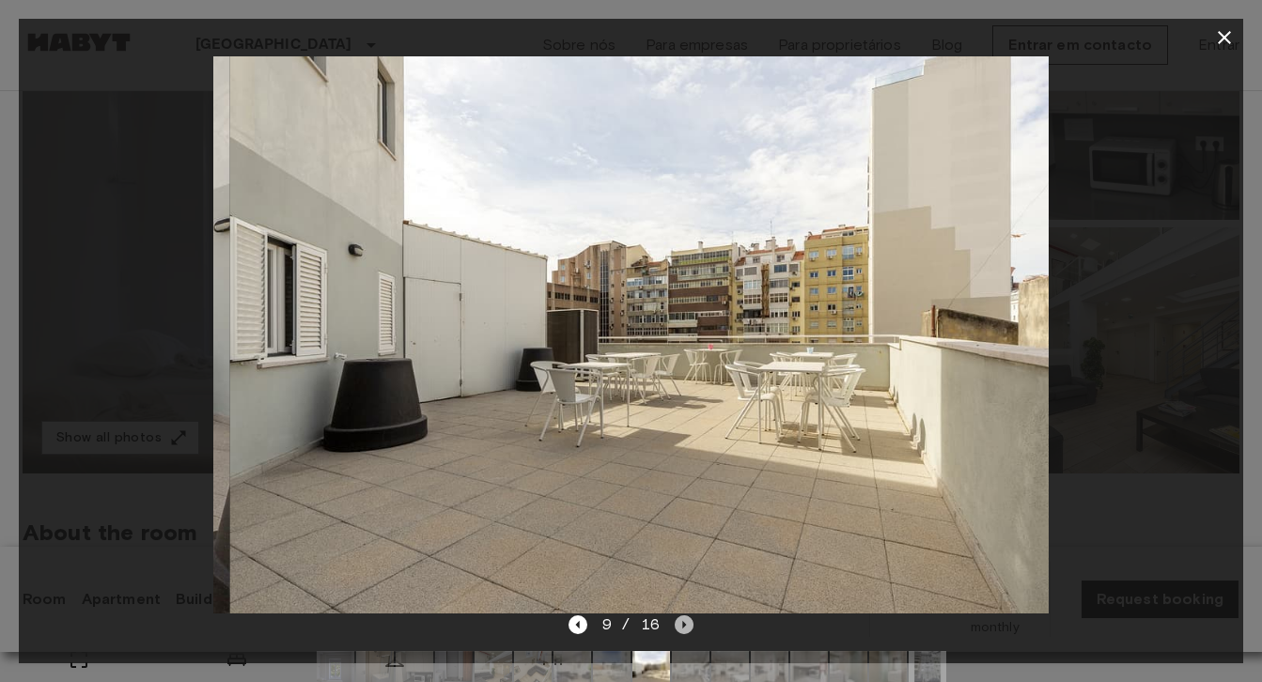
click at [686, 619] on icon "Next image" at bounding box center [684, 625] width 19 height 19
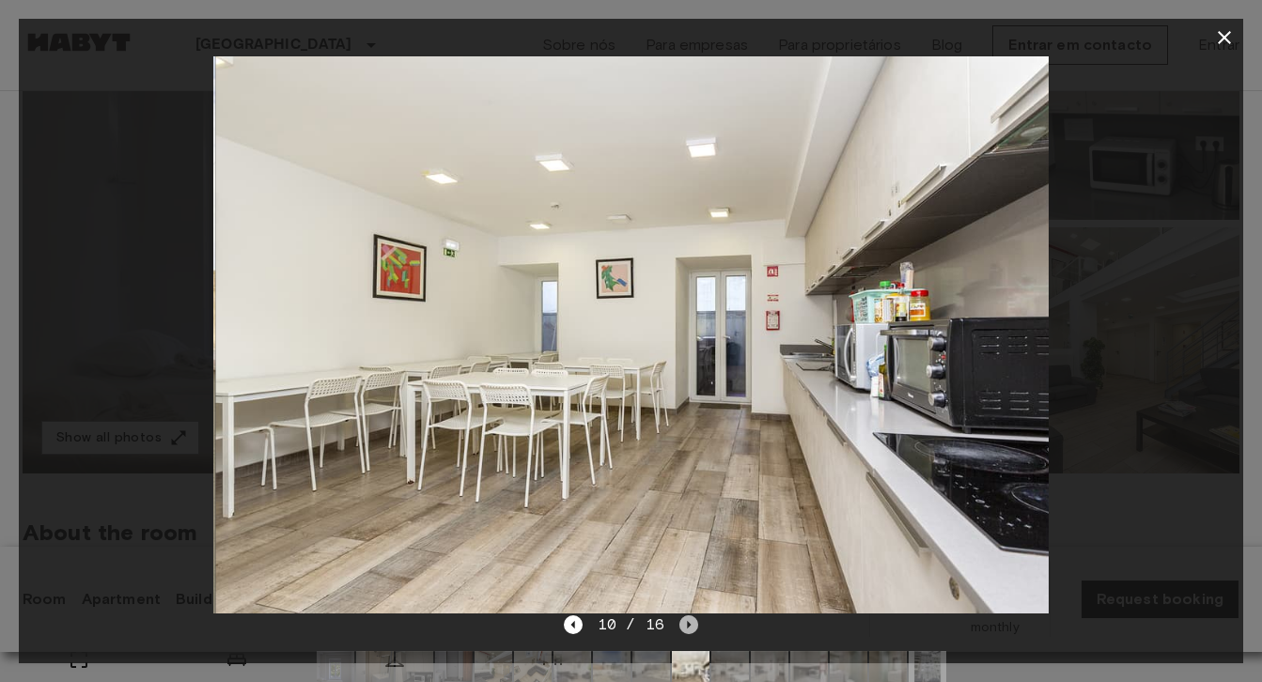
click at [686, 619] on icon "Next image" at bounding box center [688, 625] width 19 height 19
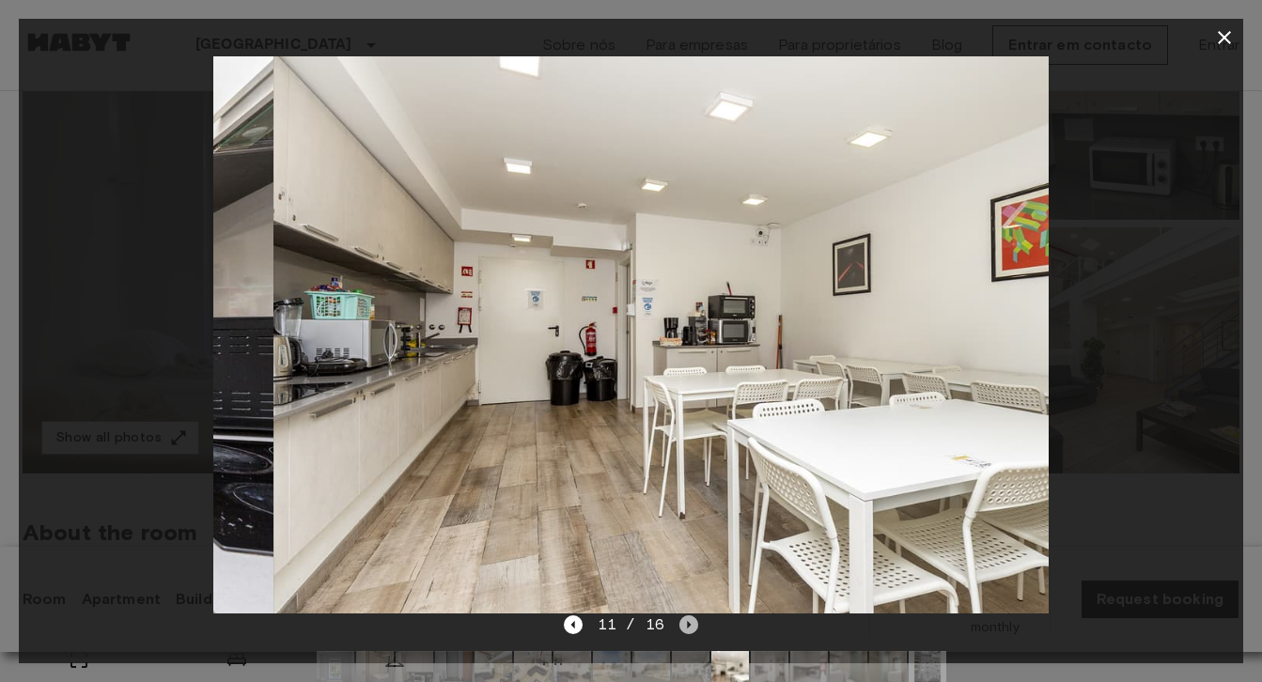
click at [686, 619] on icon "Next image" at bounding box center [688, 625] width 19 height 19
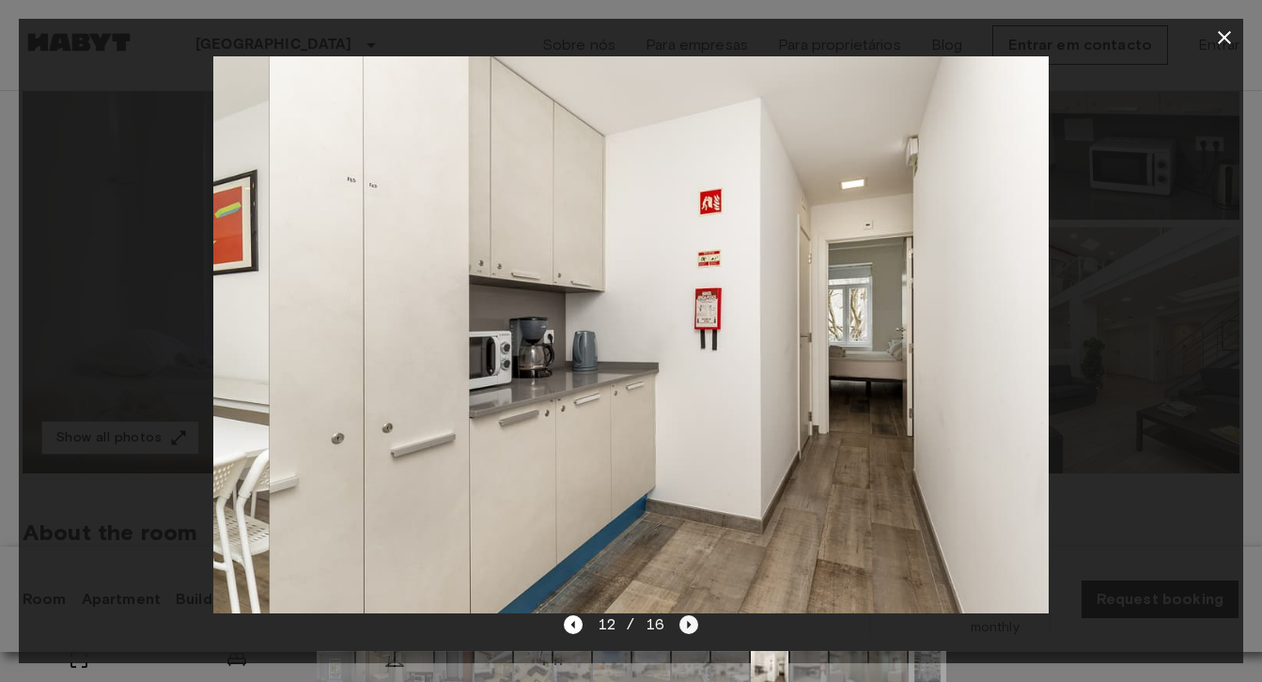
click at [686, 619] on icon "Next image" at bounding box center [688, 625] width 19 height 19
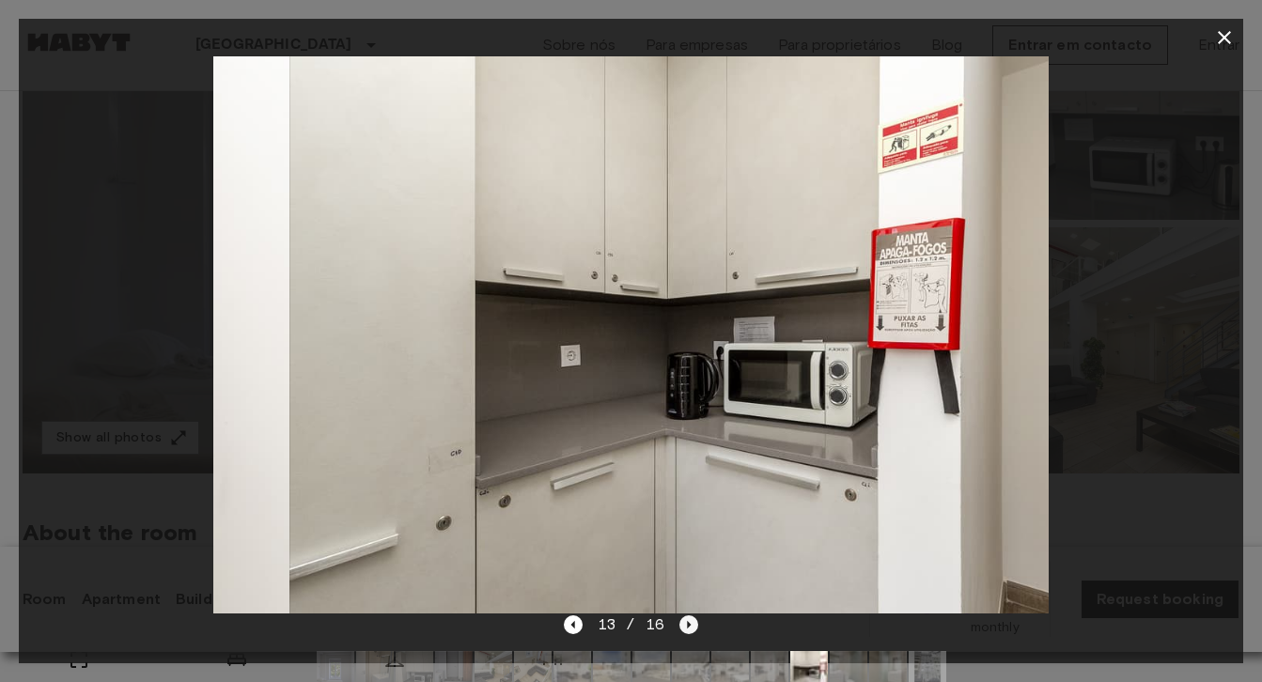
click at [686, 619] on icon "Next image" at bounding box center [688, 625] width 19 height 19
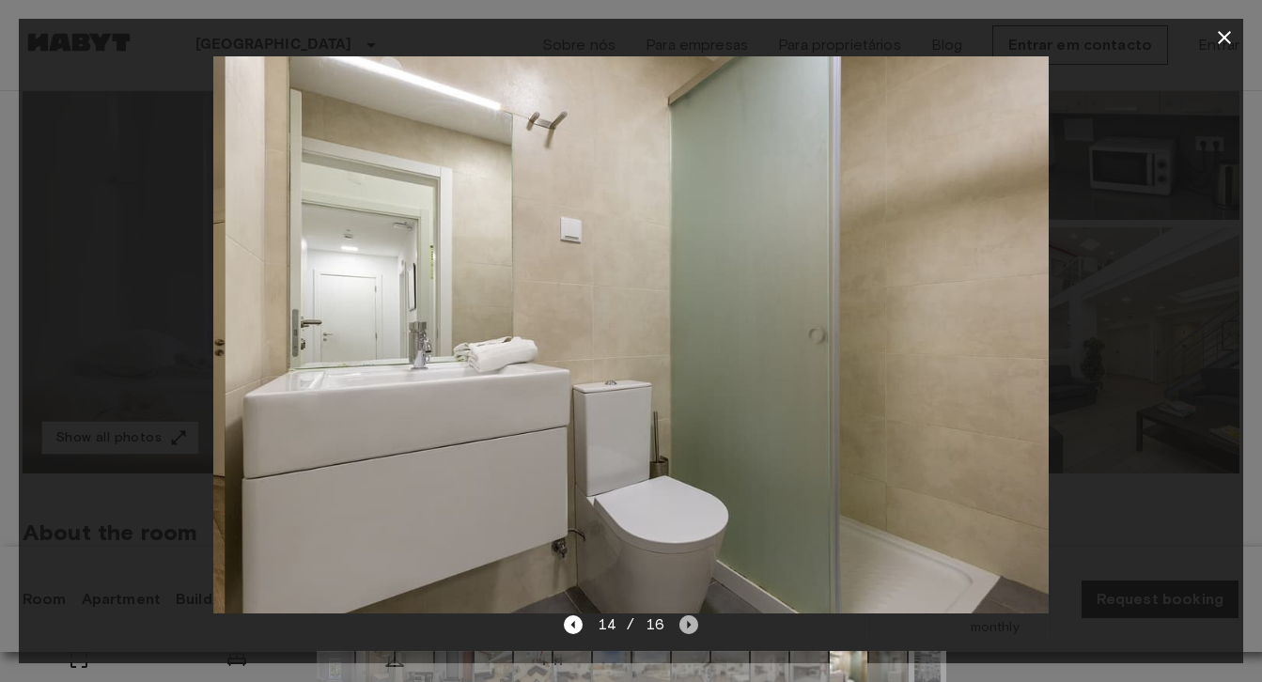
click at [686, 619] on icon "Next image" at bounding box center [688, 625] width 19 height 19
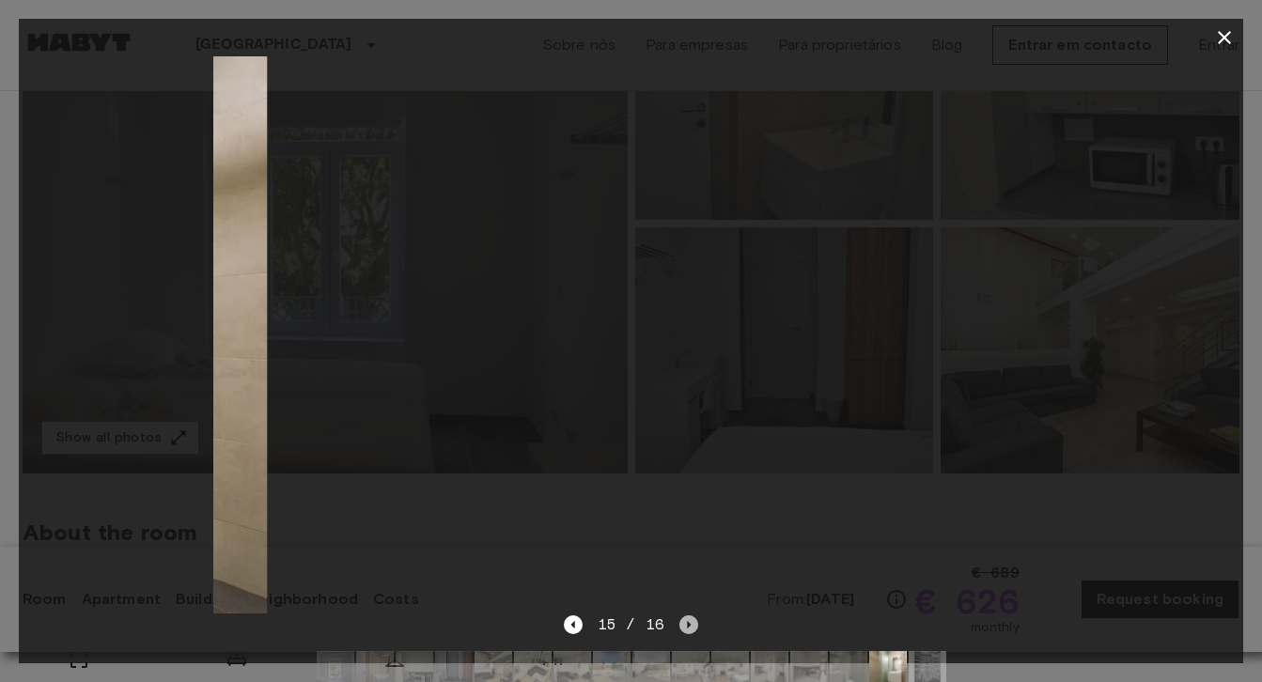
click at [686, 619] on icon "Next image" at bounding box center [688, 625] width 19 height 19
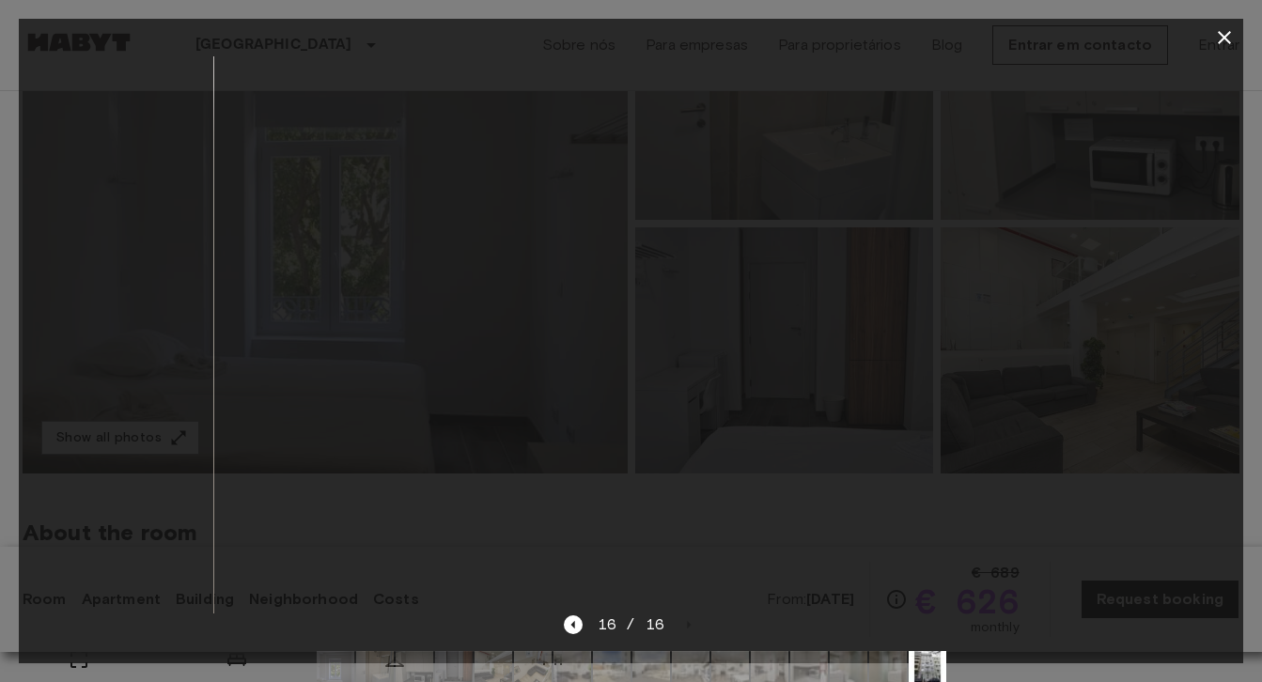
click at [1228, 39] on icon "button" at bounding box center [1224, 37] width 23 height 23
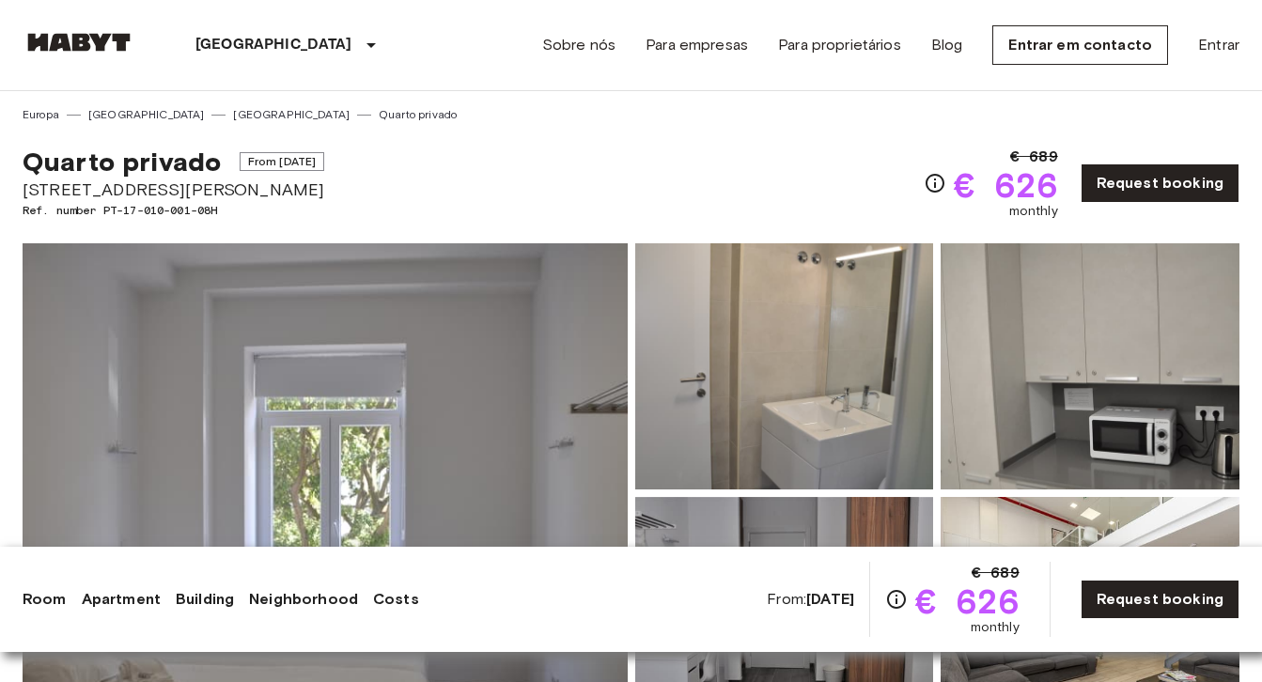
scroll to position [0, 0]
